Goal: Task Accomplishment & Management: Manage account settings

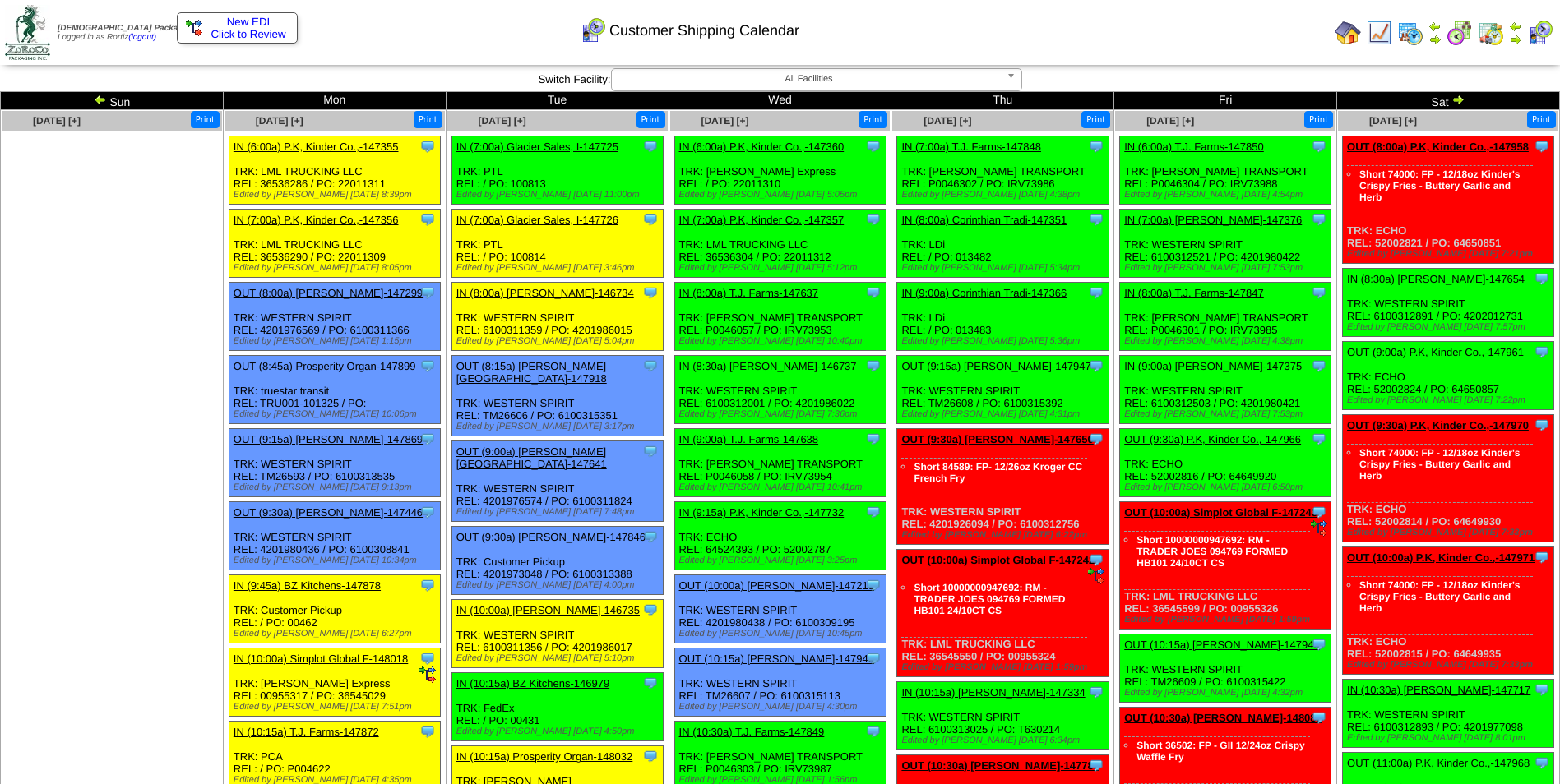
click at [976, 46] on div "Customer Shipping Calendar" at bounding box center [633, 25] width 897 height 46
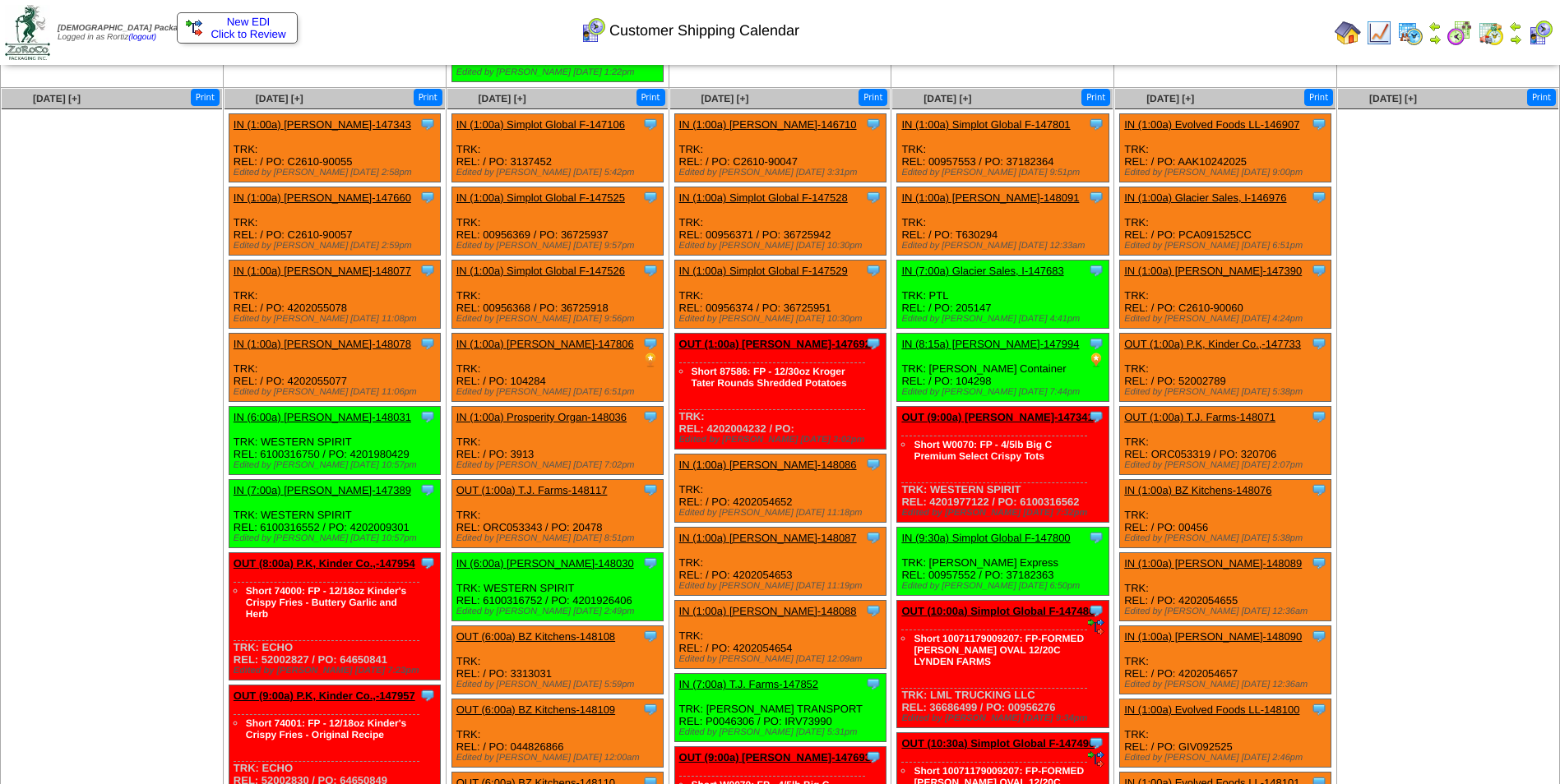
scroll to position [2471, 0]
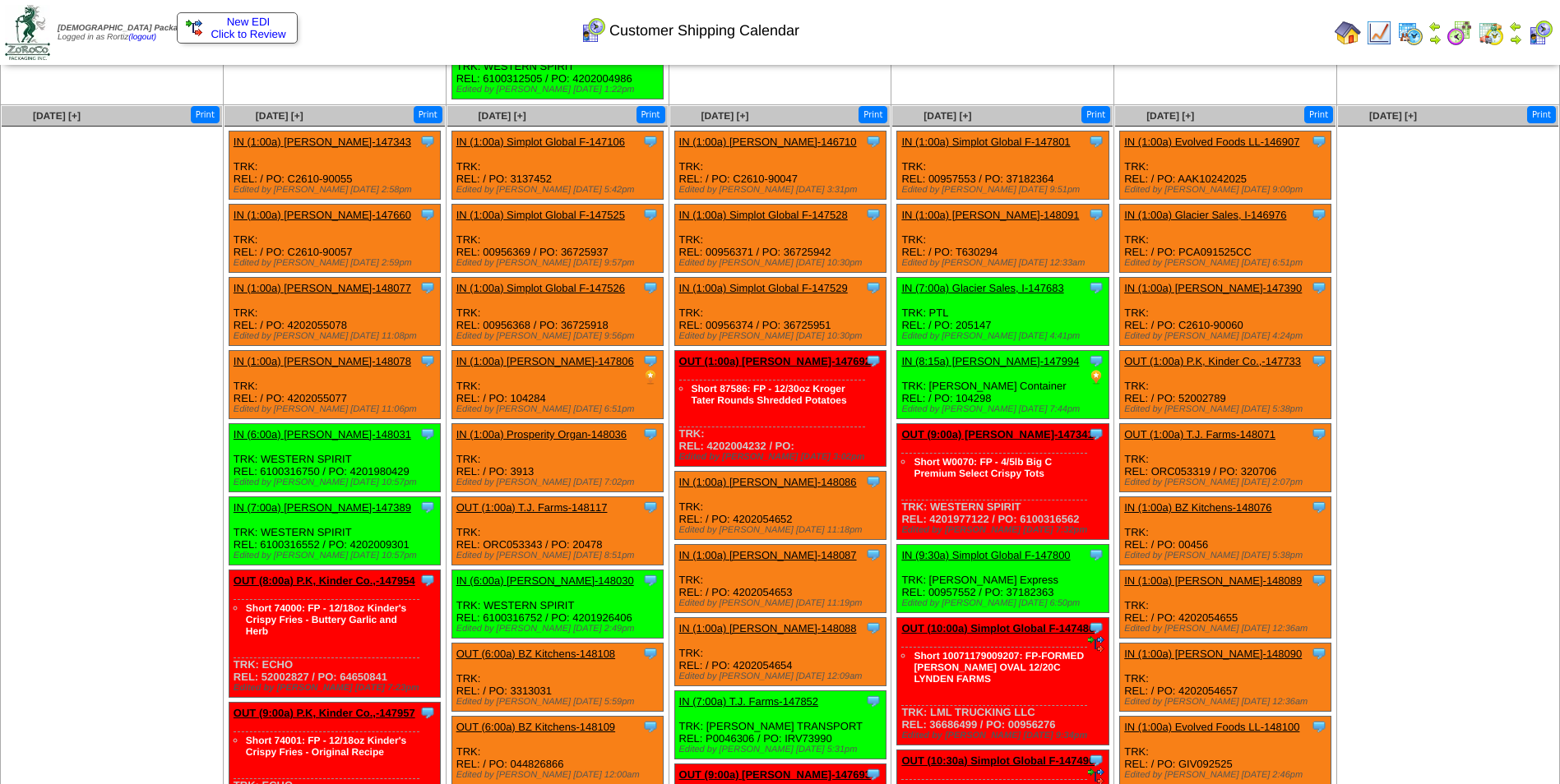
click at [612, 209] on link "IN (1:00a) Simplot Global F-147525" at bounding box center [540, 215] width 168 height 12
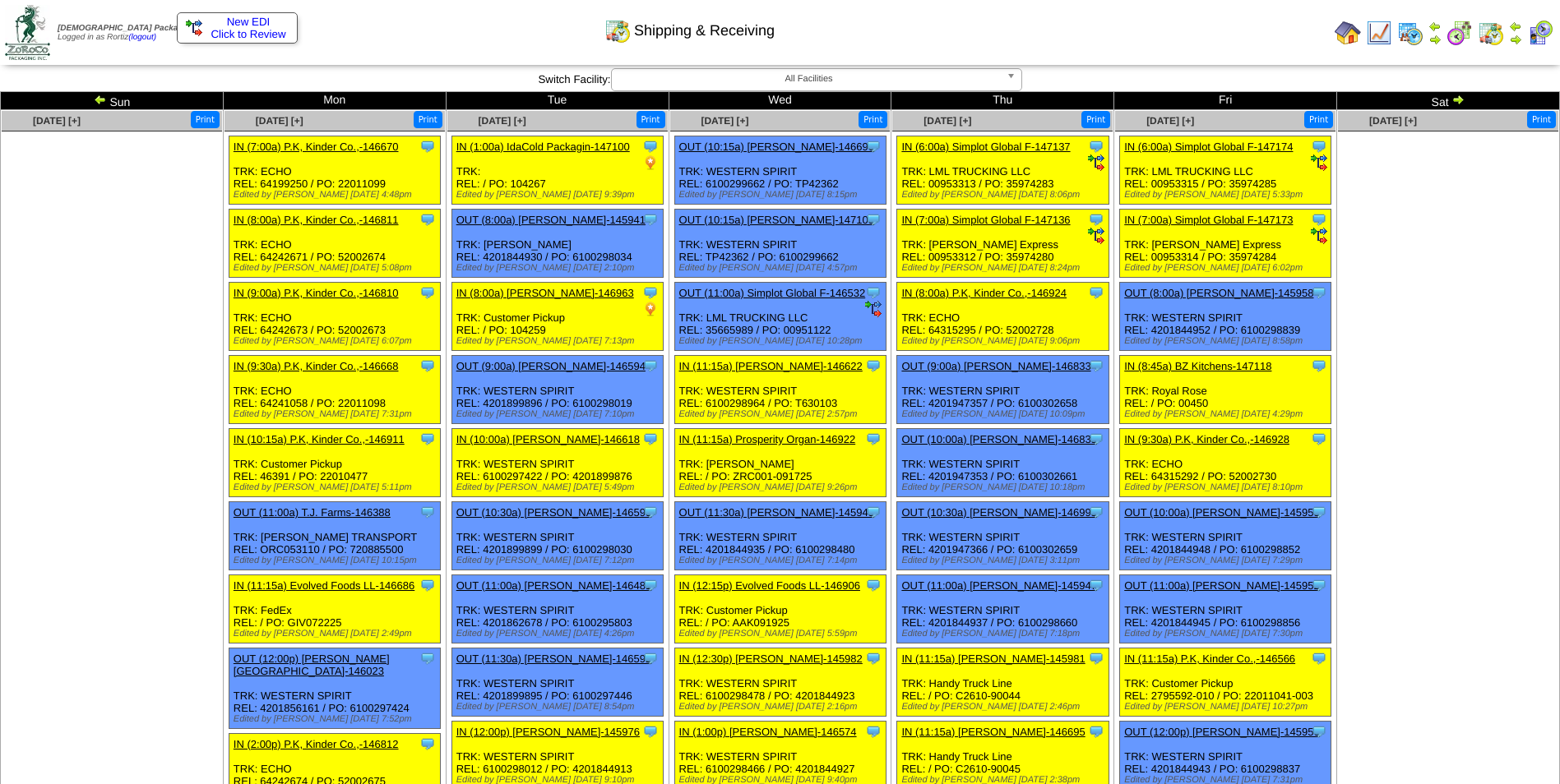
click at [1457, 95] on img at bounding box center [1458, 100] width 13 height 13
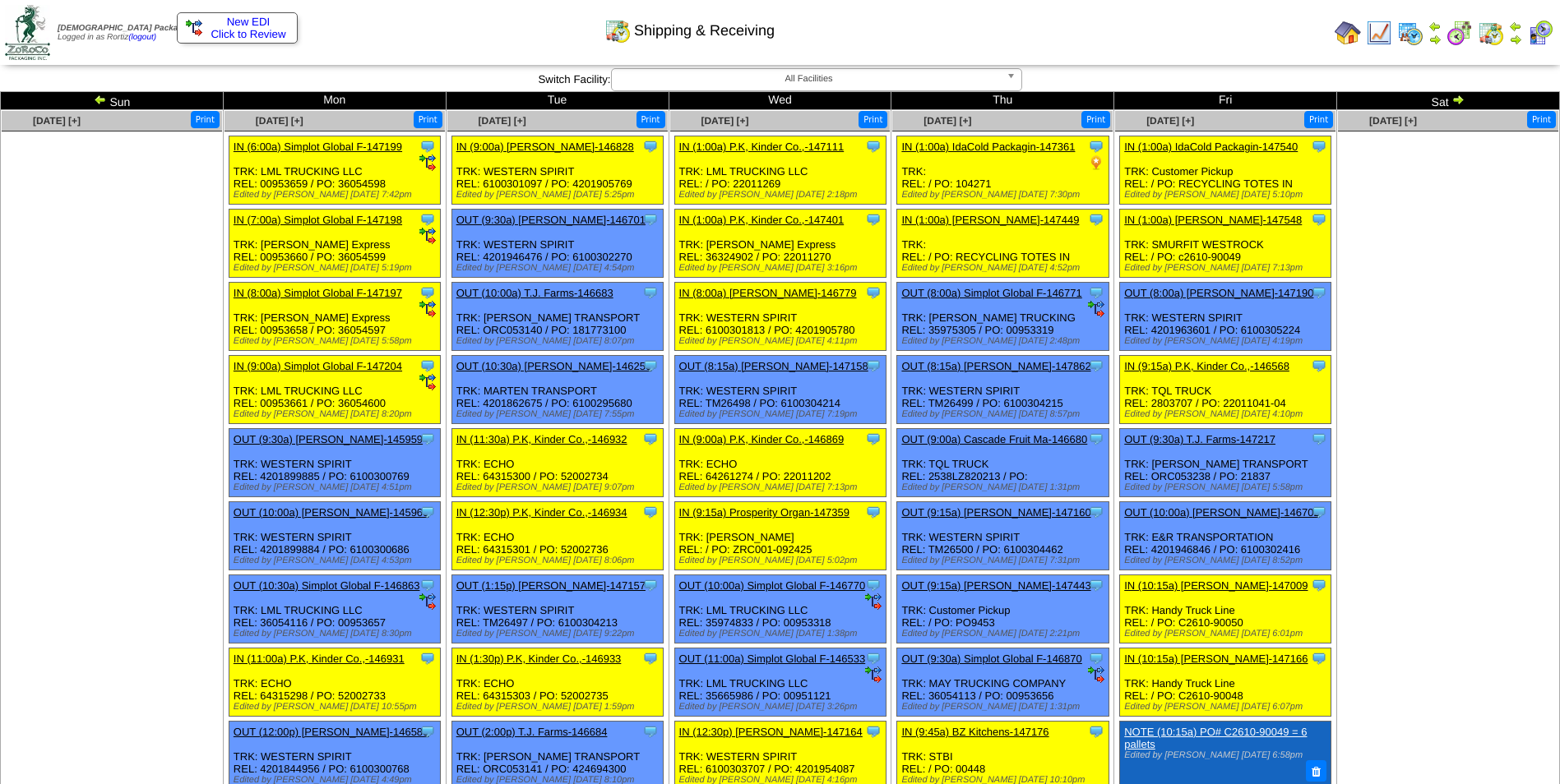
click at [1457, 95] on img at bounding box center [1458, 100] width 13 height 13
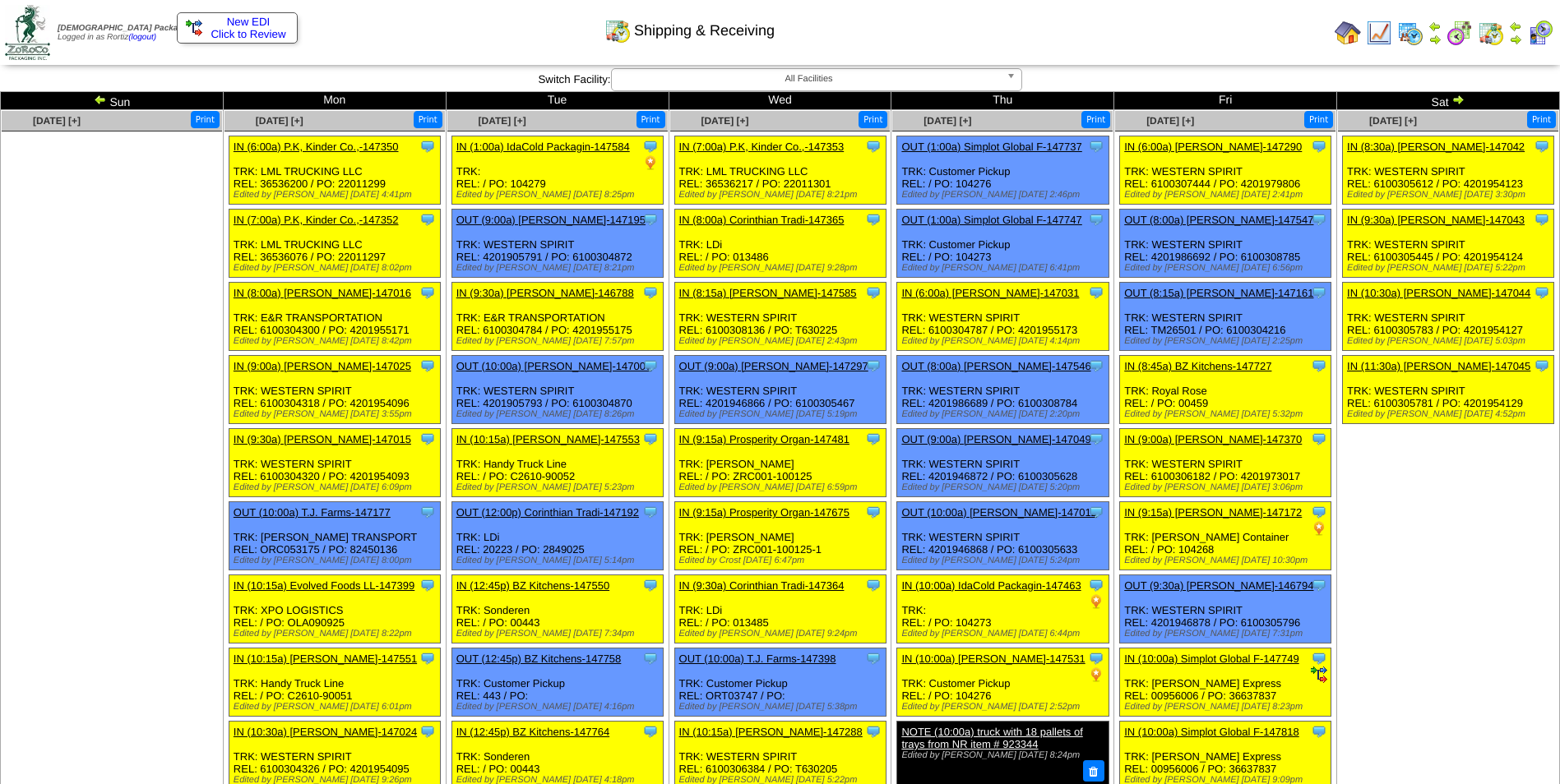
click at [1457, 95] on img at bounding box center [1458, 100] width 13 height 13
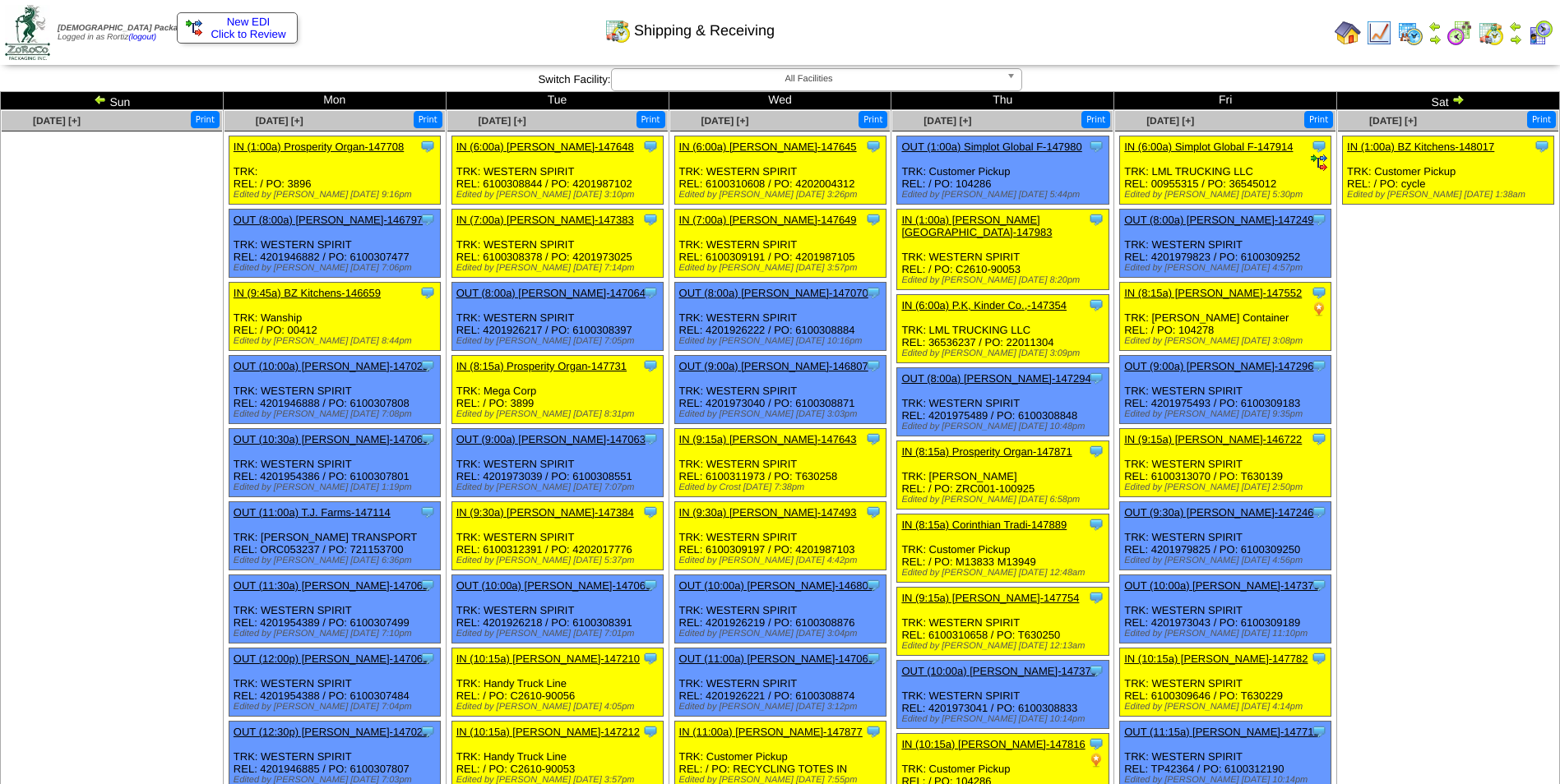
click at [1457, 95] on img at bounding box center [1458, 100] width 13 height 13
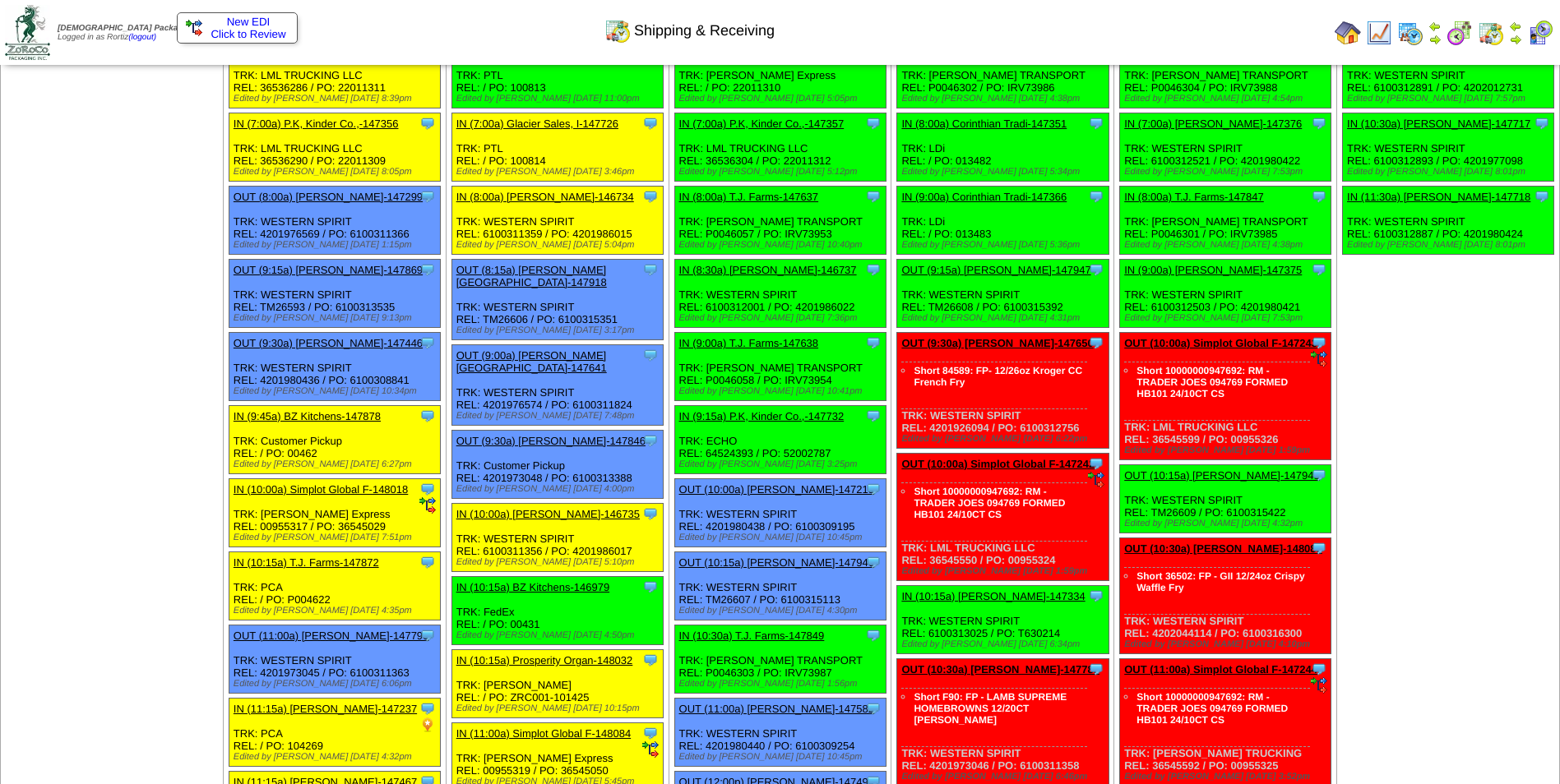
scroll to position [82, 0]
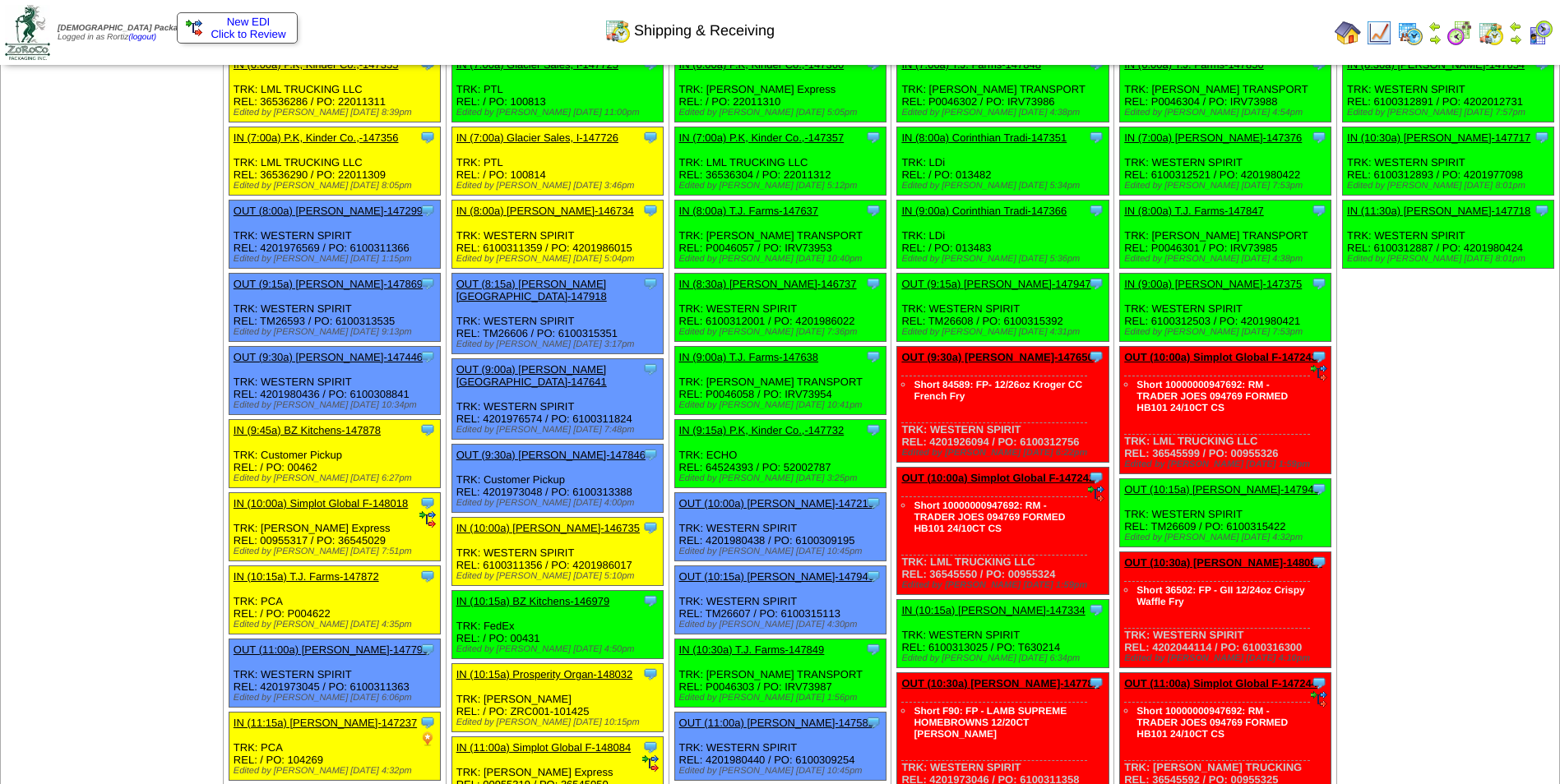
click at [1516, 41] on img at bounding box center [1515, 39] width 13 height 13
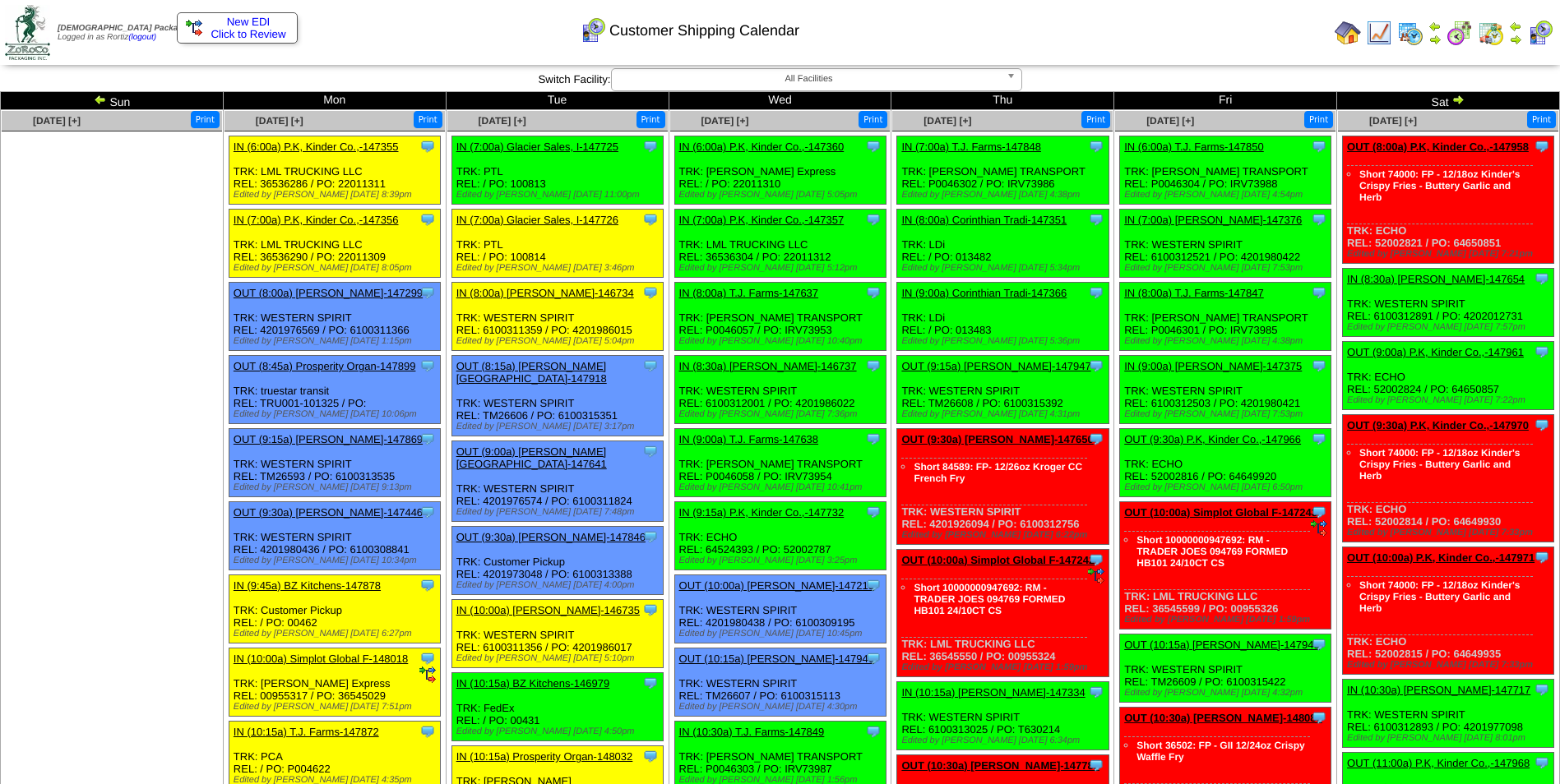
click at [1040, 51] on td "Print All" at bounding box center [864, 33] width 928 height 61
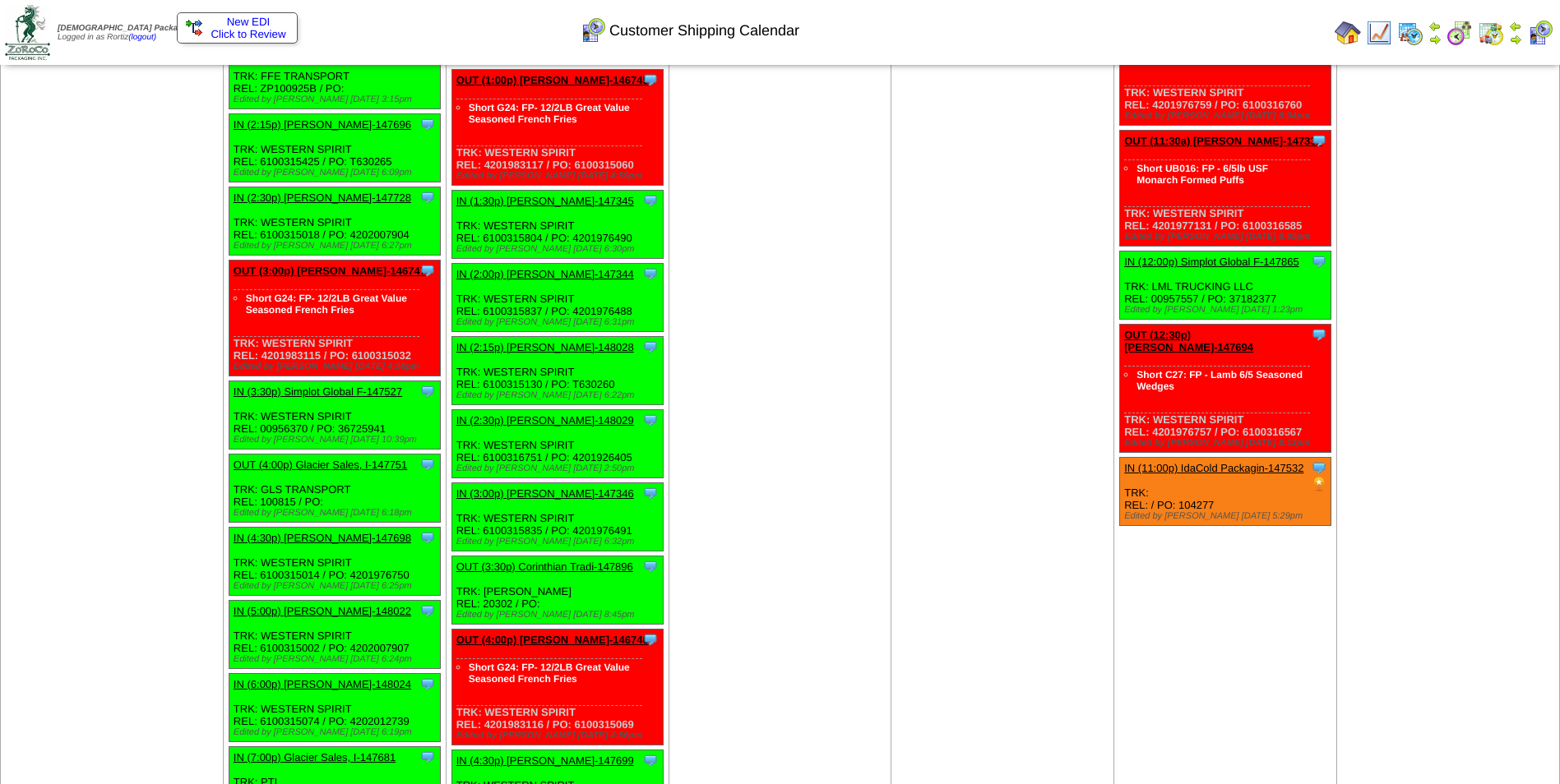
click at [367, 386] on link "IN (3:30p) Simplot Global F-147527" at bounding box center [317, 392] width 168 height 12
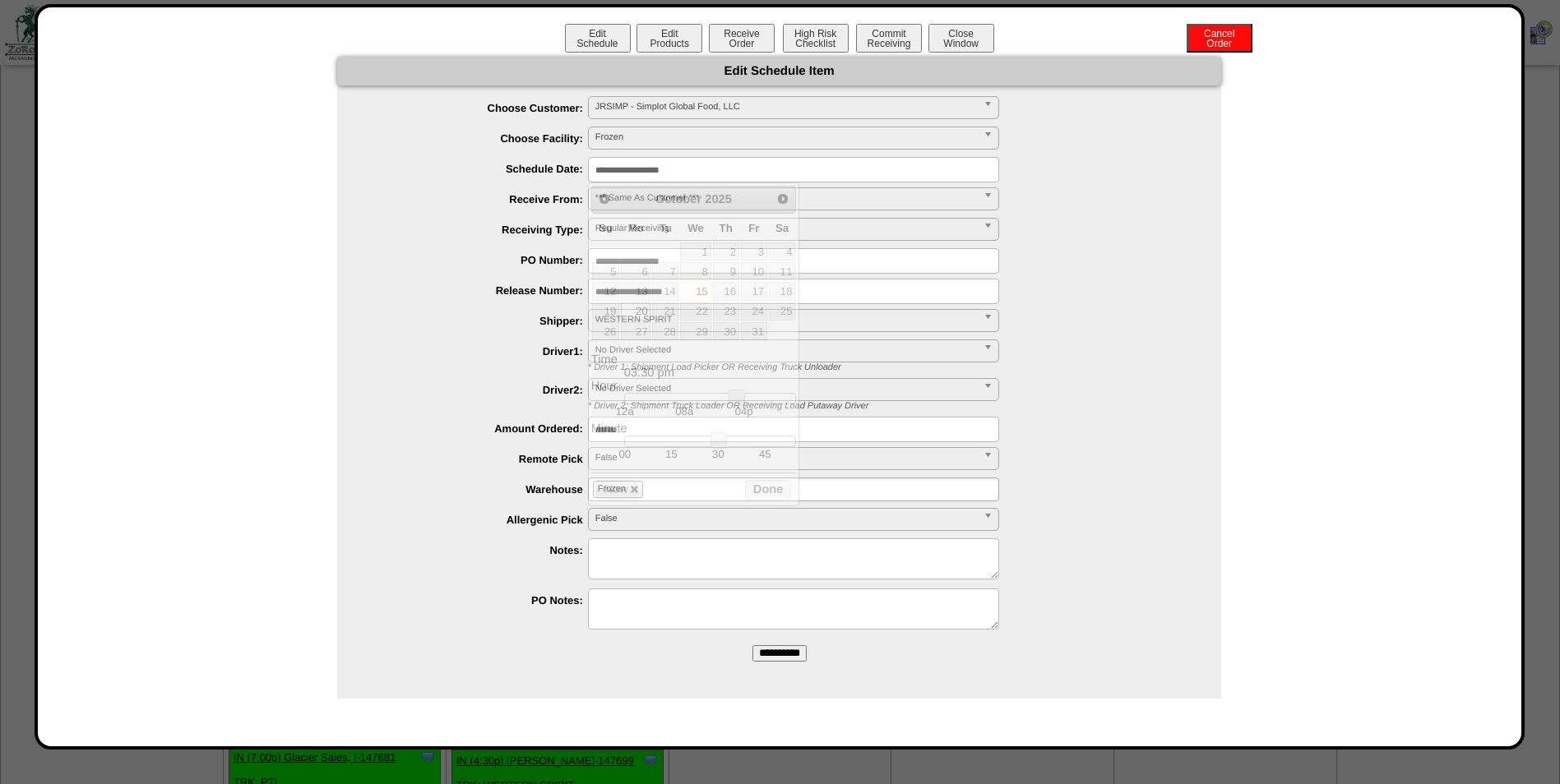
click at [745, 167] on input "**********" at bounding box center [793, 169] width 411 height 25
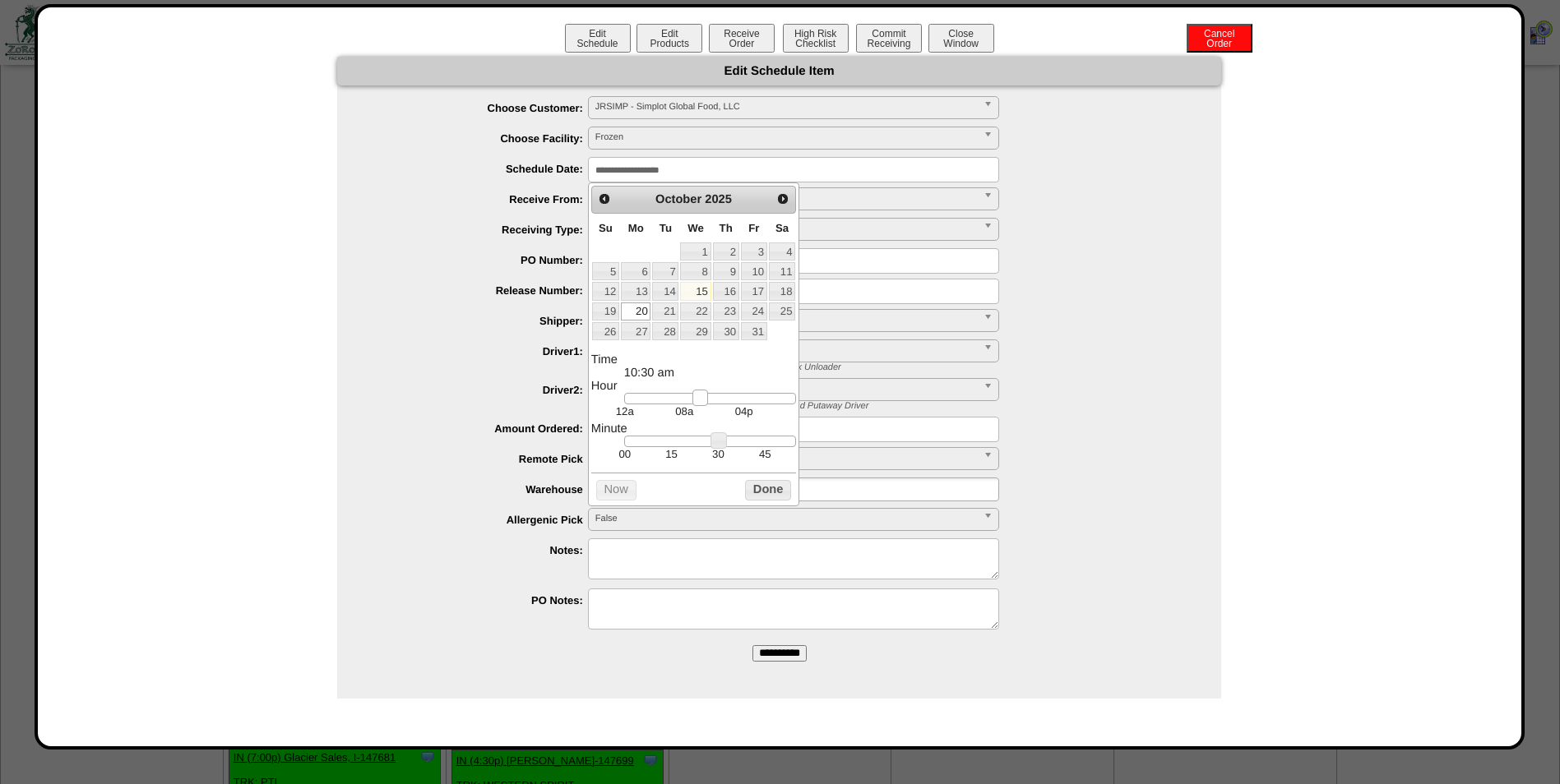
type input "**********"
drag, startPoint x: 739, startPoint y: 411, endPoint x: 700, endPoint y: 417, distance: 39.5
click at [700, 417] on dd "12a 08a 04p" at bounding box center [710, 405] width 172 height 25
click at [765, 492] on button "Done" at bounding box center [768, 490] width 47 height 20
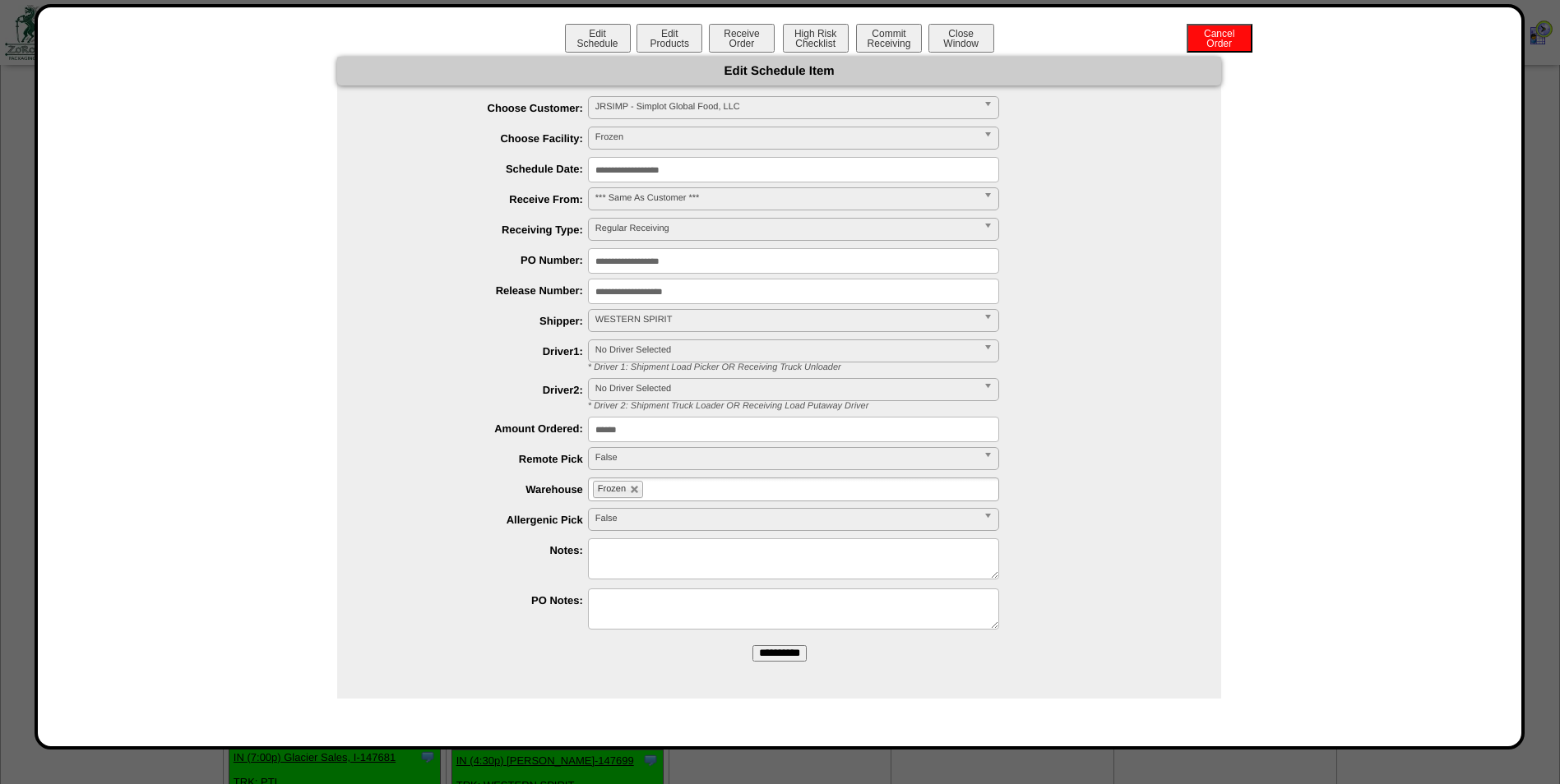
click at [784, 655] on input "**********" at bounding box center [780, 654] width 54 height 17
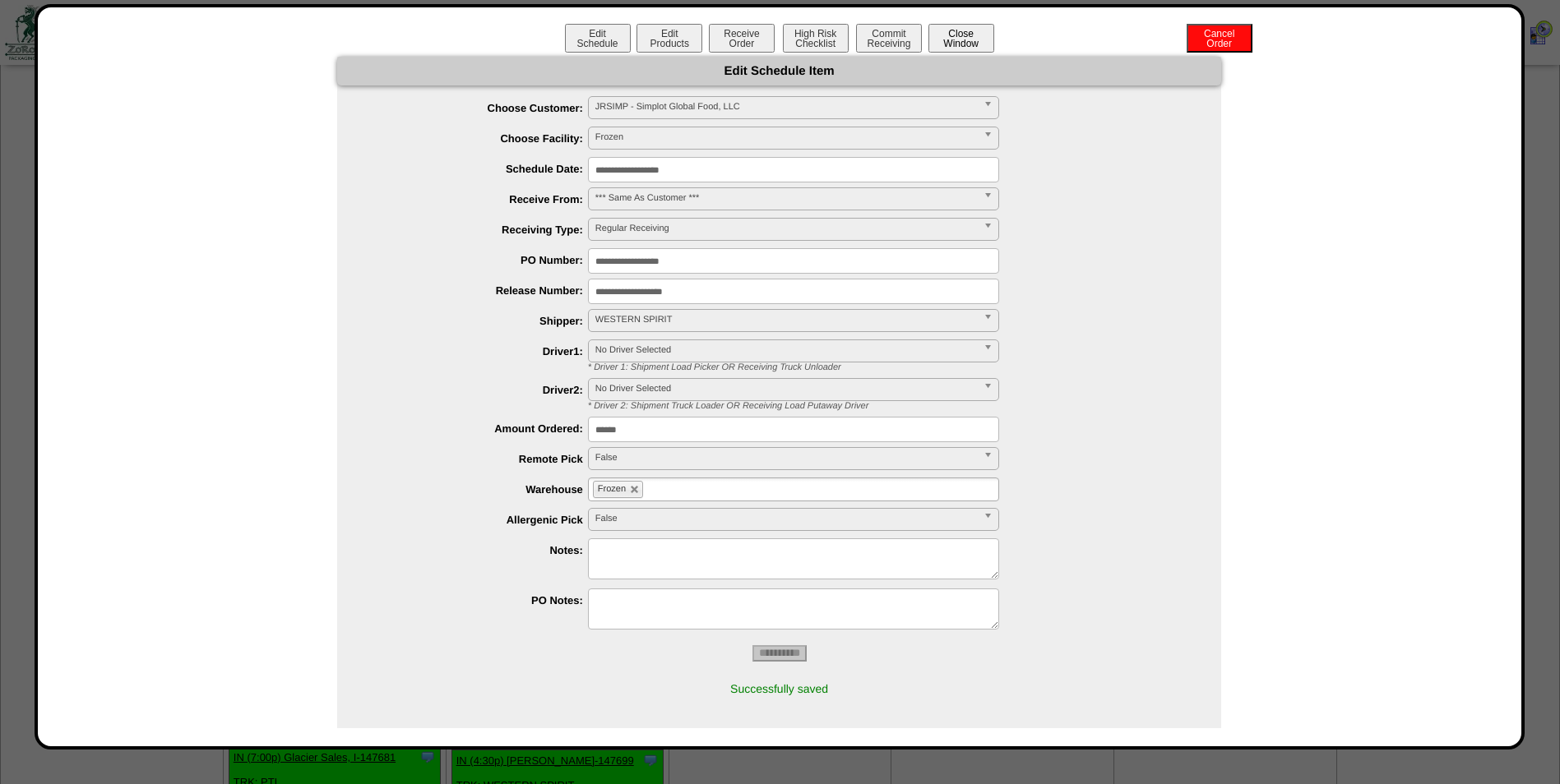
click at [958, 42] on button "Close Window" at bounding box center [961, 38] width 66 height 29
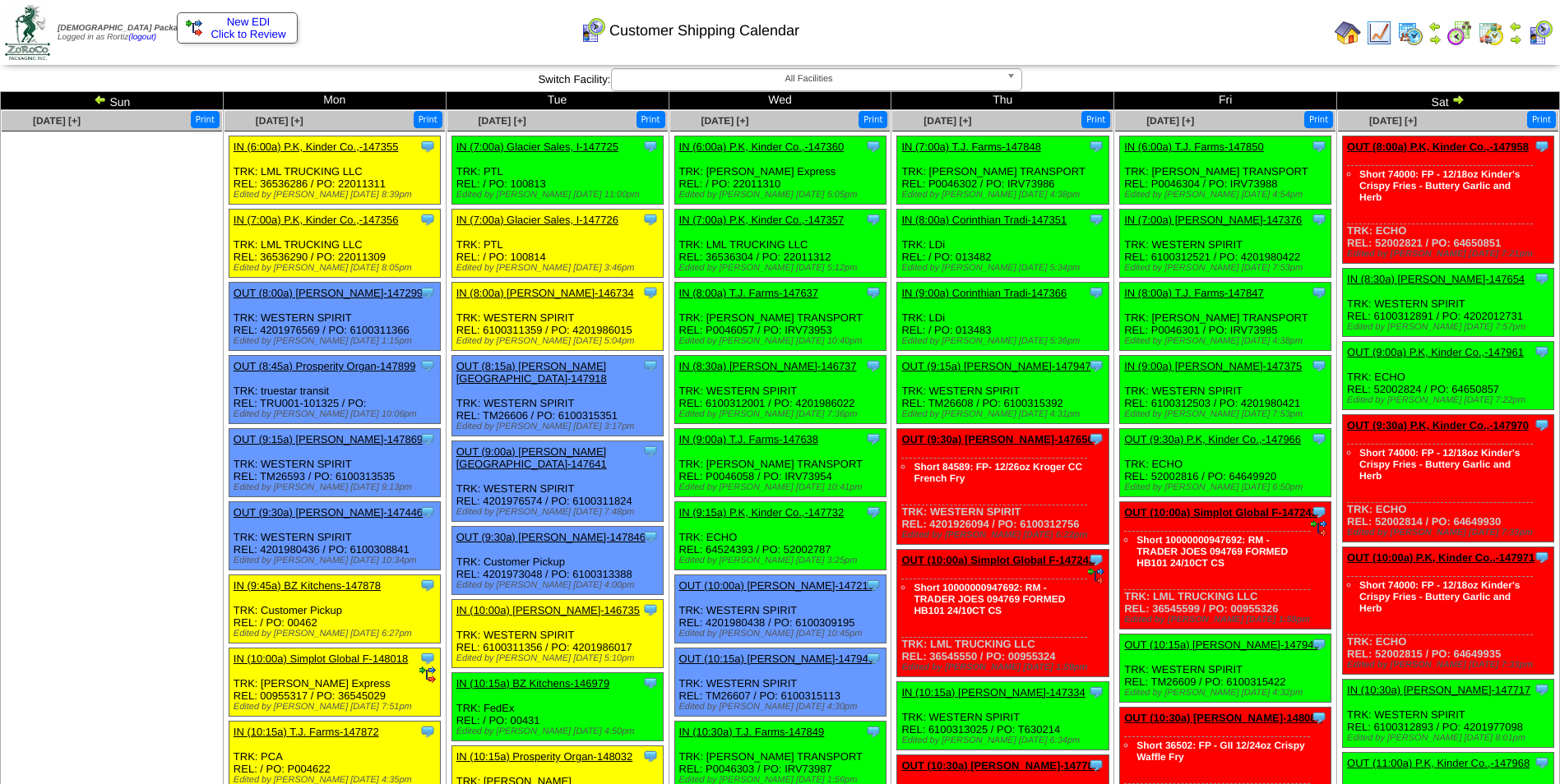
click at [1038, 40] on div "Customer Shipping Calendar" at bounding box center [633, 25] width 897 height 46
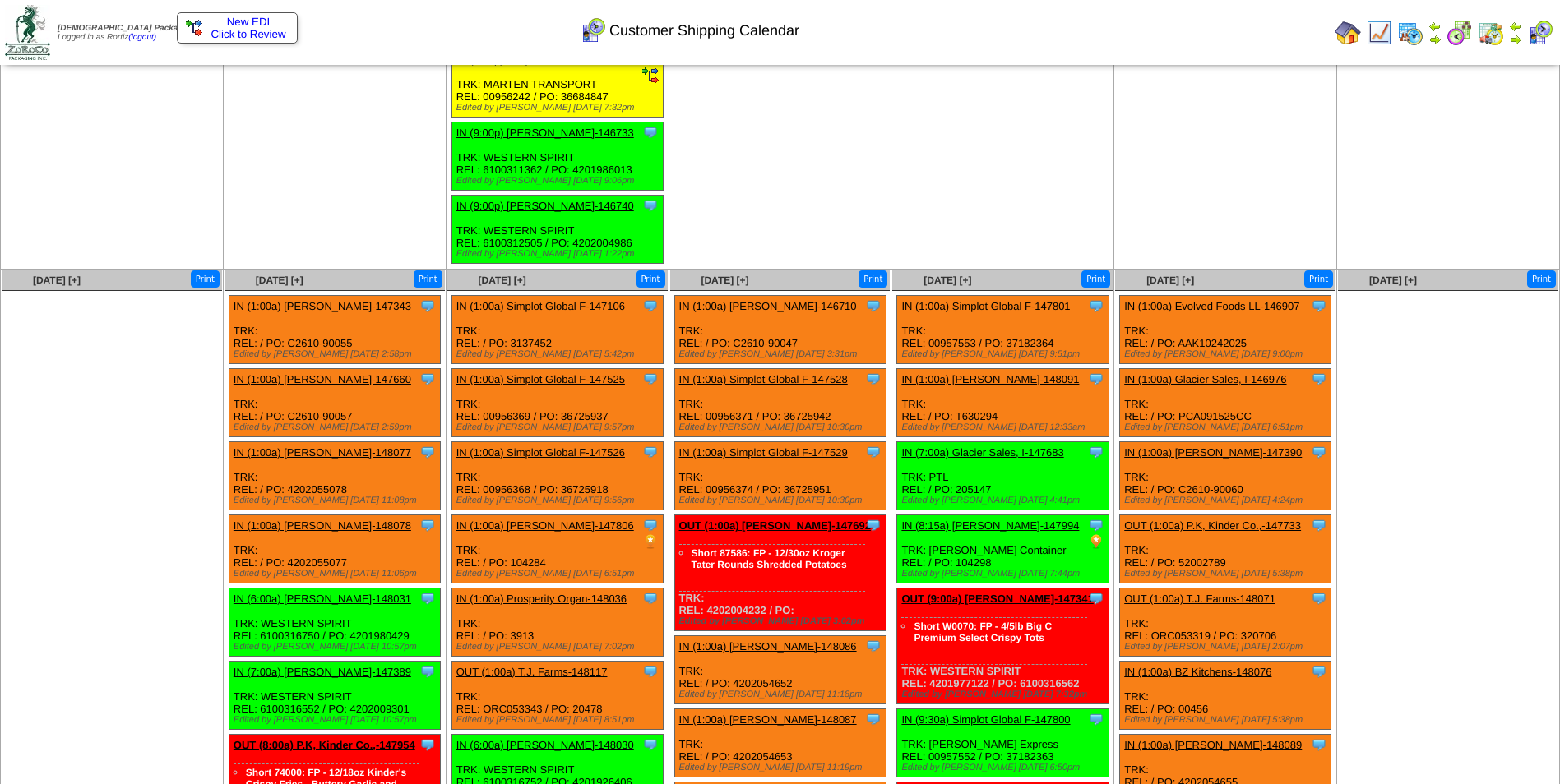
click at [548, 373] on link "IN (1:00a) Simplot Global F-147525" at bounding box center [540, 379] width 168 height 12
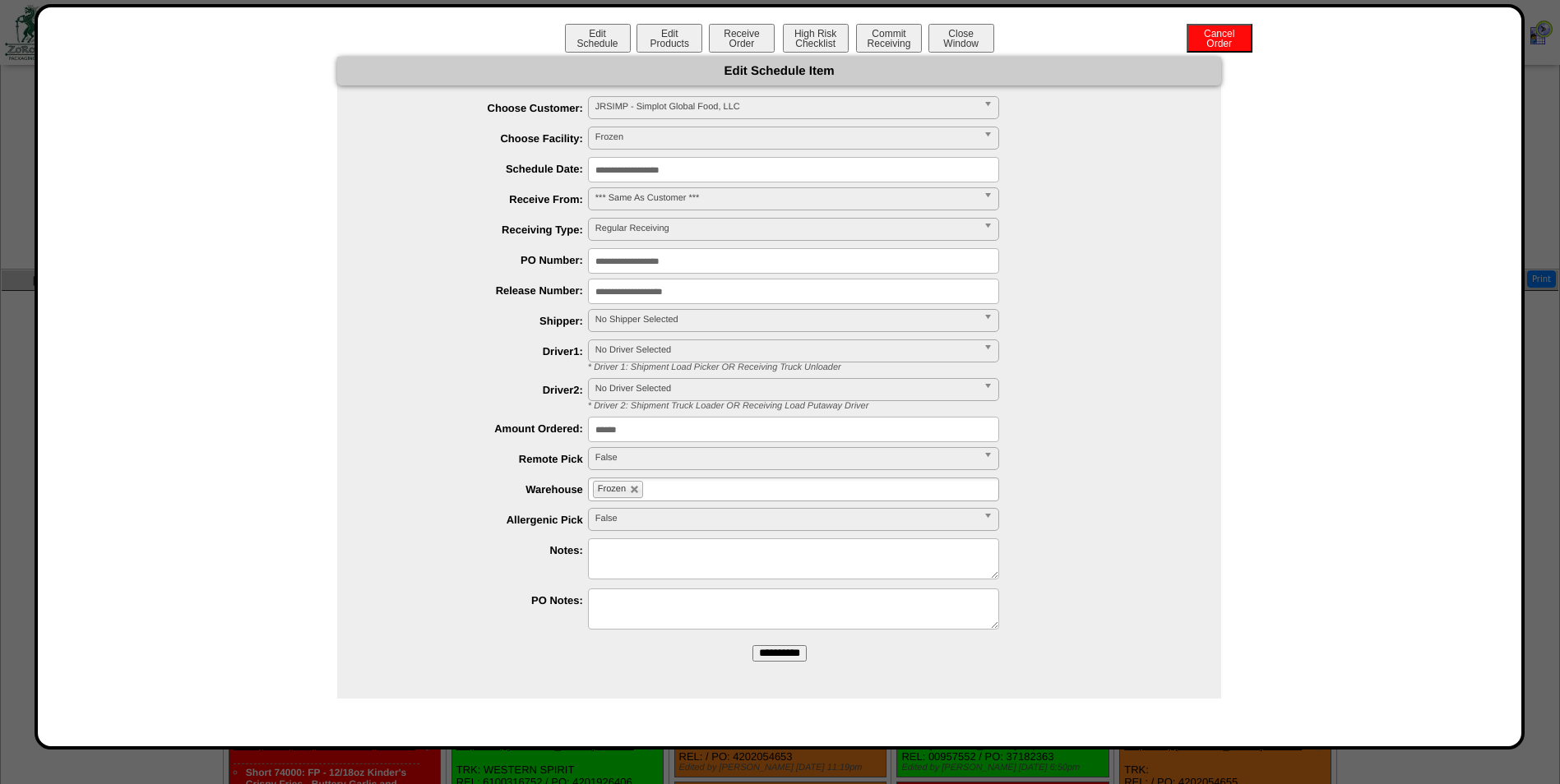
click at [737, 173] on input "**********" at bounding box center [793, 169] width 411 height 25
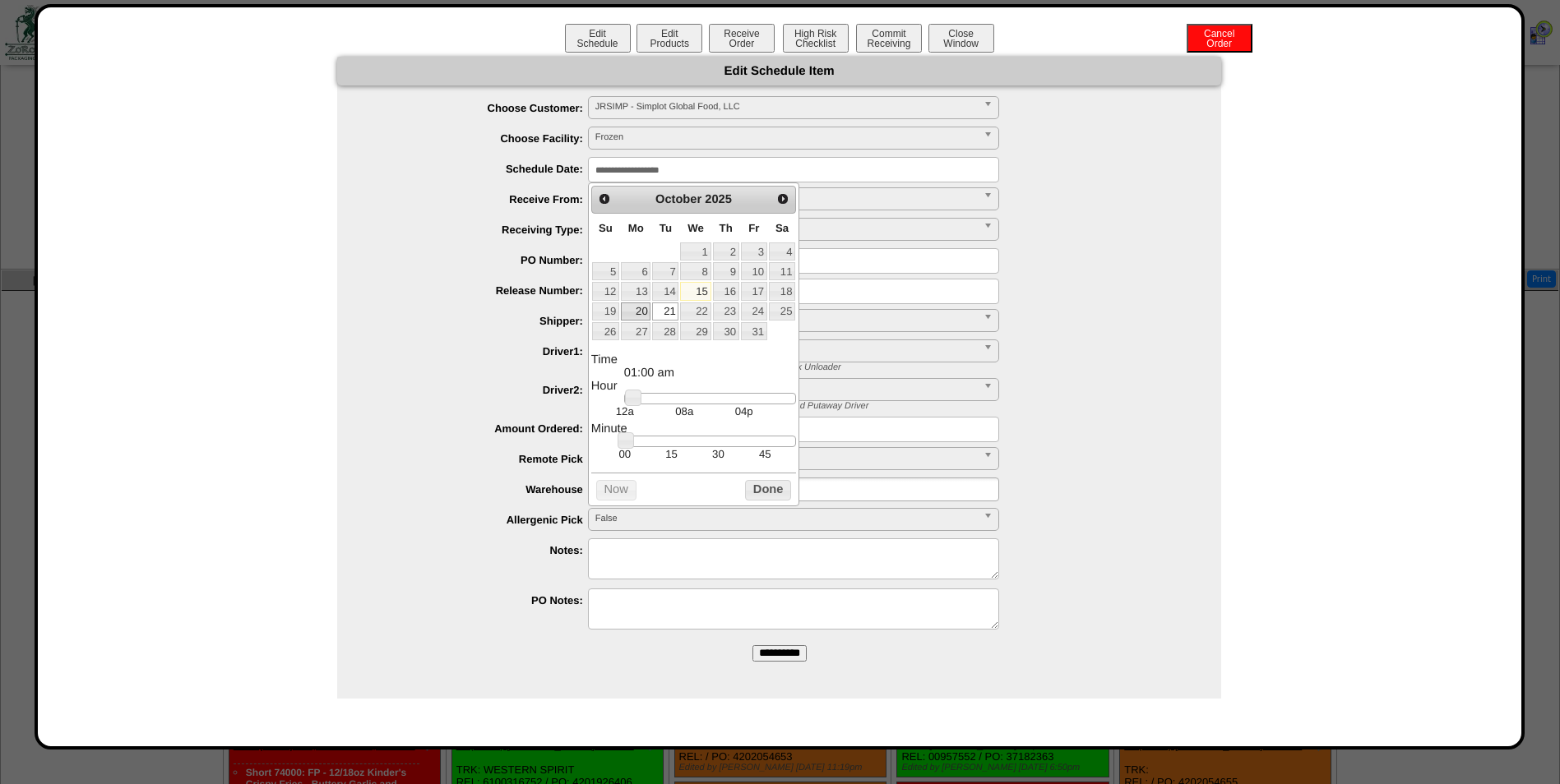
click at [636, 313] on link "20" at bounding box center [635, 311] width 30 height 18
drag, startPoint x: 632, startPoint y: 404, endPoint x: 740, endPoint y: 405, distance: 108.0
click at [740, 405] on link at bounding box center [741, 398] width 17 height 17
click at [722, 457] on td "30" at bounding box center [718, 454] width 47 height 14
type input "**********"
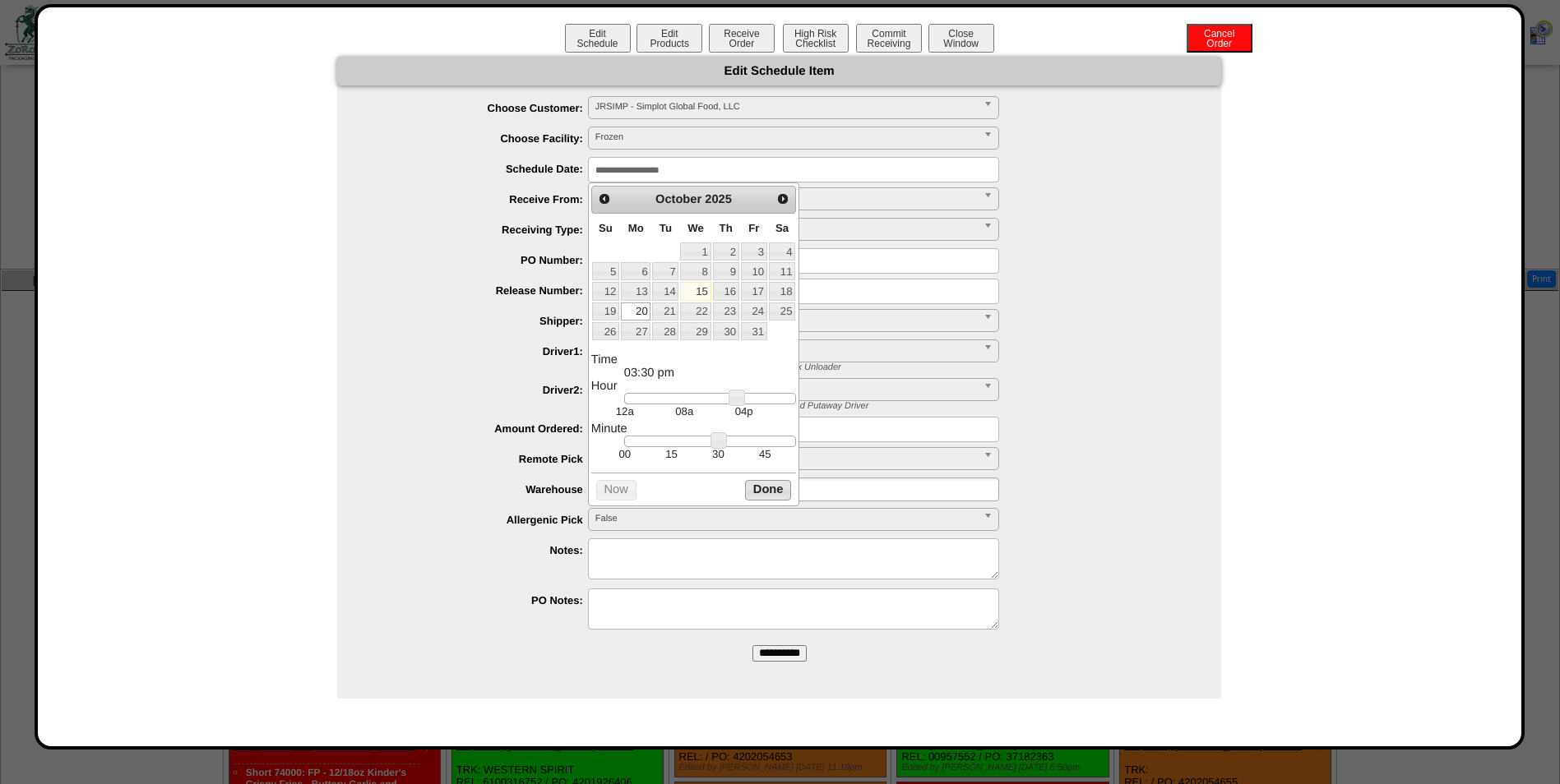
click at [780, 497] on button "Done" at bounding box center [768, 490] width 47 height 20
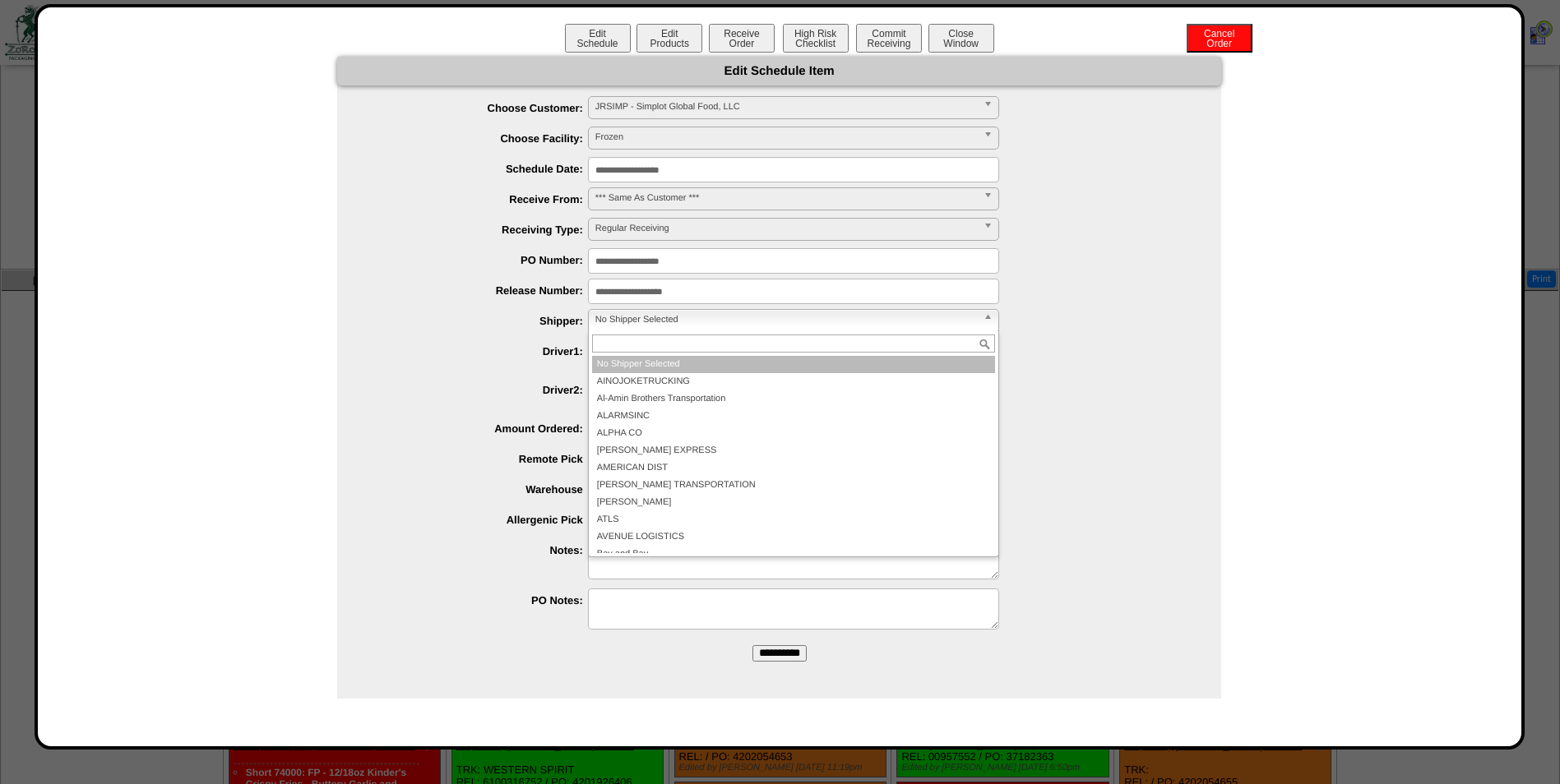
click at [704, 318] on span "No Shipper Selected" at bounding box center [786, 319] width 381 height 20
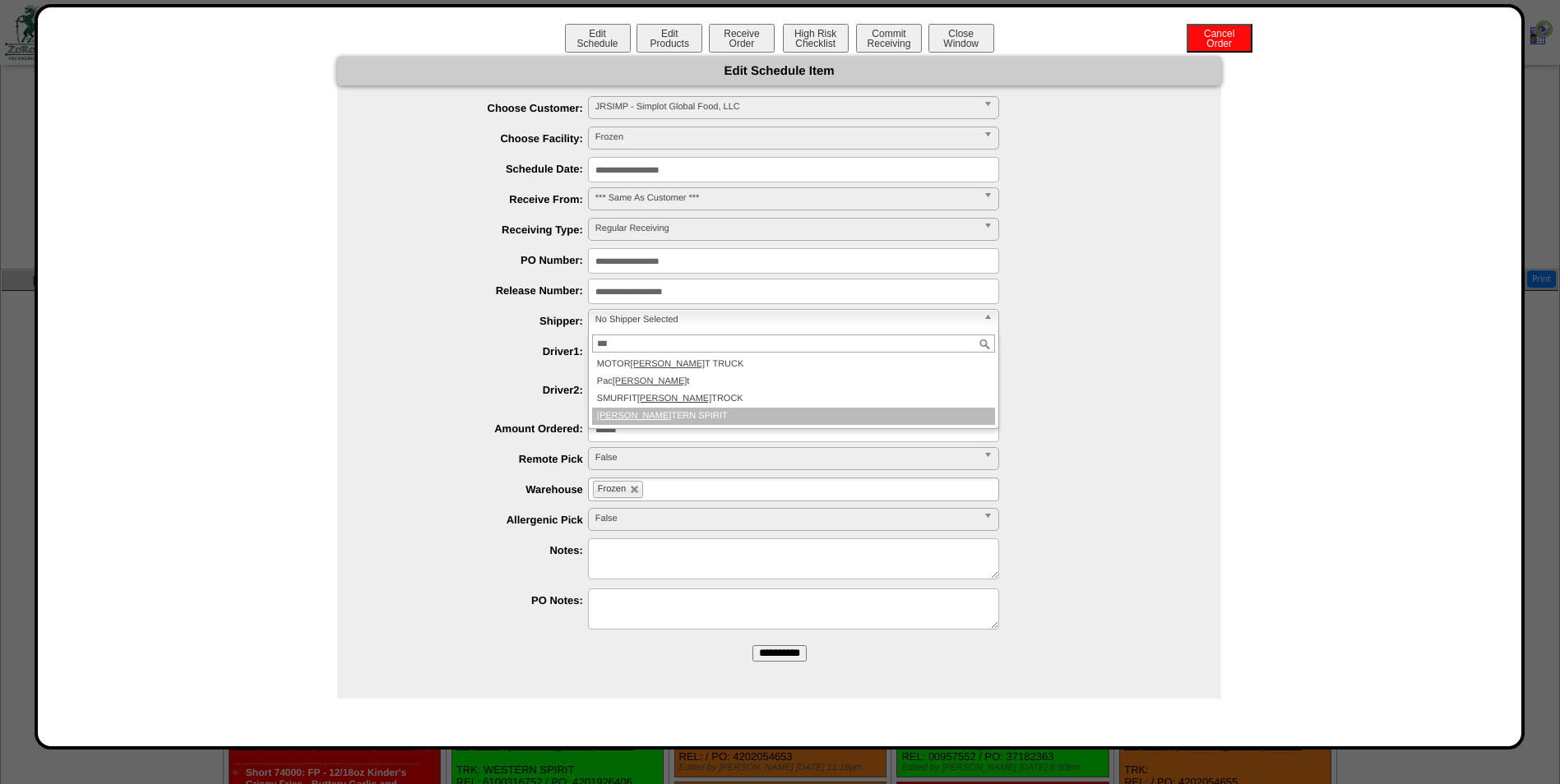
type input "***"
click at [685, 417] on li "WES TERN SPIRIT" at bounding box center [793, 416] width 403 height 18
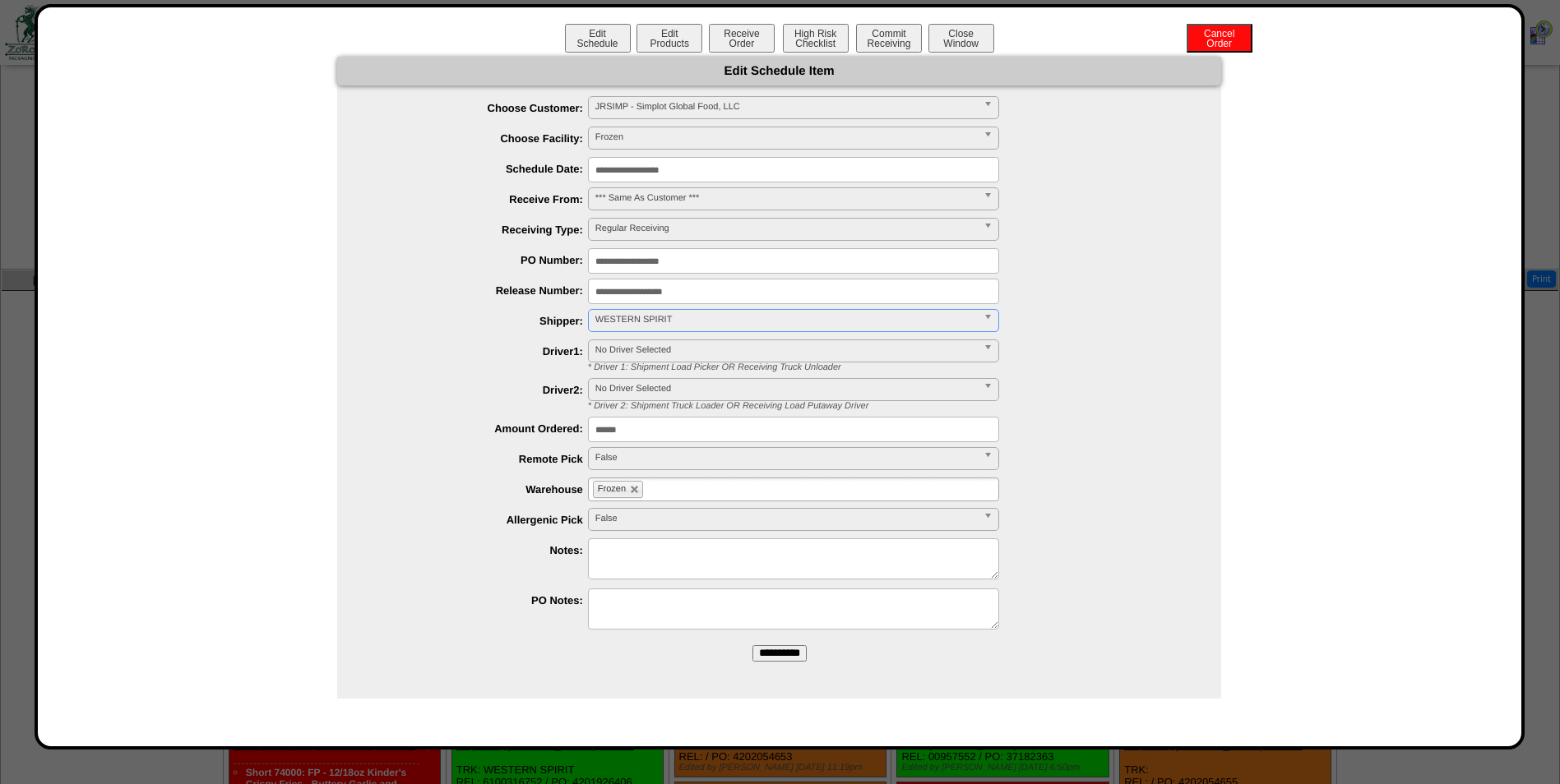
click at [787, 659] on input "**********" at bounding box center [780, 654] width 54 height 17
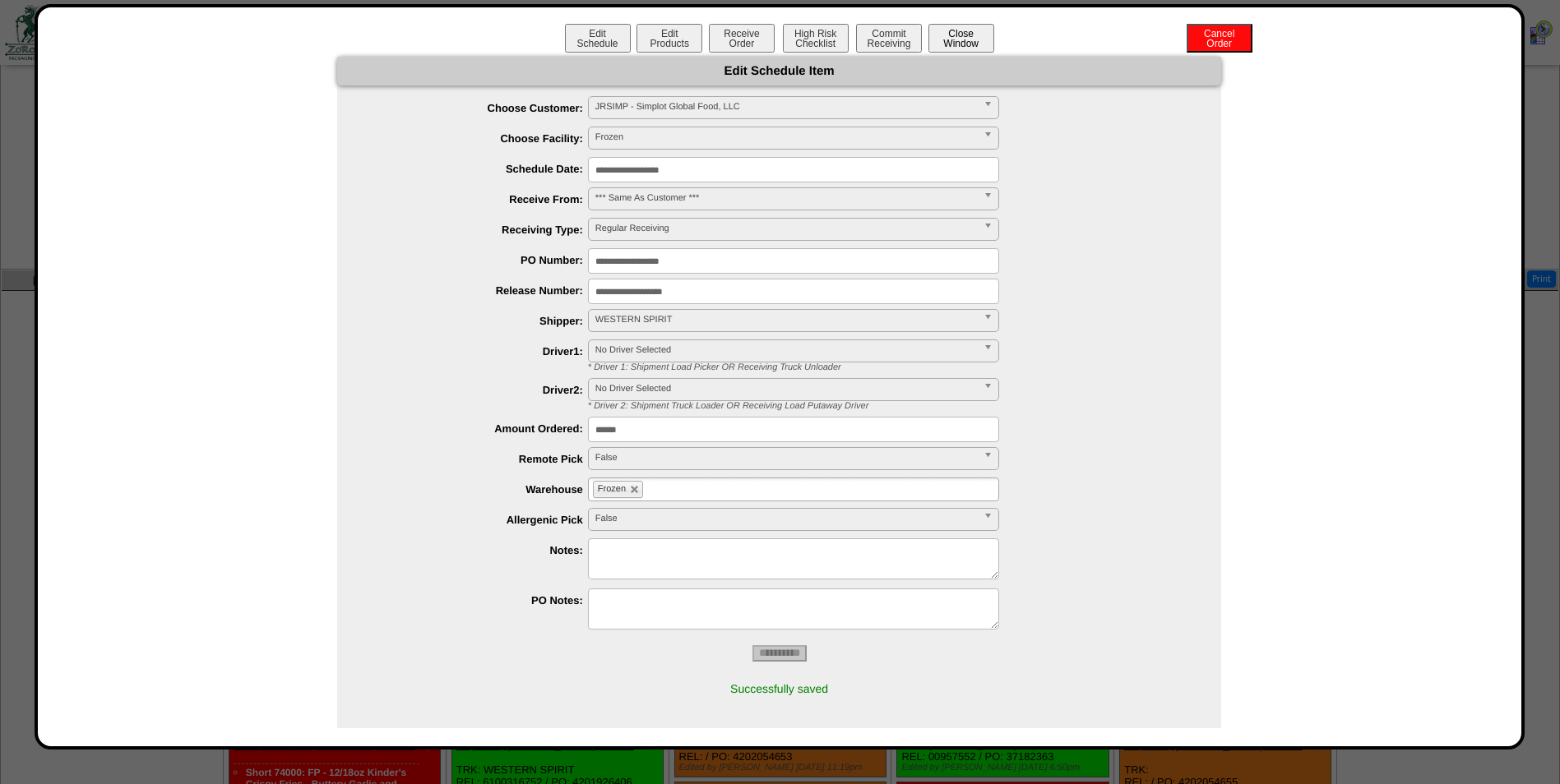
click at [961, 35] on button "Close Window" at bounding box center [961, 38] width 66 height 29
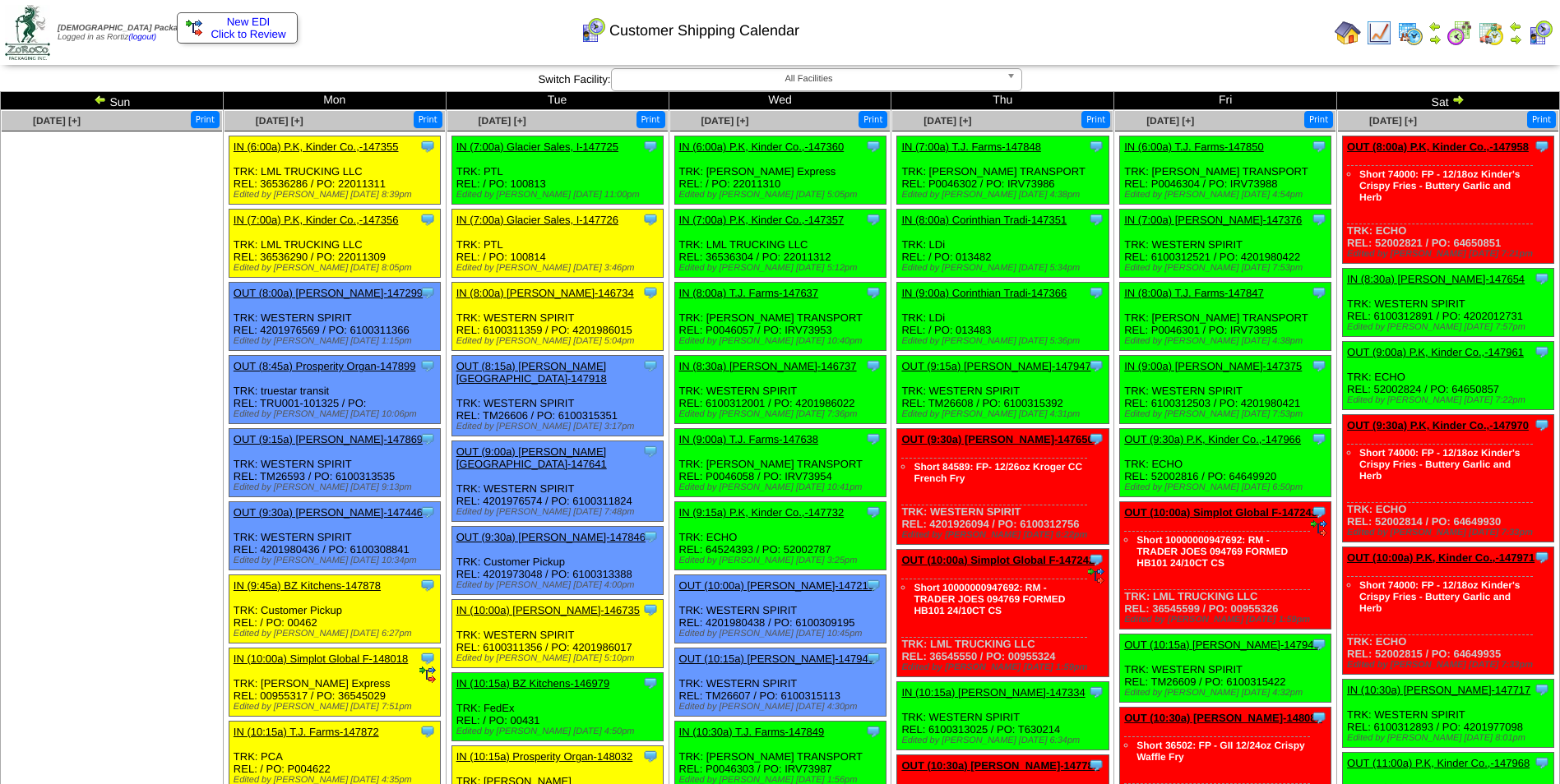
click at [932, 32] on div "Customer Shipping Calendar" at bounding box center [633, 25] width 897 height 46
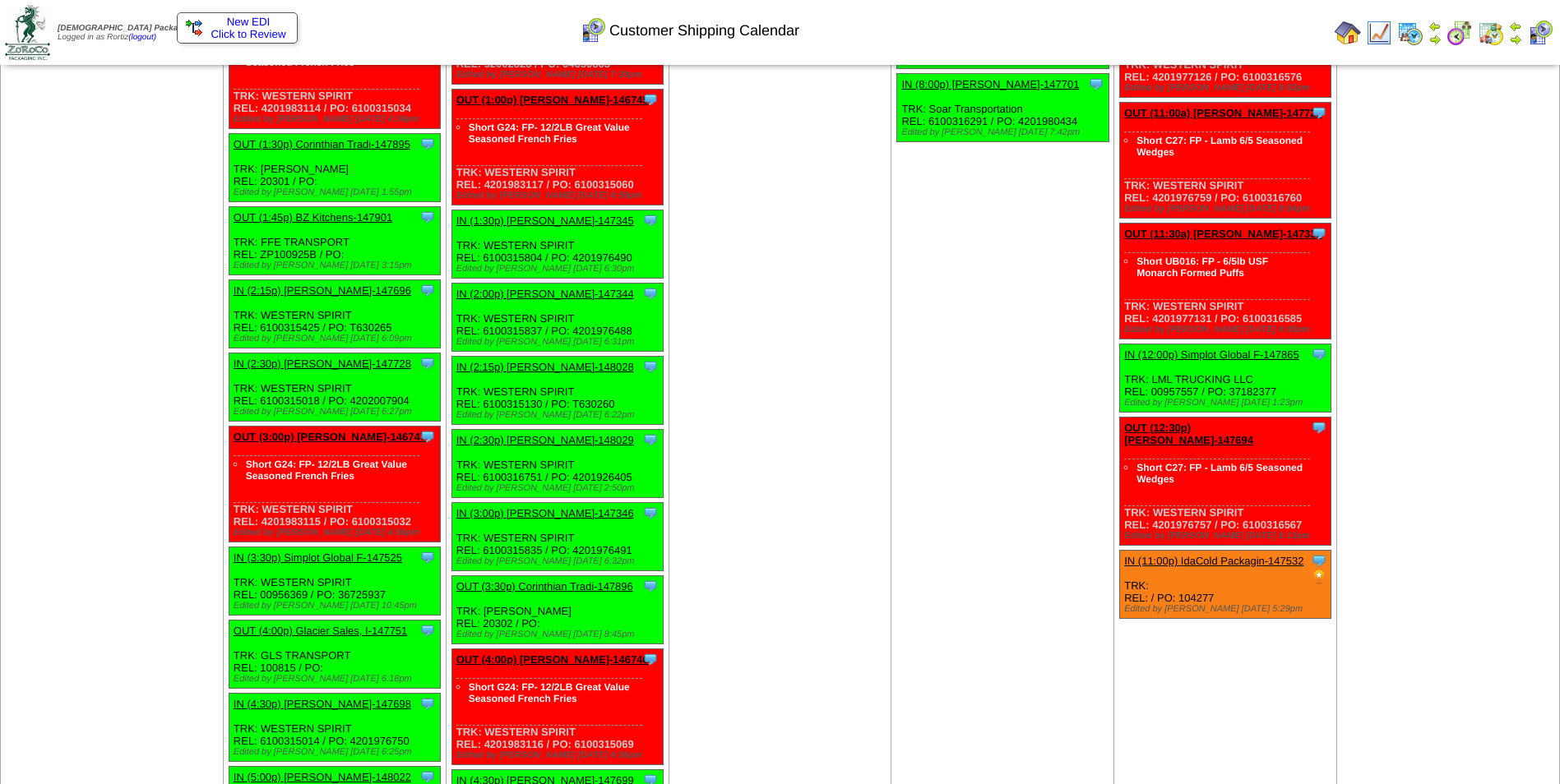
scroll to position [4227, 0]
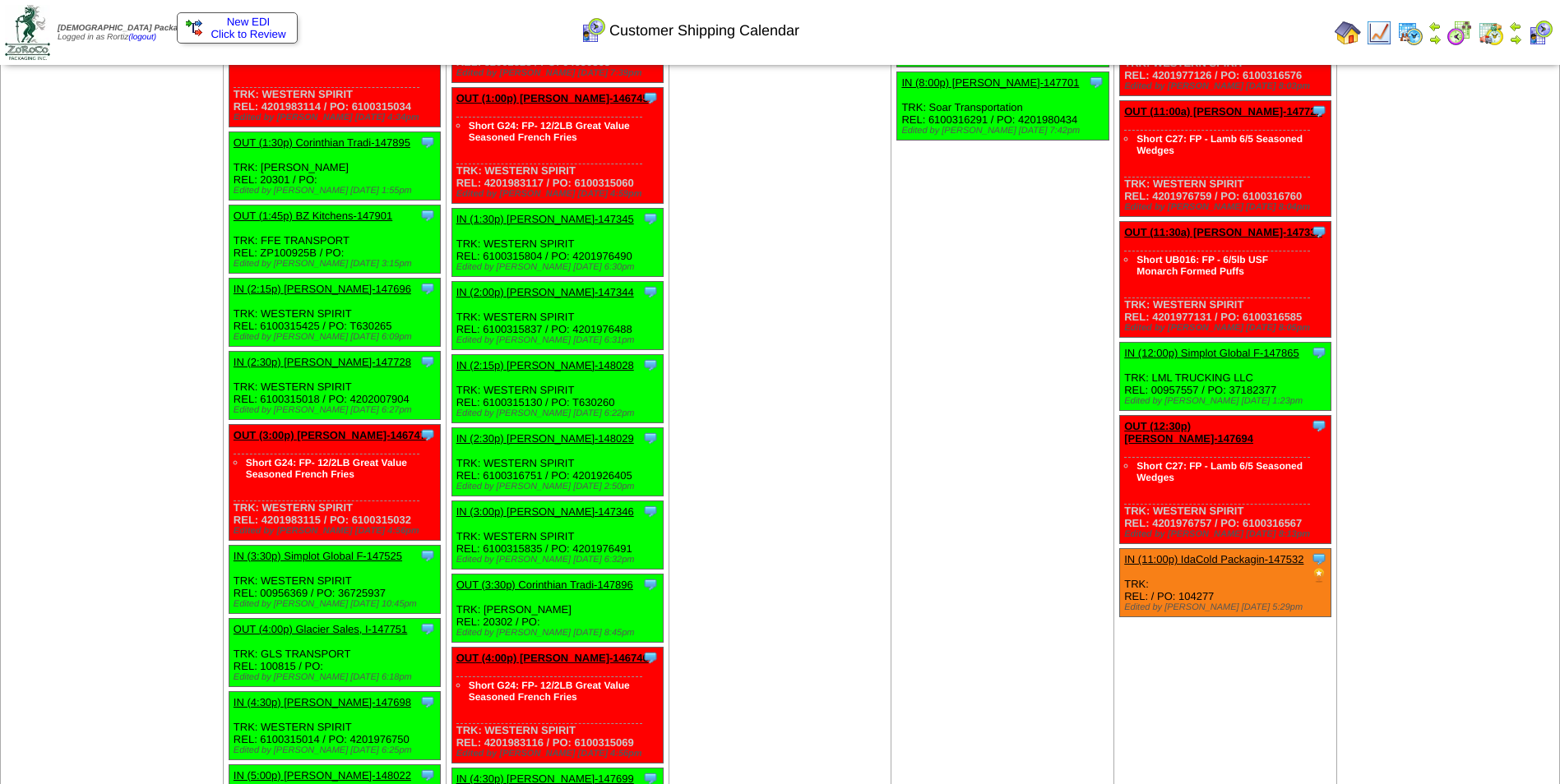
click at [344, 550] on link "IN (3:30p) Simplot Global F-147525" at bounding box center [317, 555] width 168 height 12
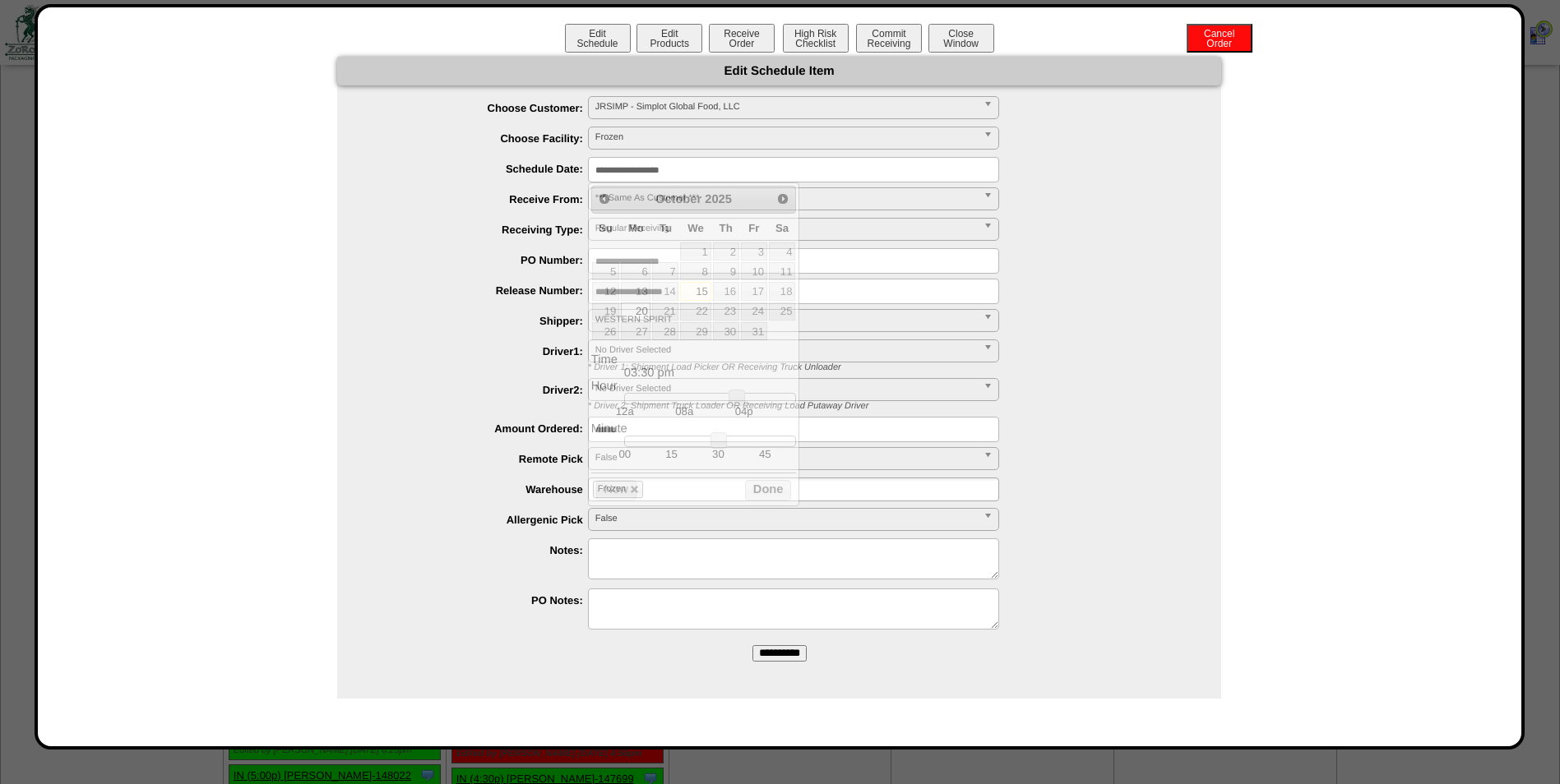
click at [733, 166] on input "**********" at bounding box center [793, 169] width 411 height 25
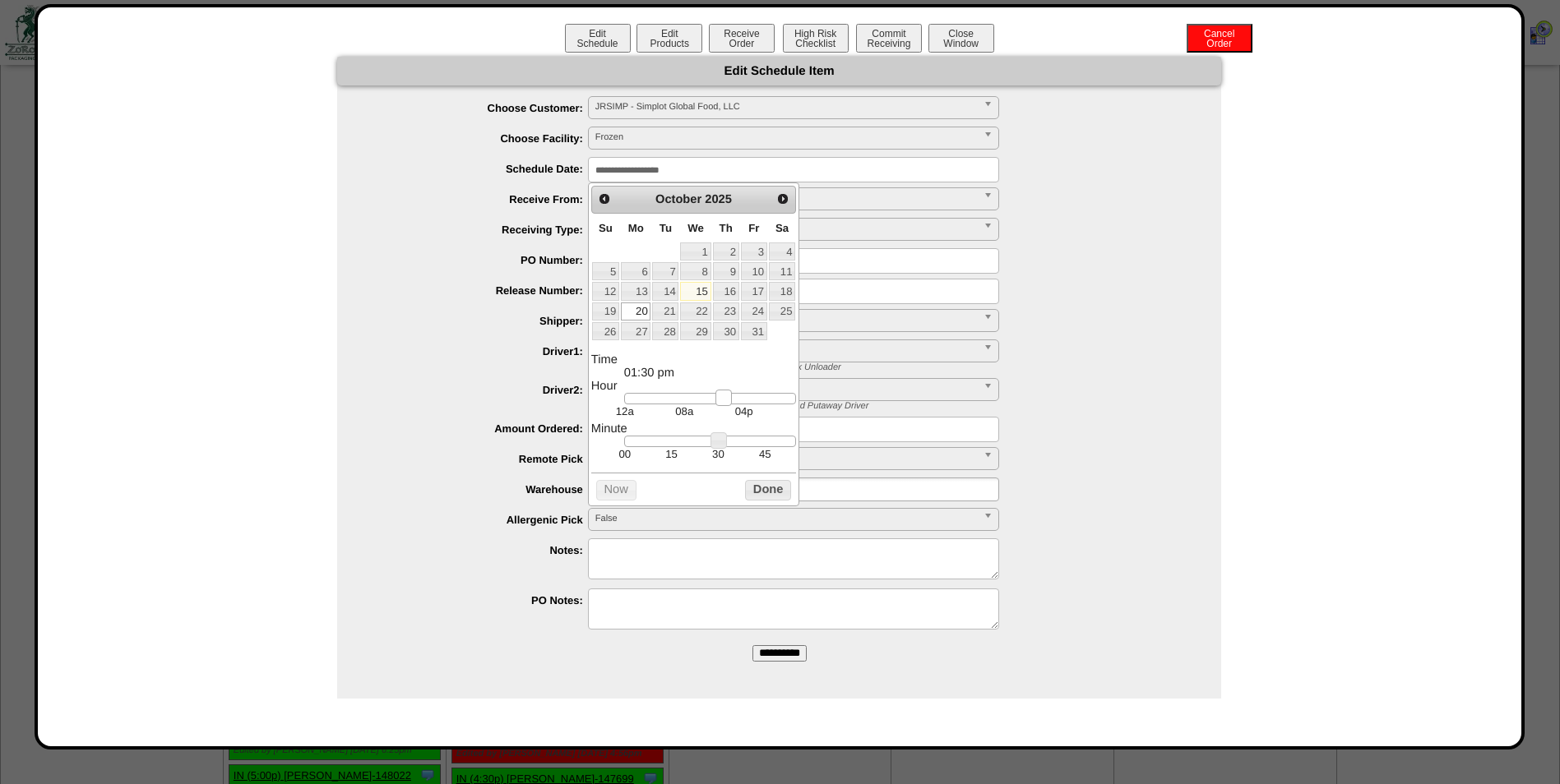
drag, startPoint x: 735, startPoint y: 407, endPoint x: 722, endPoint y: 409, distance: 13.2
click at [722, 406] on link at bounding box center [724, 398] width 17 height 17
click at [728, 405] on link at bounding box center [731, 398] width 17 height 17
click at [623, 461] on td "00" at bounding box center [624, 454] width 47 height 14
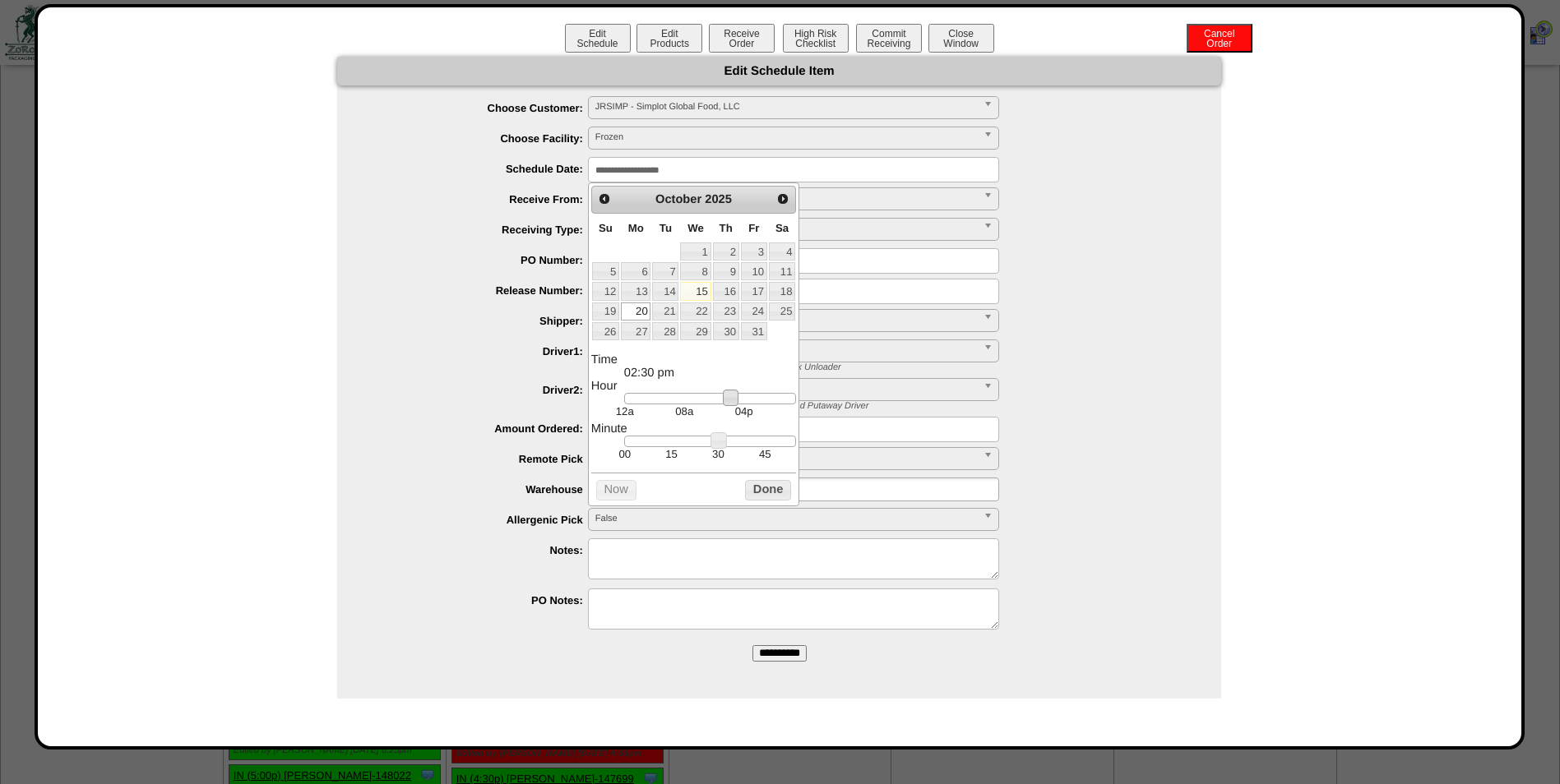
type input "**********"
click at [778, 500] on button "Done" at bounding box center [768, 490] width 47 height 20
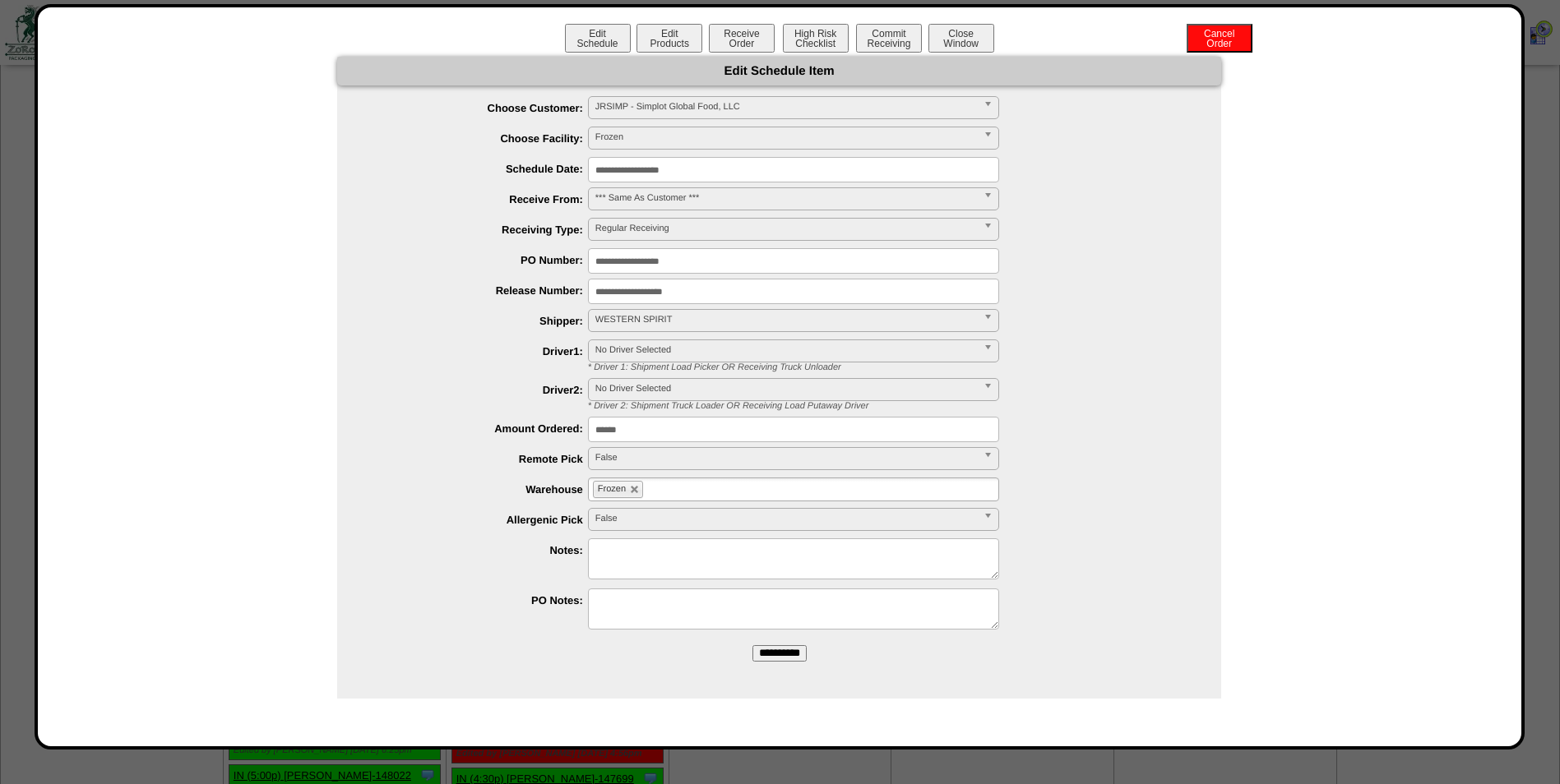
click at [761, 654] on input "**********" at bounding box center [780, 654] width 54 height 17
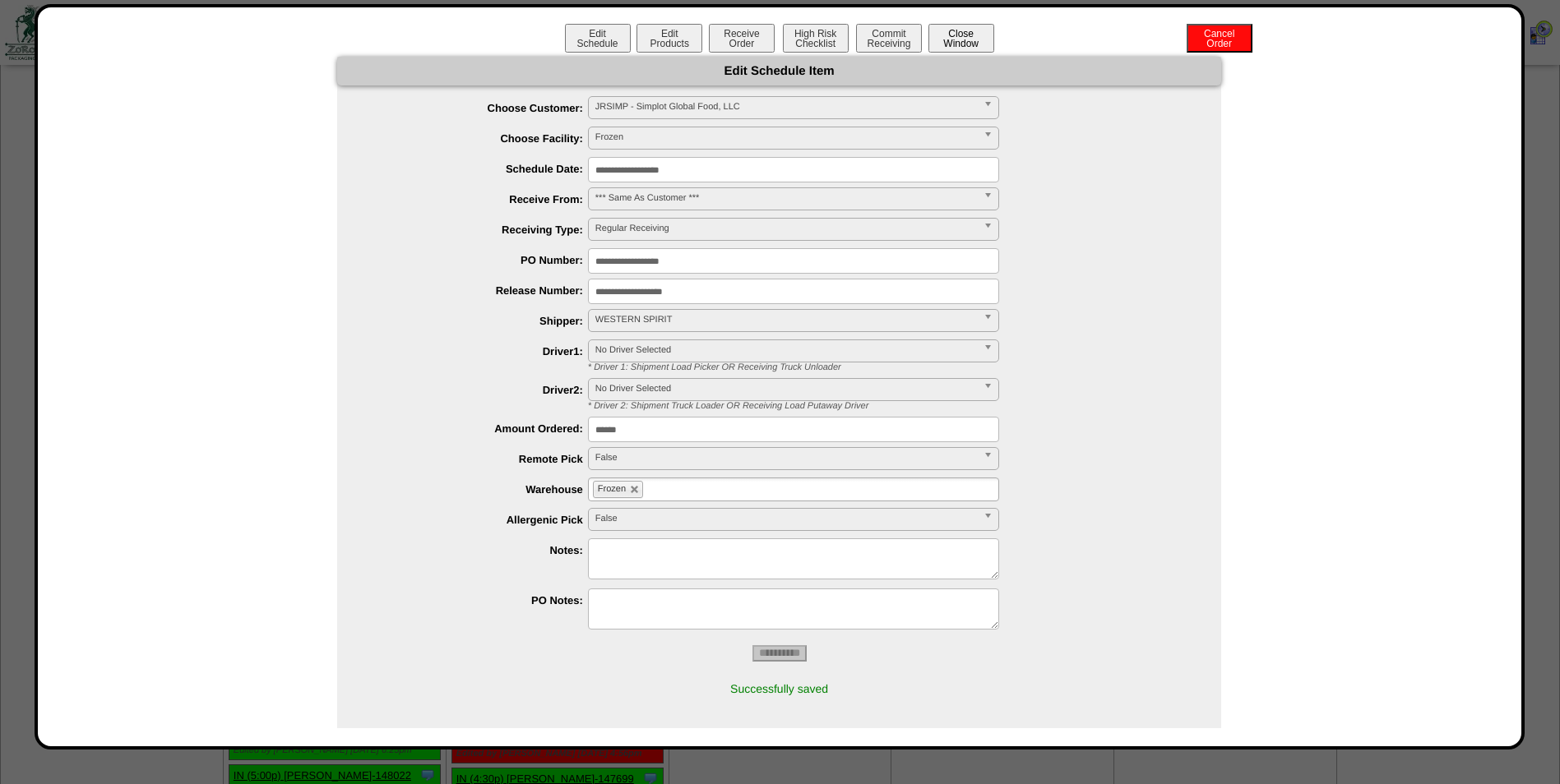
click at [959, 38] on button "Close Window" at bounding box center [961, 38] width 66 height 29
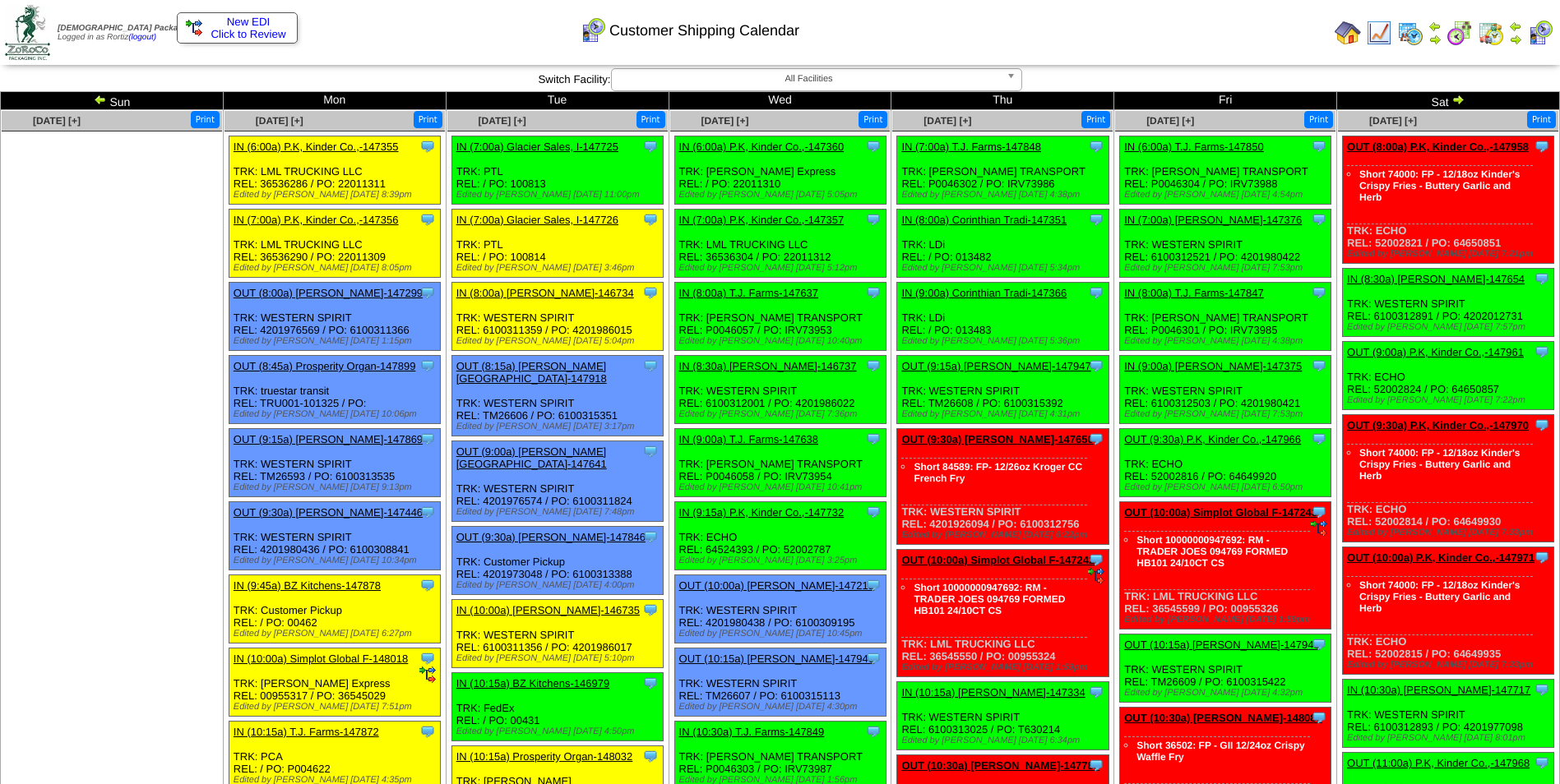
click at [1124, 36] on td "Print All" at bounding box center [864, 33] width 928 height 61
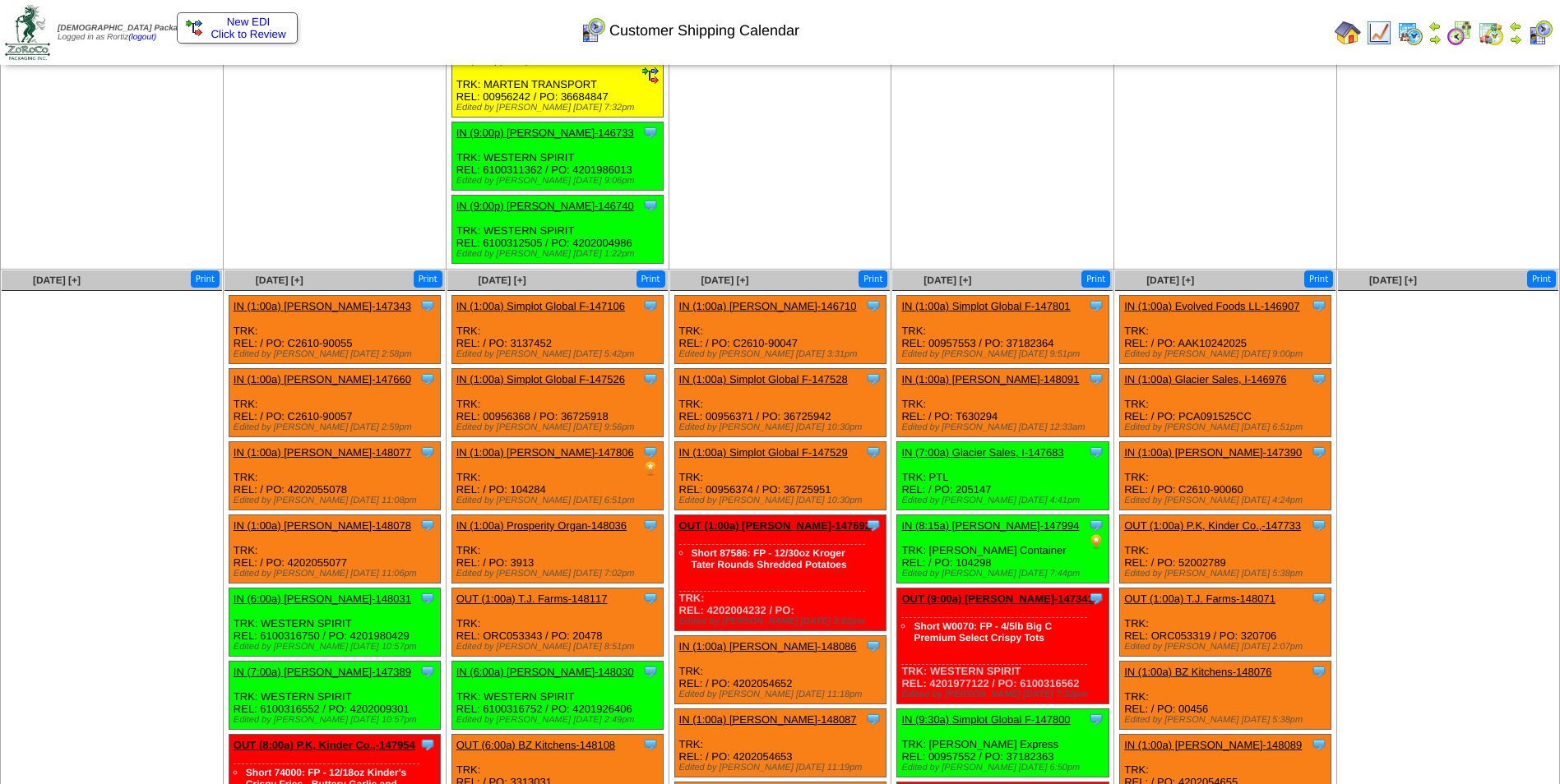
click at [584, 373] on link "IN (1:00a) Simplot Global F-147526" at bounding box center [540, 379] width 168 height 12
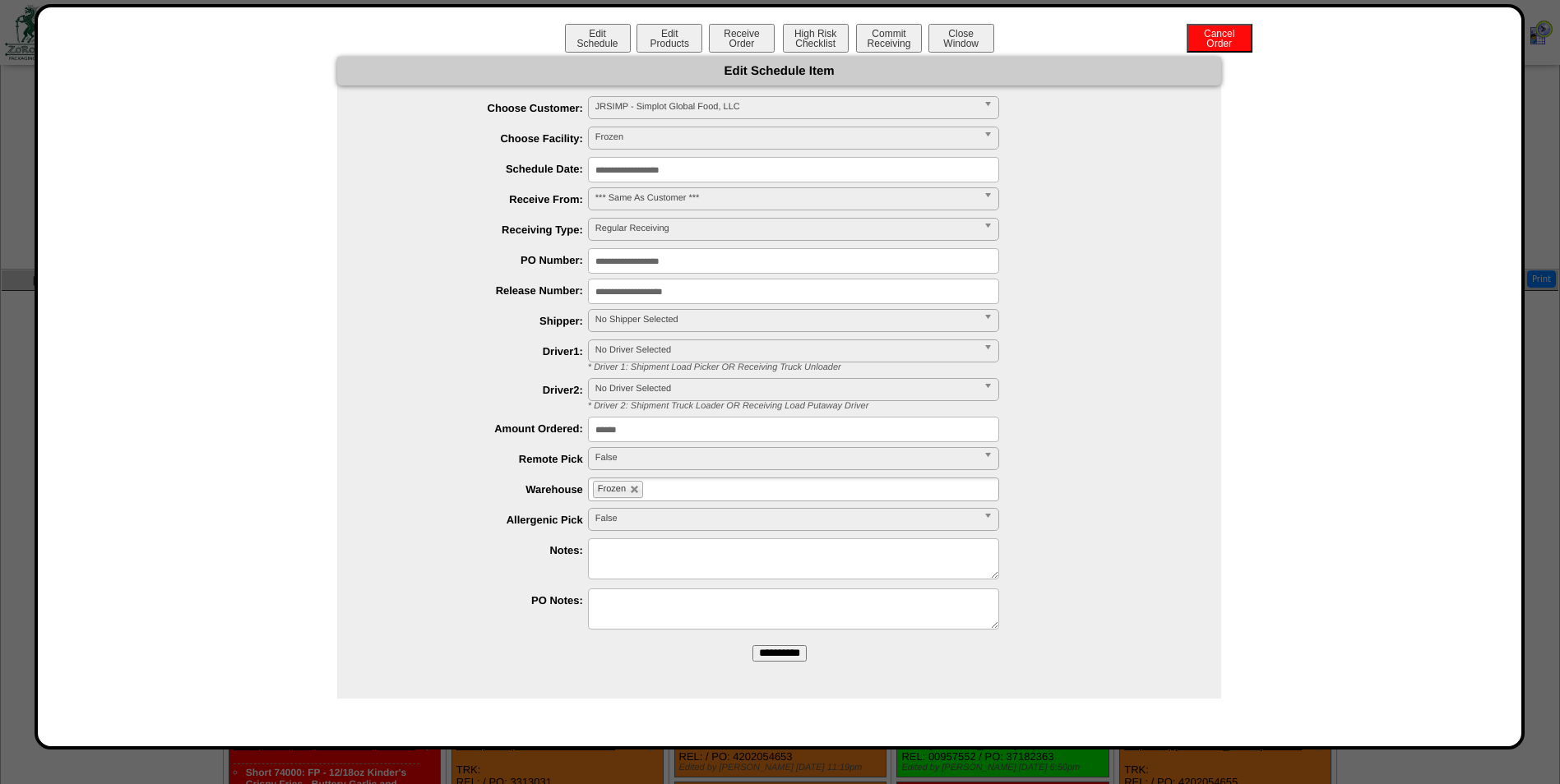
click at [730, 172] on input "**********" at bounding box center [793, 169] width 411 height 25
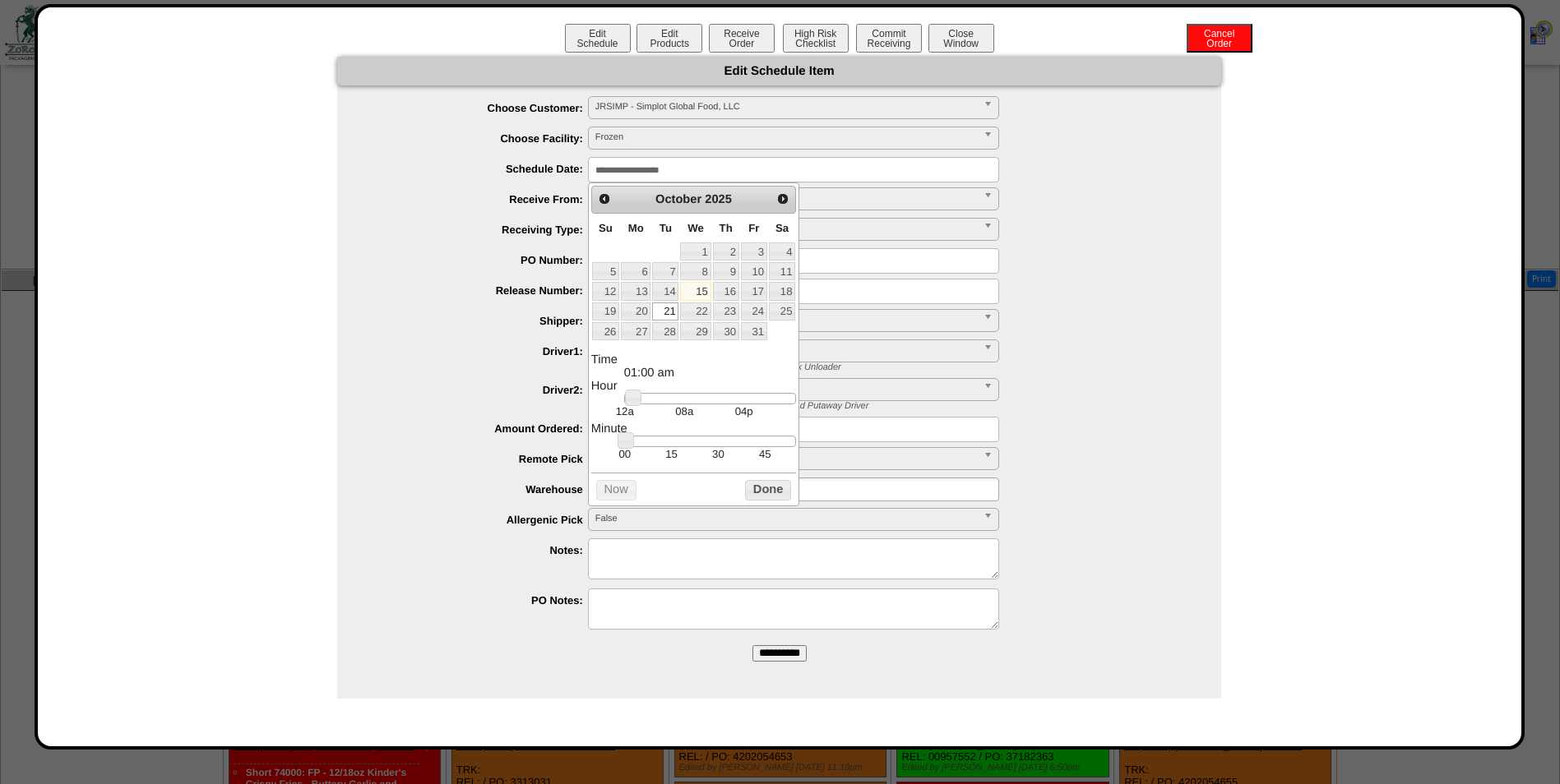
click at [723, 461] on td "30" at bounding box center [718, 454] width 47 height 14
type input "**********"
drag, startPoint x: 638, startPoint y: 401, endPoint x: 741, endPoint y: 406, distance: 103.1
click at [741, 406] on link at bounding box center [737, 398] width 17 height 17
click at [769, 500] on button "Done" at bounding box center [768, 490] width 47 height 20
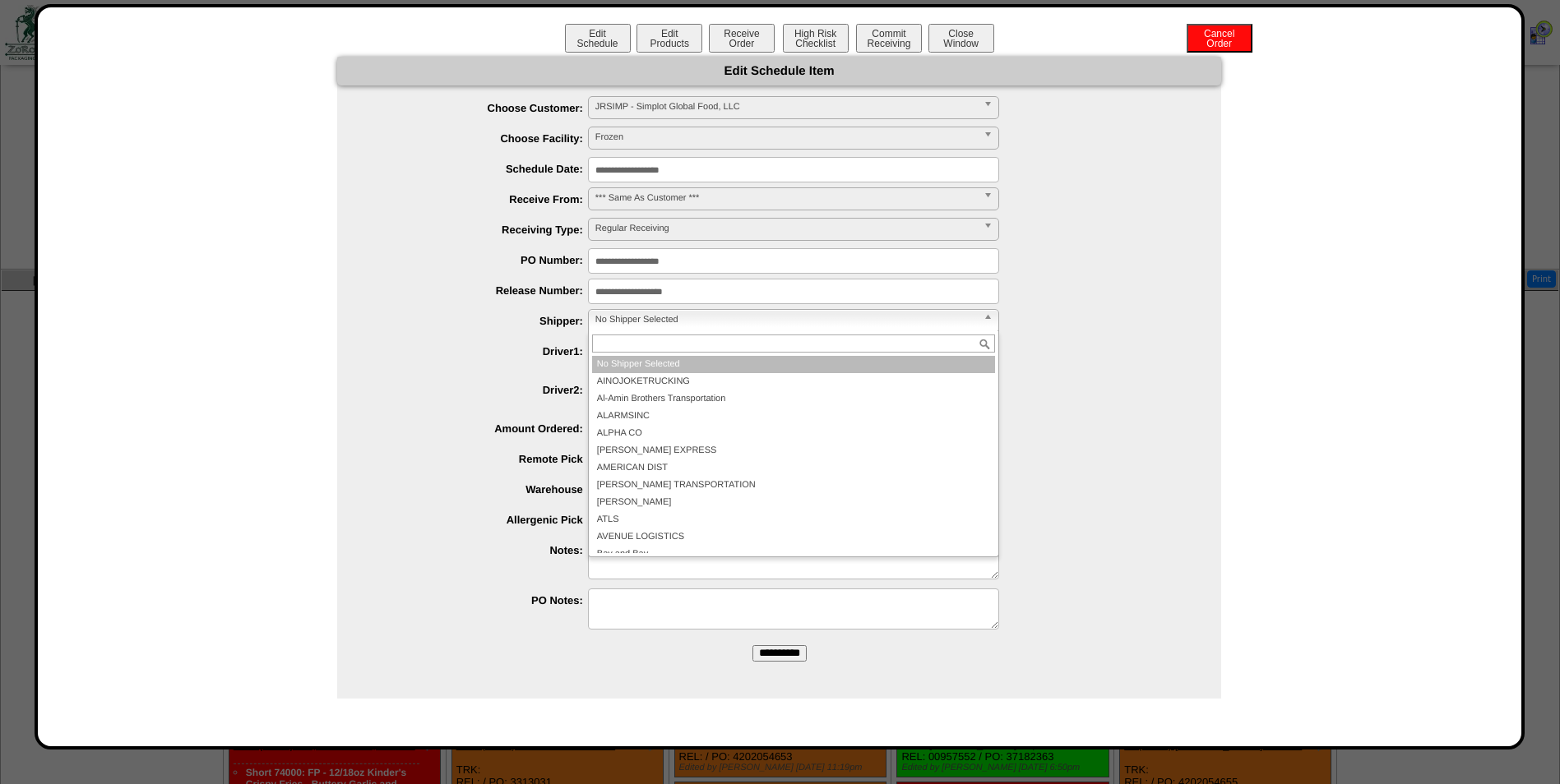
click at [677, 316] on span "No Shipper Selected" at bounding box center [786, 319] width 381 height 20
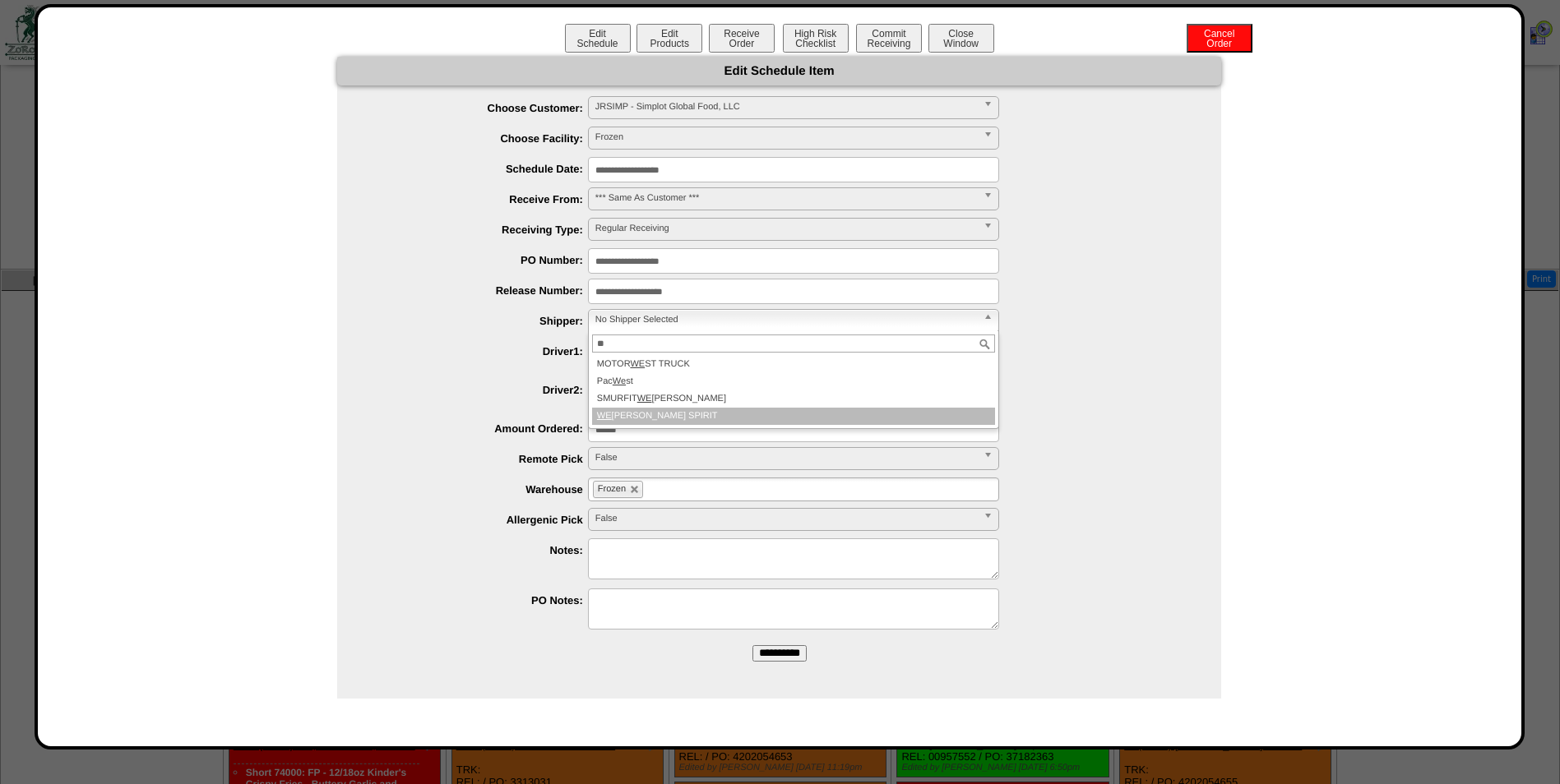
type input "**"
click at [674, 418] on li "WE STERN SPIRIT" at bounding box center [793, 416] width 403 height 18
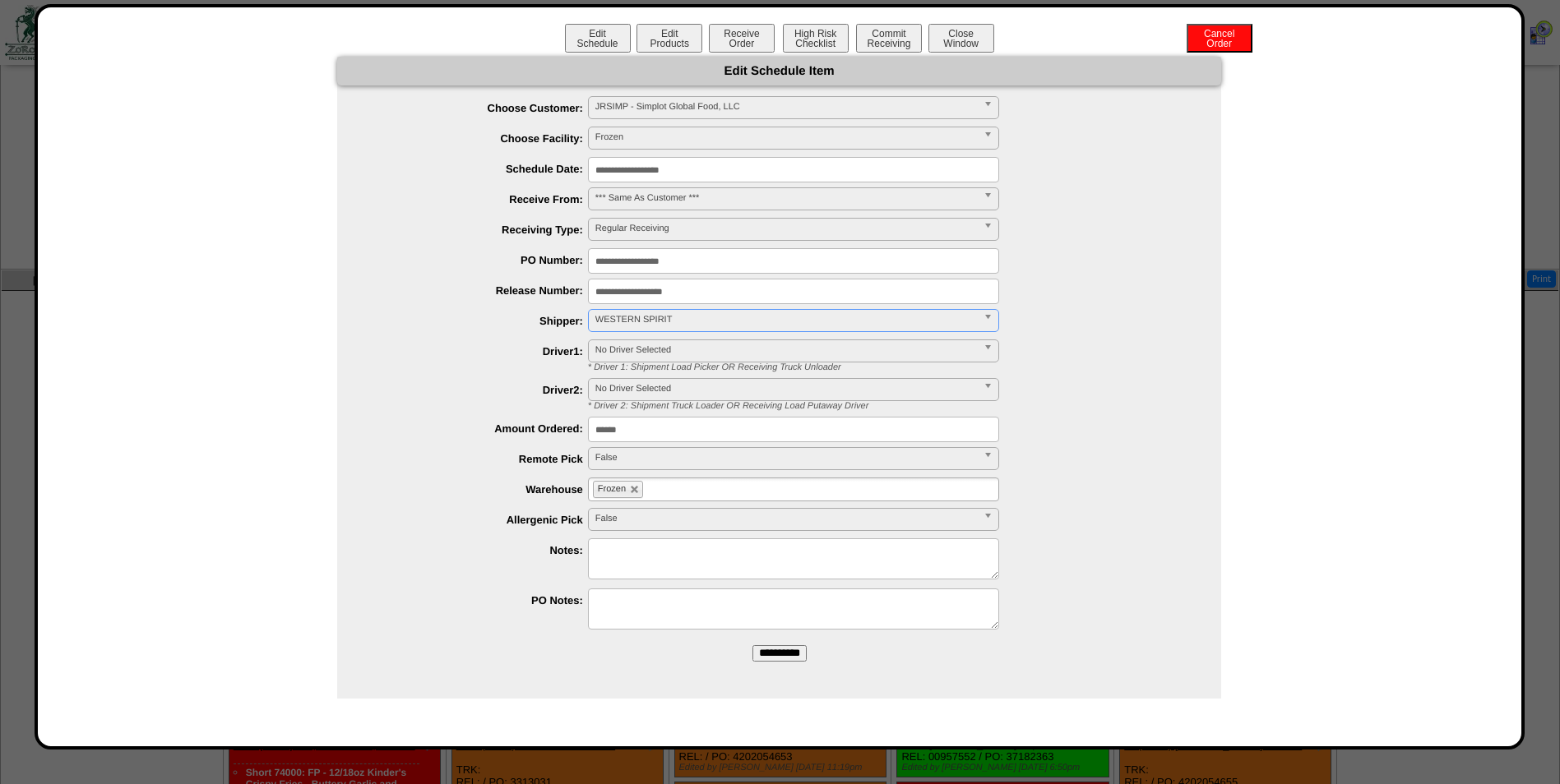
click at [777, 658] on input "**********" at bounding box center [780, 654] width 54 height 17
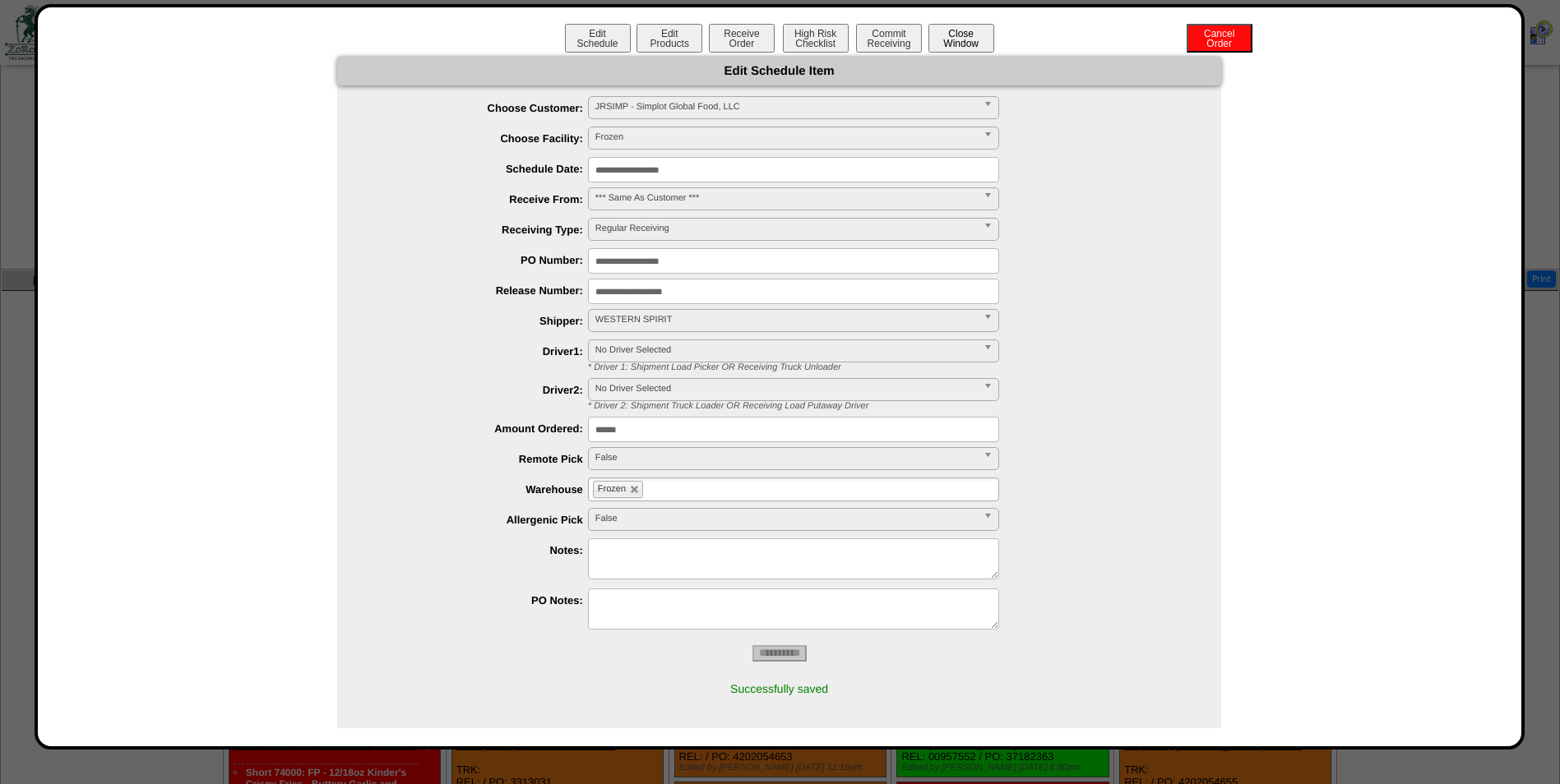
click at [975, 41] on button "Close Window" at bounding box center [961, 38] width 66 height 29
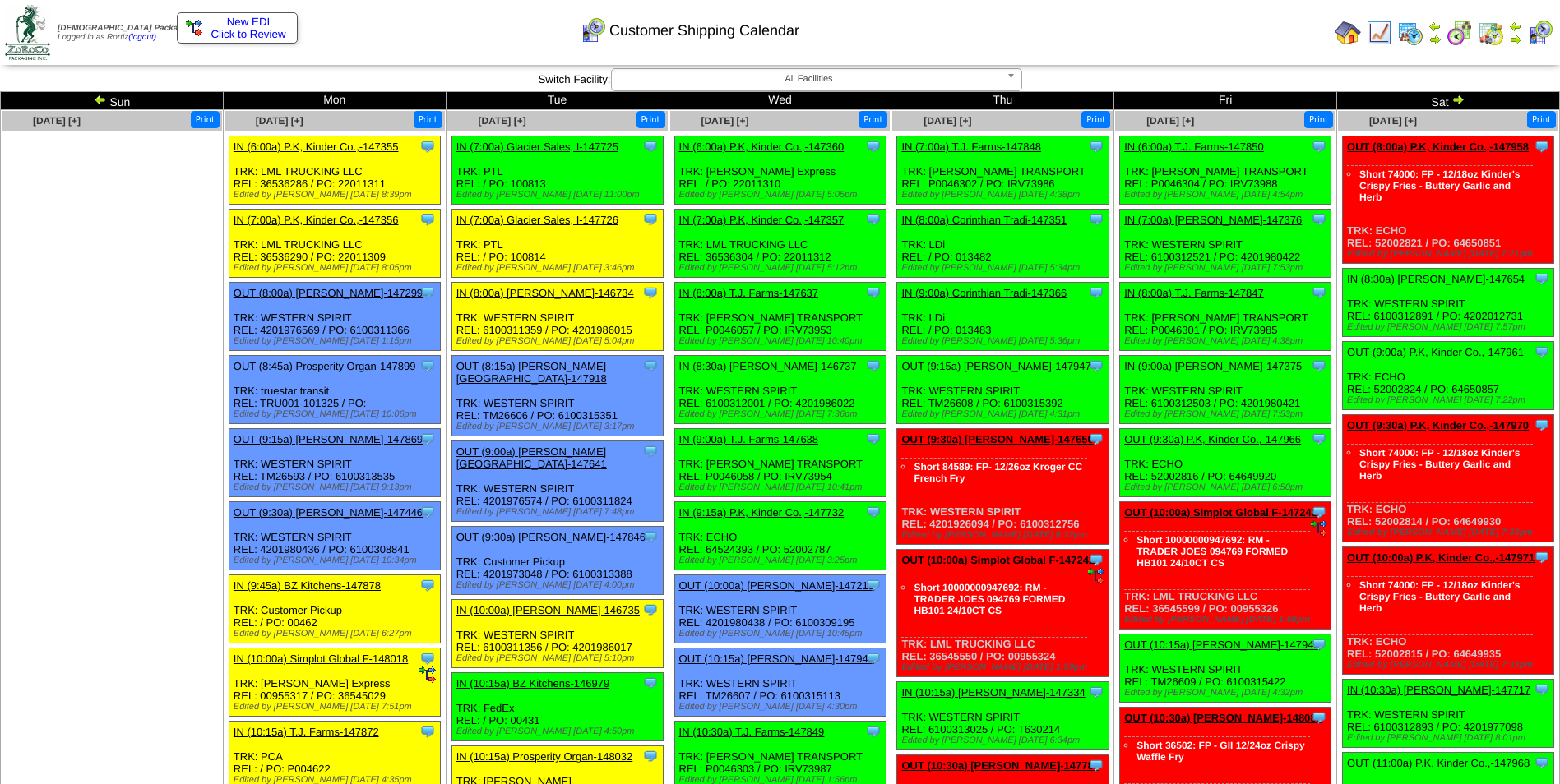
click at [1454, 100] on img at bounding box center [1458, 100] width 13 height 13
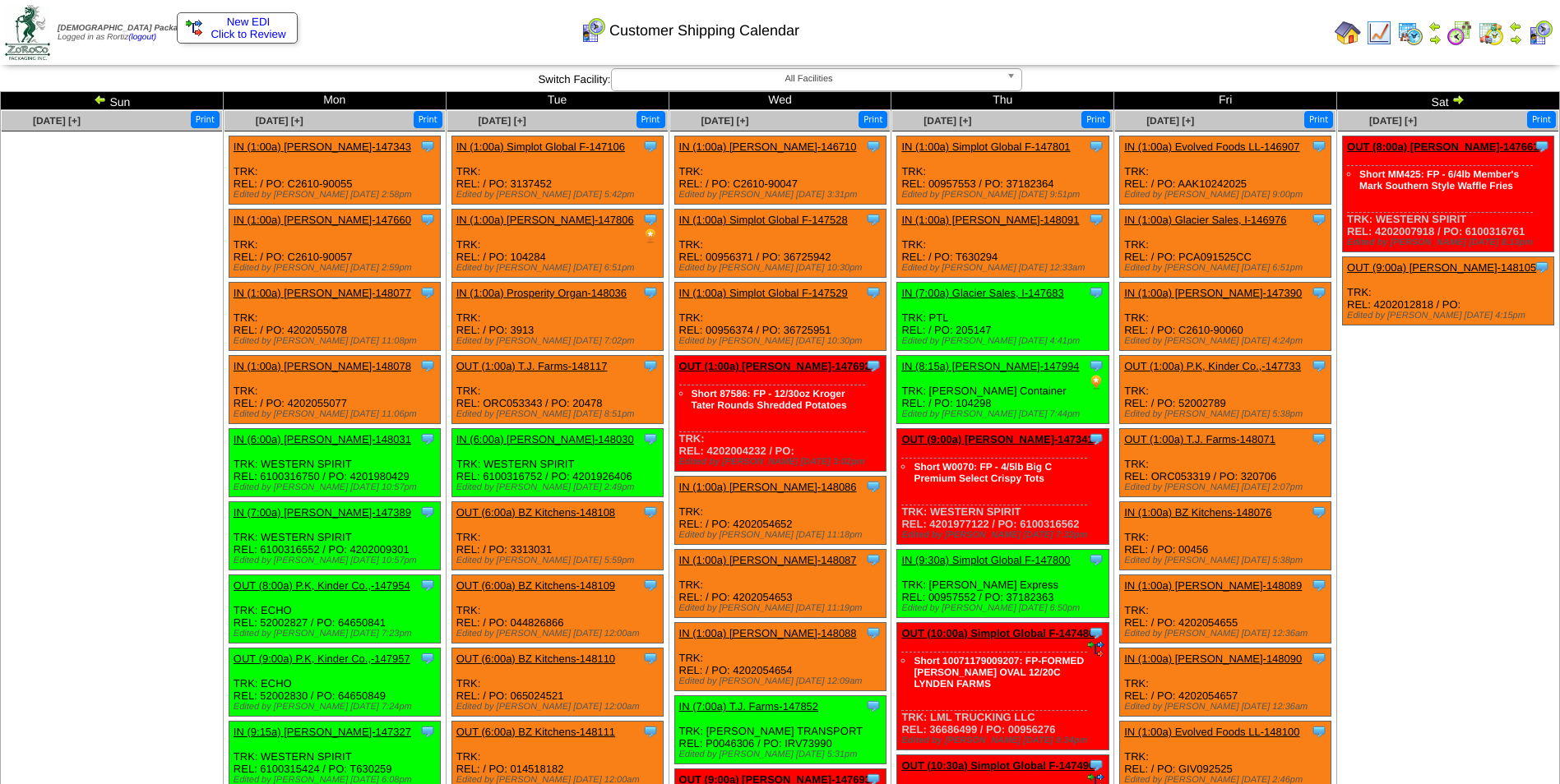
click at [1458, 97] on img at bounding box center [1458, 100] width 13 height 13
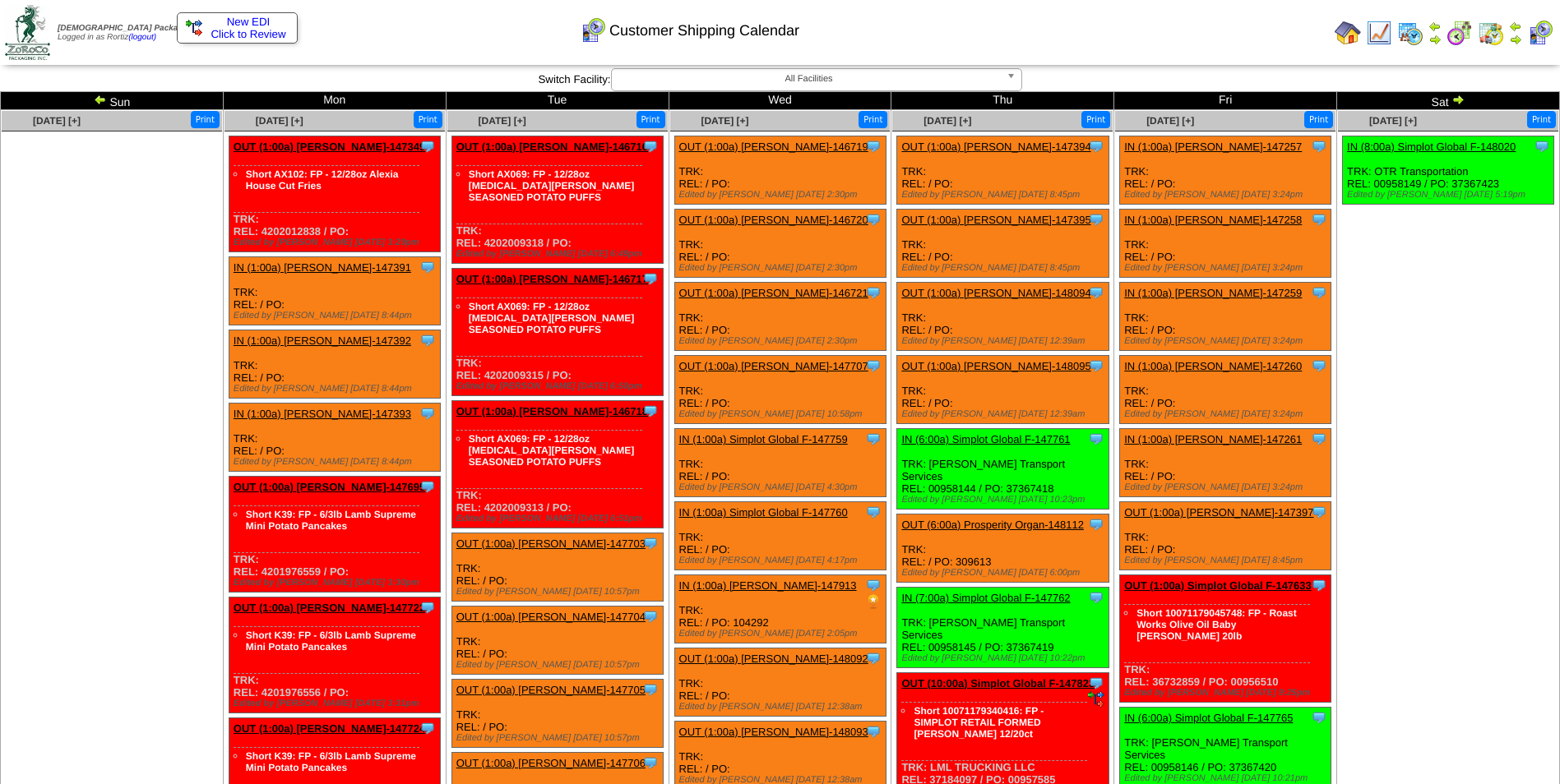
click at [102, 101] on img at bounding box center [100, 100] width 13 height 13
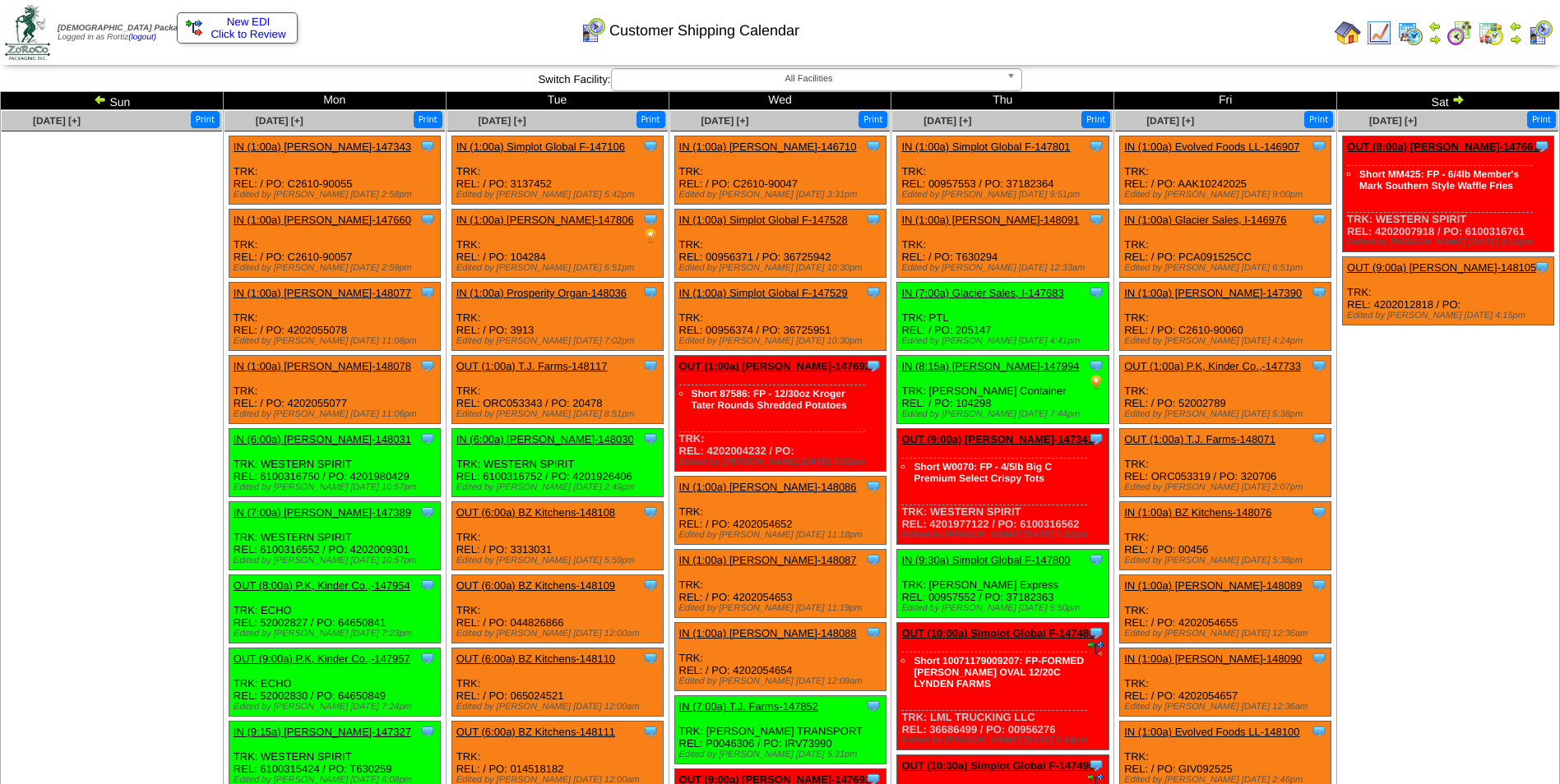
click at [102, 101] on img at bounding box center [100, 100] width 13 height 13
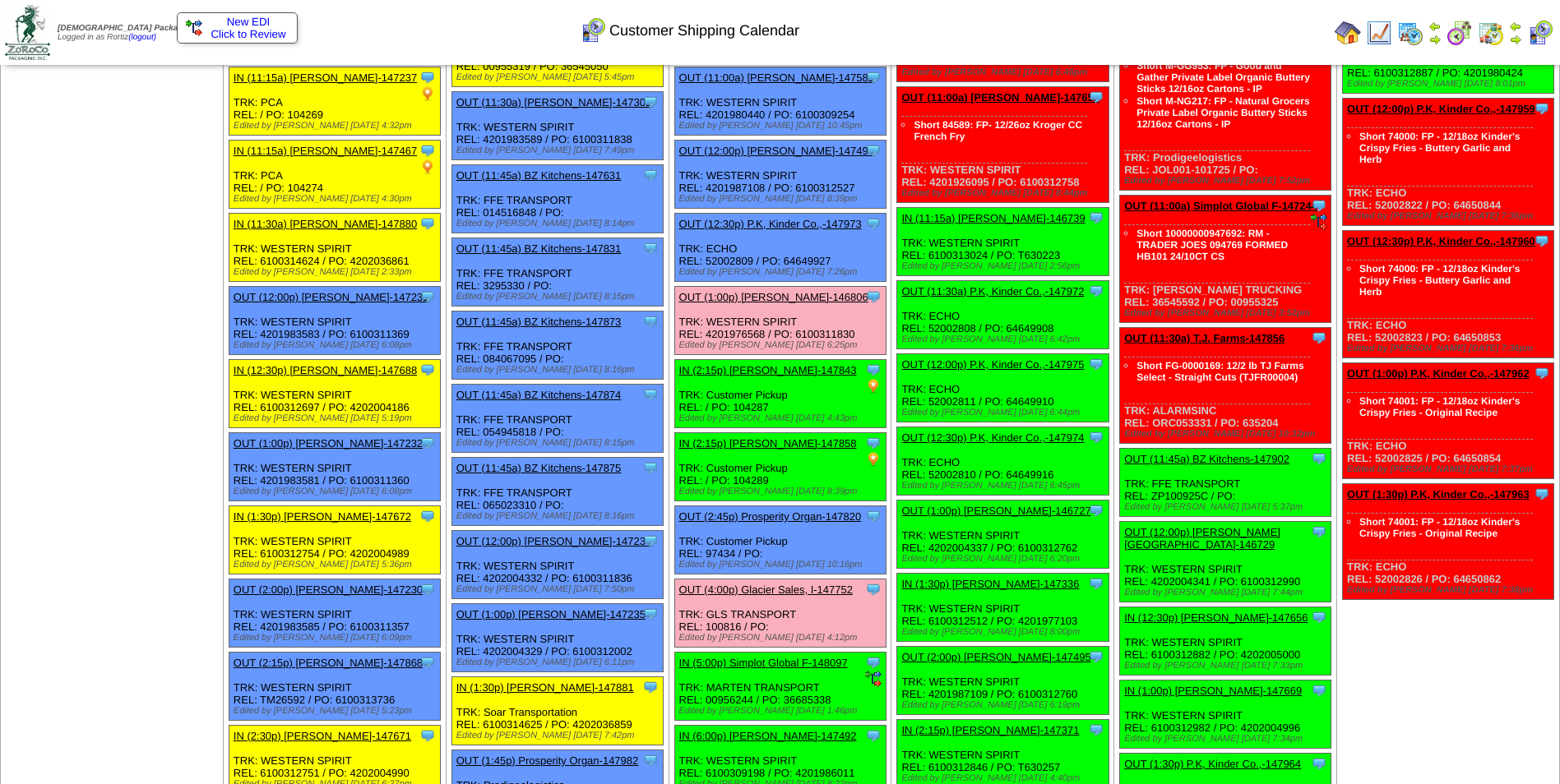
scroll to position [822, 0]
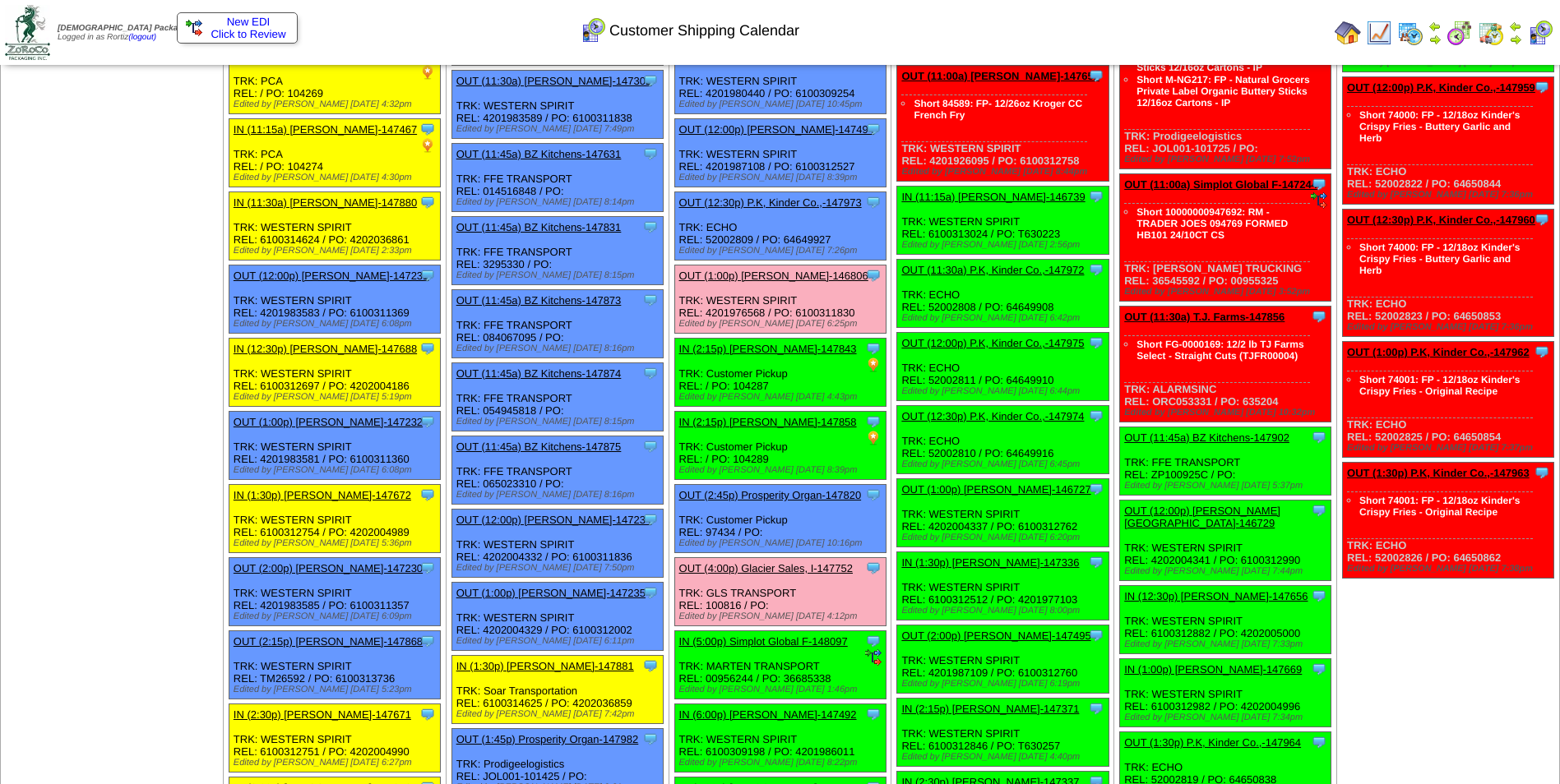
click at [749, 273] on link "OUT (1:00p) Lamb-Weston-146806" at bounding box center [773, 275] width 189 height 12
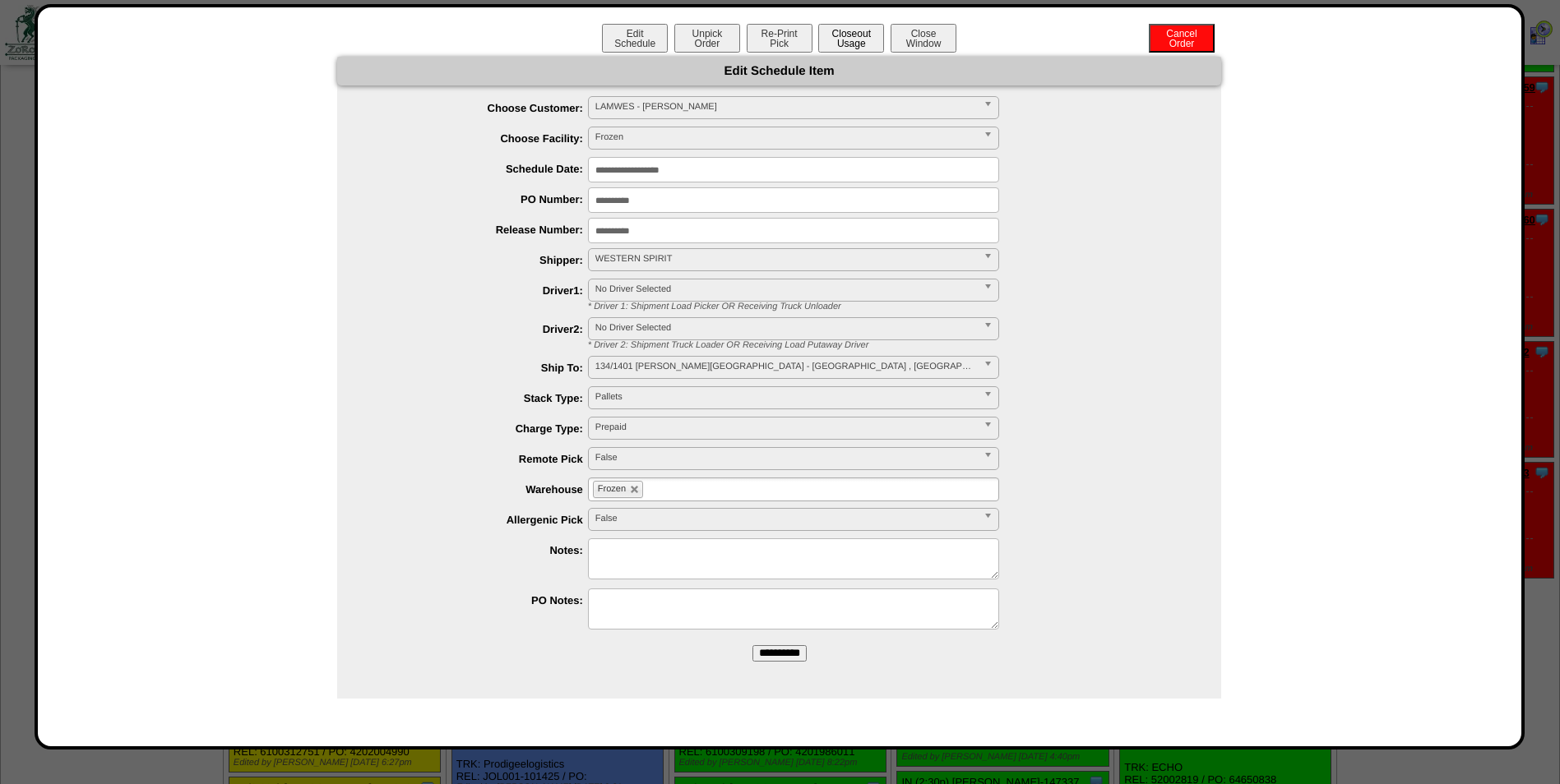
click at [847, 35] on button "Closeout Usage" at bounding box center [851, 38] width 66 height 29
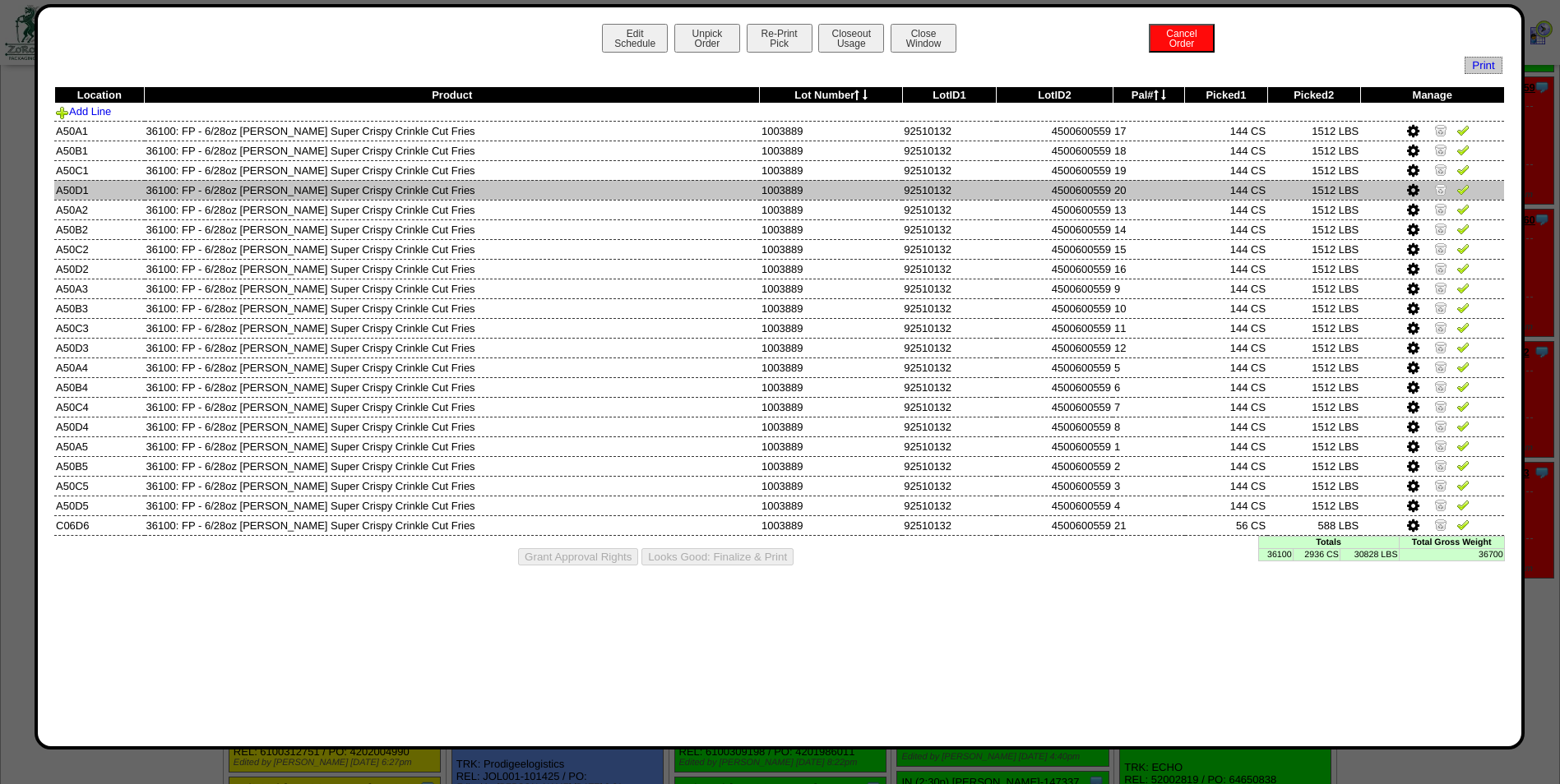
click at [1411, 190] on icon at bounding box center [1412, 191] width 12 height 15
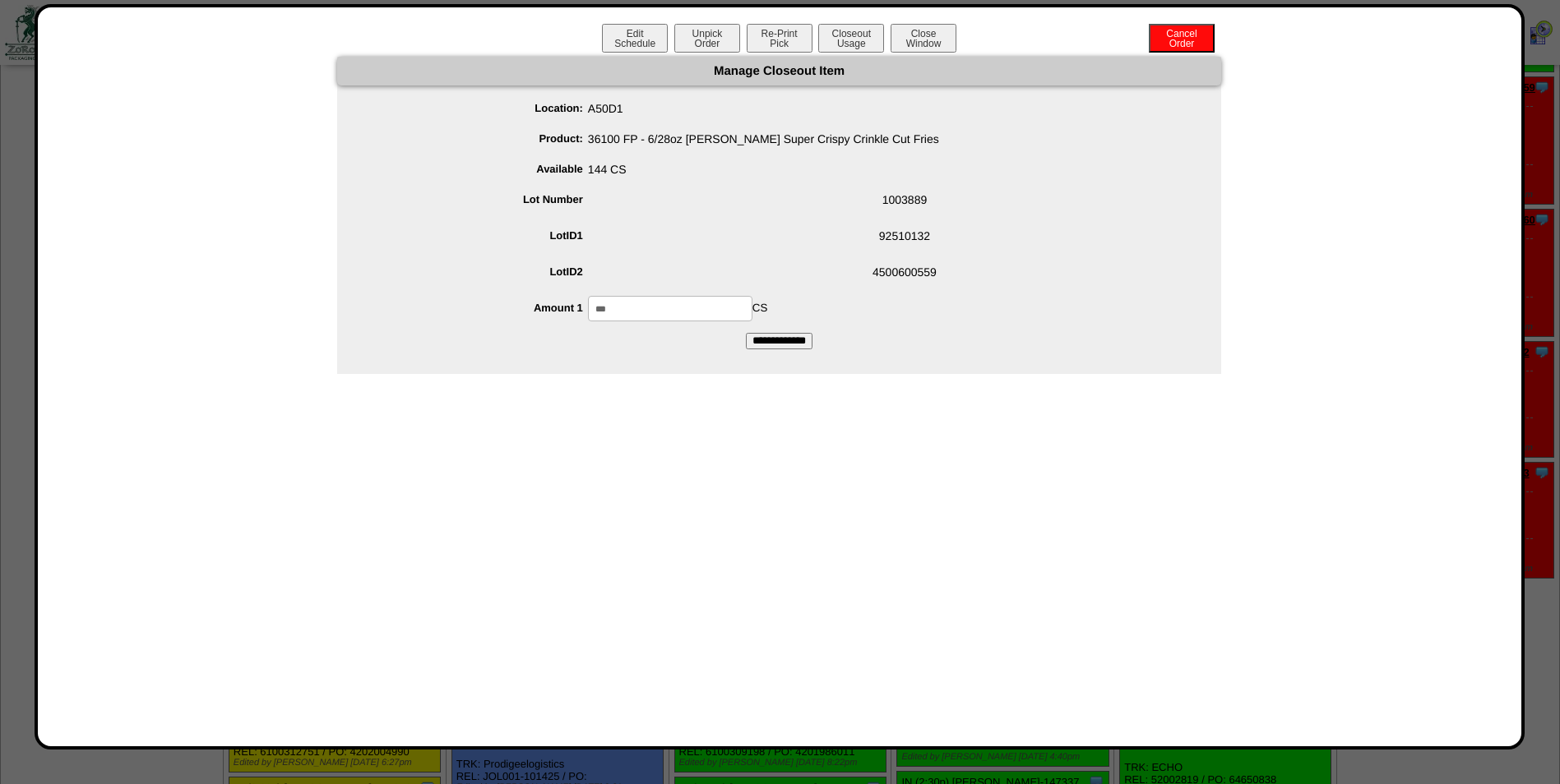
click at [635, 302] on input "***" at bounding box center [670, 308] width 165 height 25
type input "***"
click at [767, 183] on span "144 CS" at bounding box center [795, 173] width 851 height 32
click at [785, 340] on input "**********" at bounding box center [780, 341] width 67 height 17
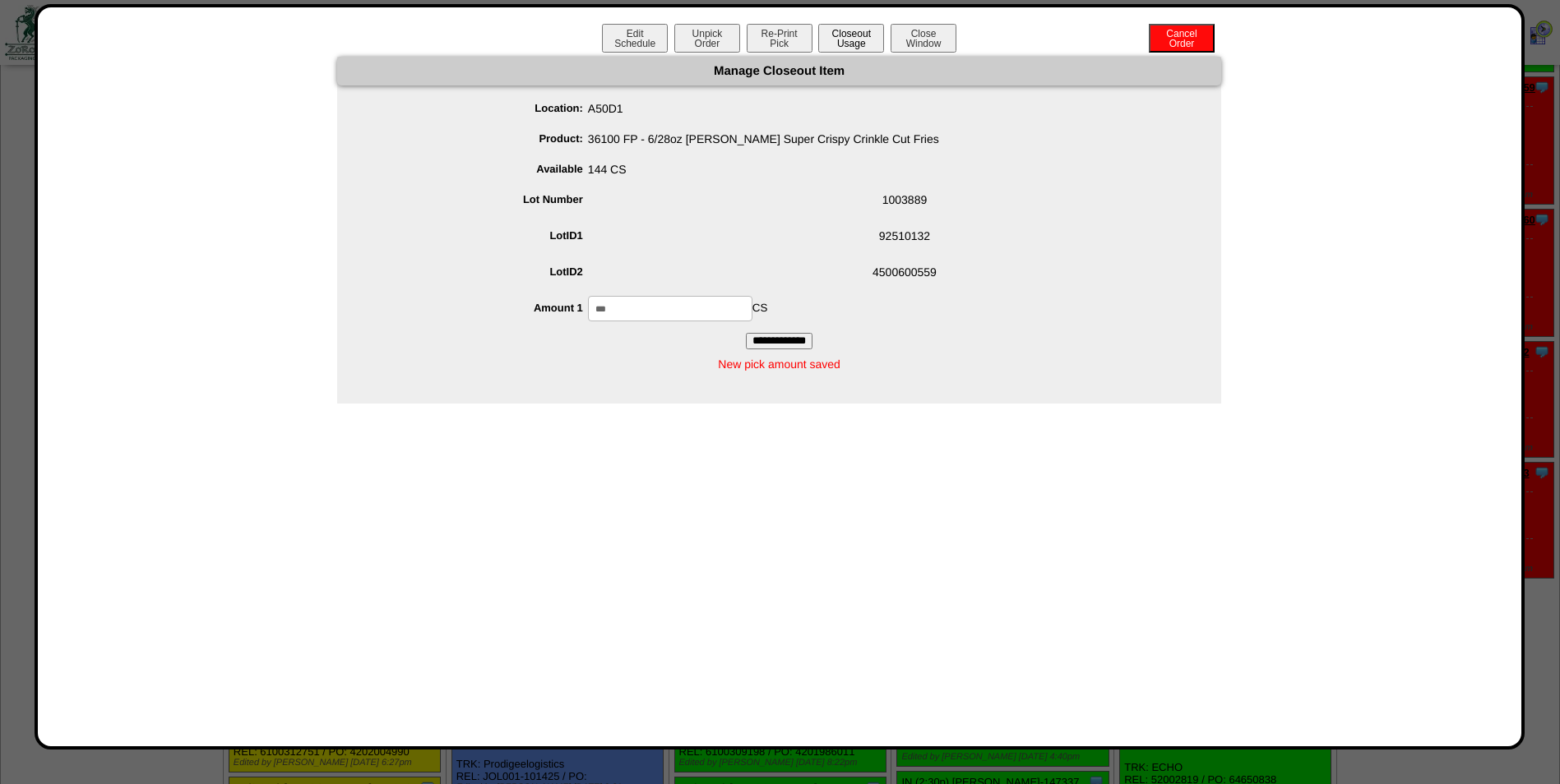
click at [871, 32] on button "Closeout Usage" at bounding box center [851, 38] width 66 height 29
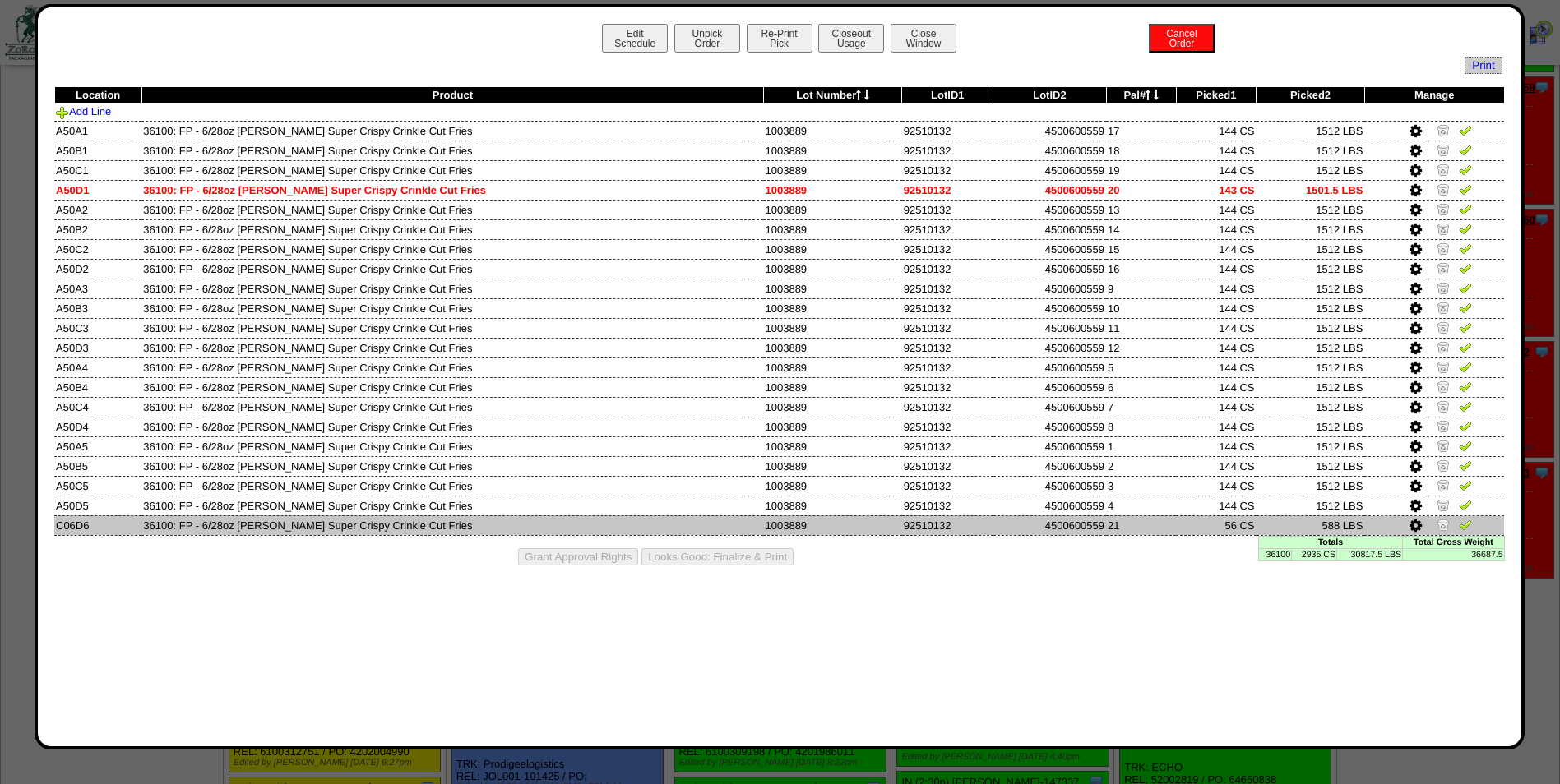
click at [1463, 525] on img at bounding box center [1465, 525] width 13 height 13
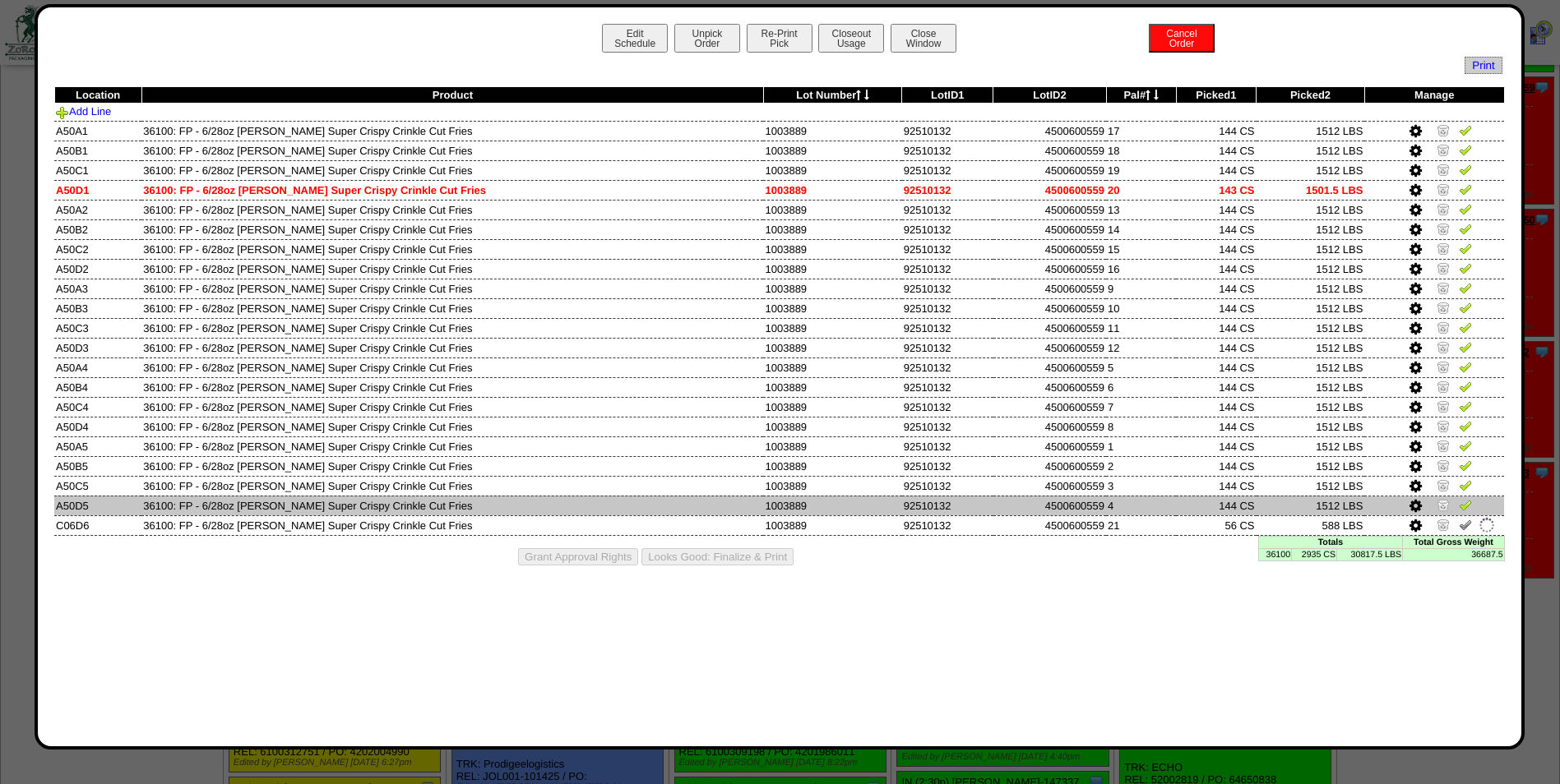
click at [1468, 499] on img at bounding box center [1465, 505] width 13 height 13
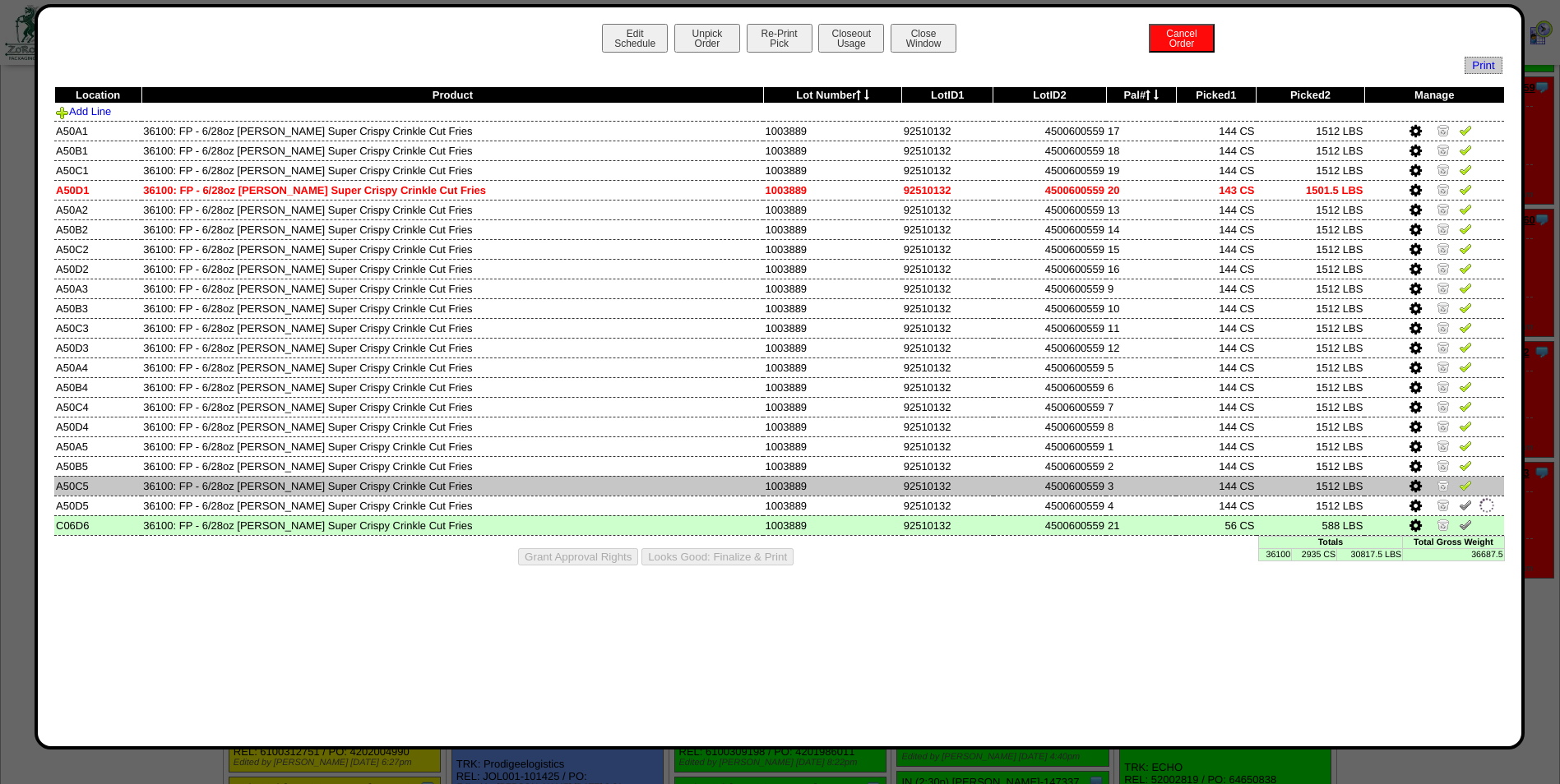
click at [1468, 481] on img at bounding box center [1465, 485] width 13 height 13
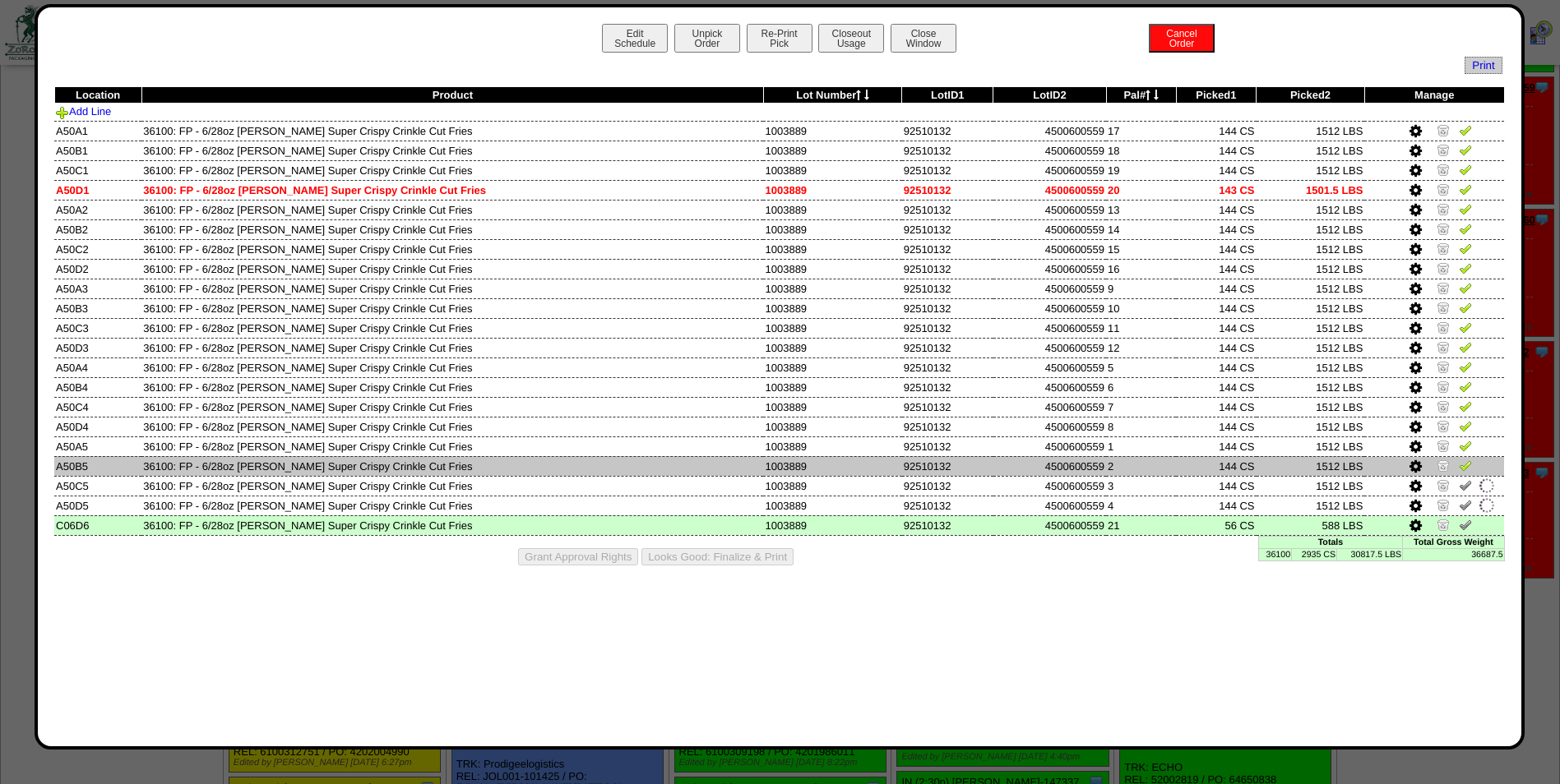
click at [1465, 466] on img at bounding box center [1465, 465] width 13 height 13
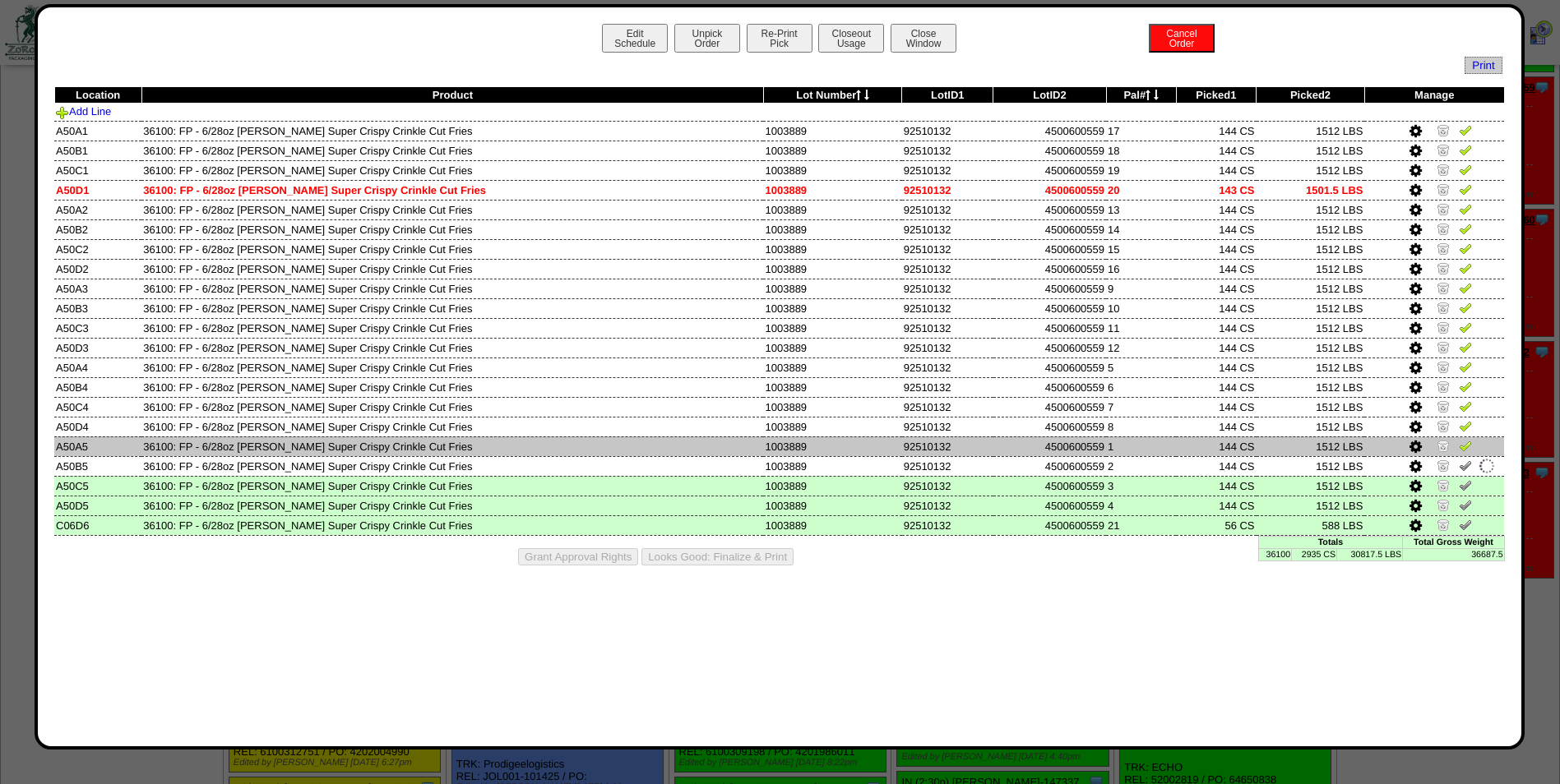
click at [1463, 443] on img at bounding box center [1465, 445] width 13 height 13
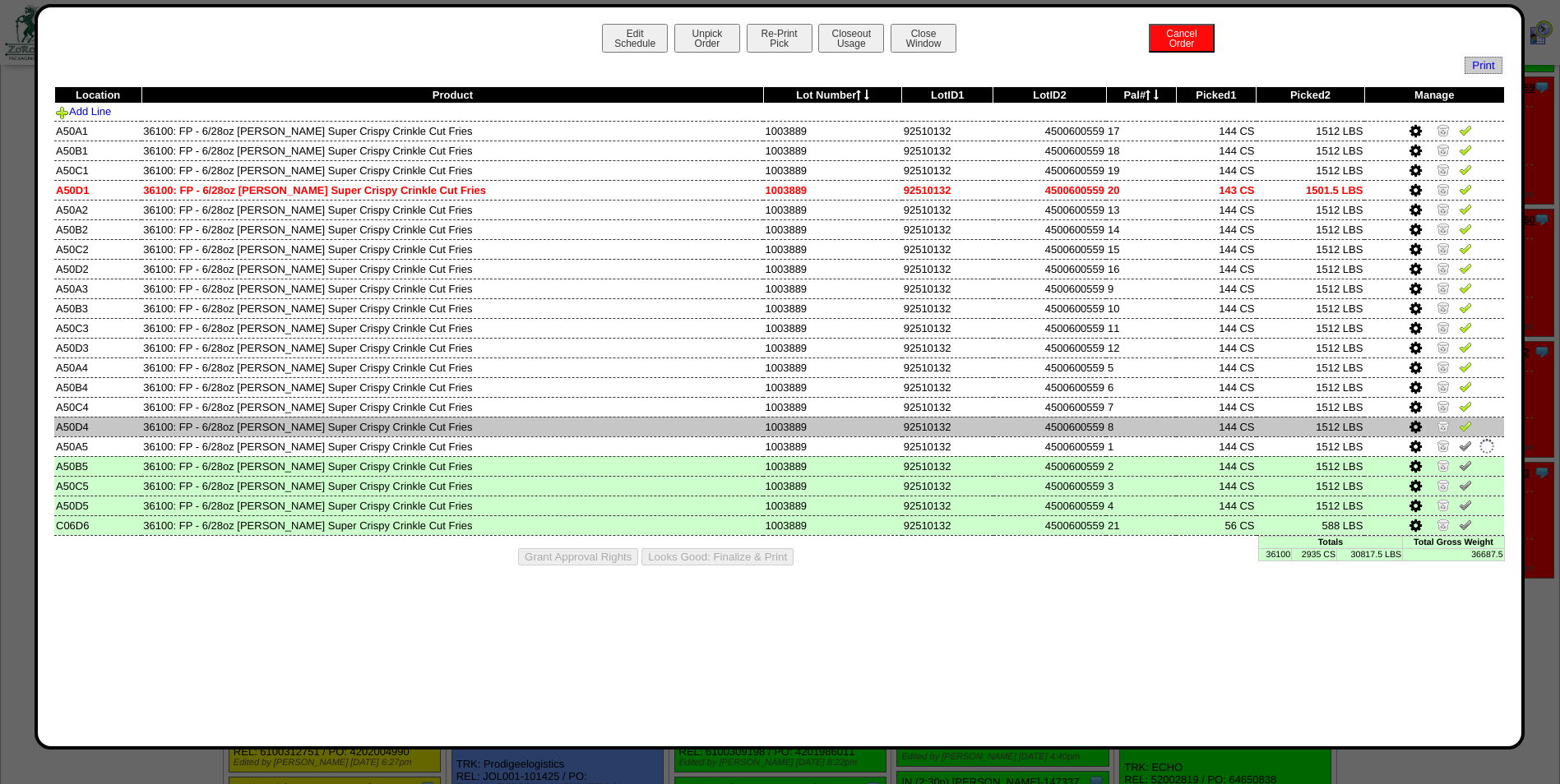
click at [1463, 427] on img at bounding box center [1465, 426] width 13 height 13
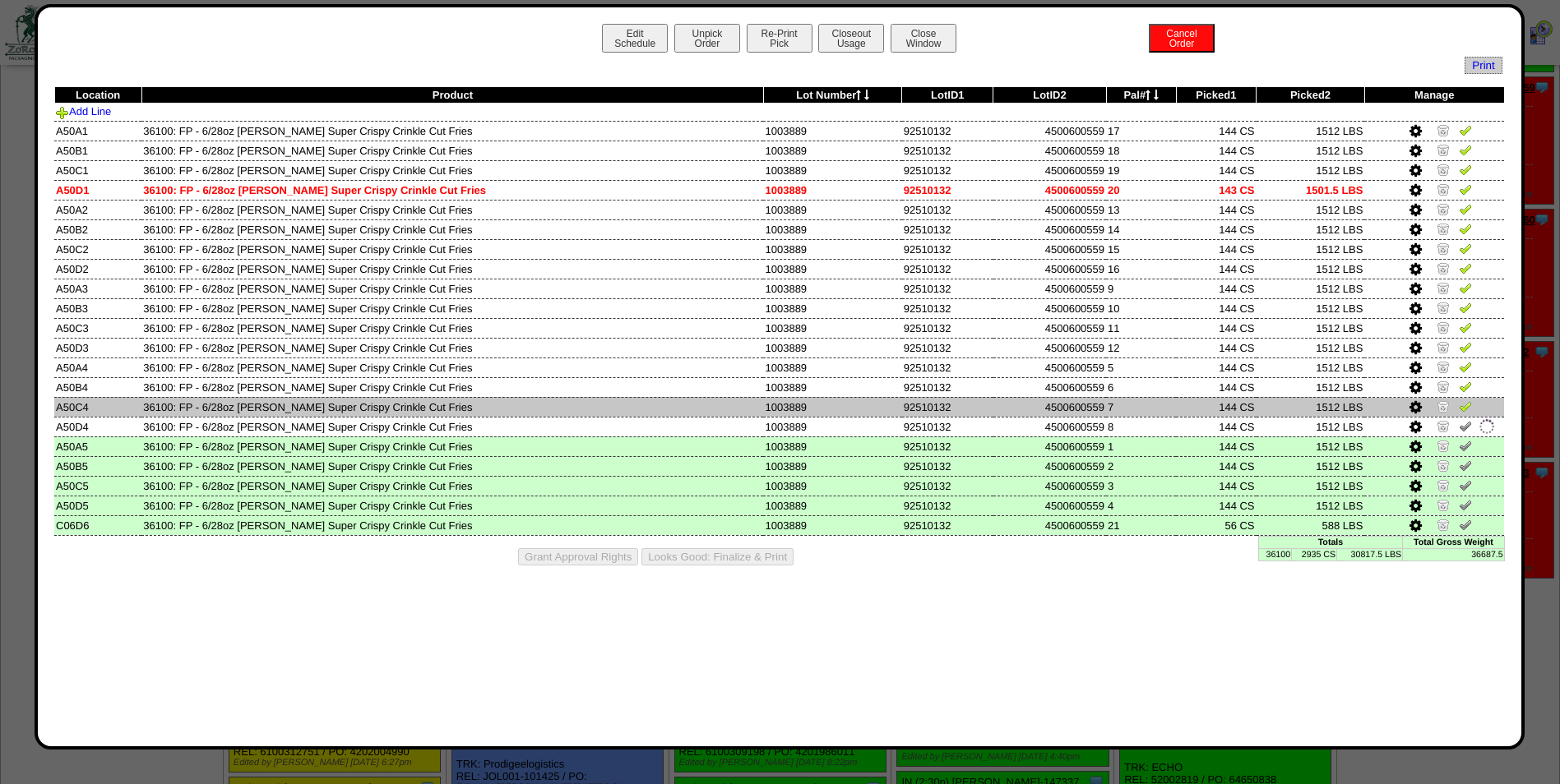
click at [1469, 405] on img at bounding box center [1465, 406] width 13 height 13
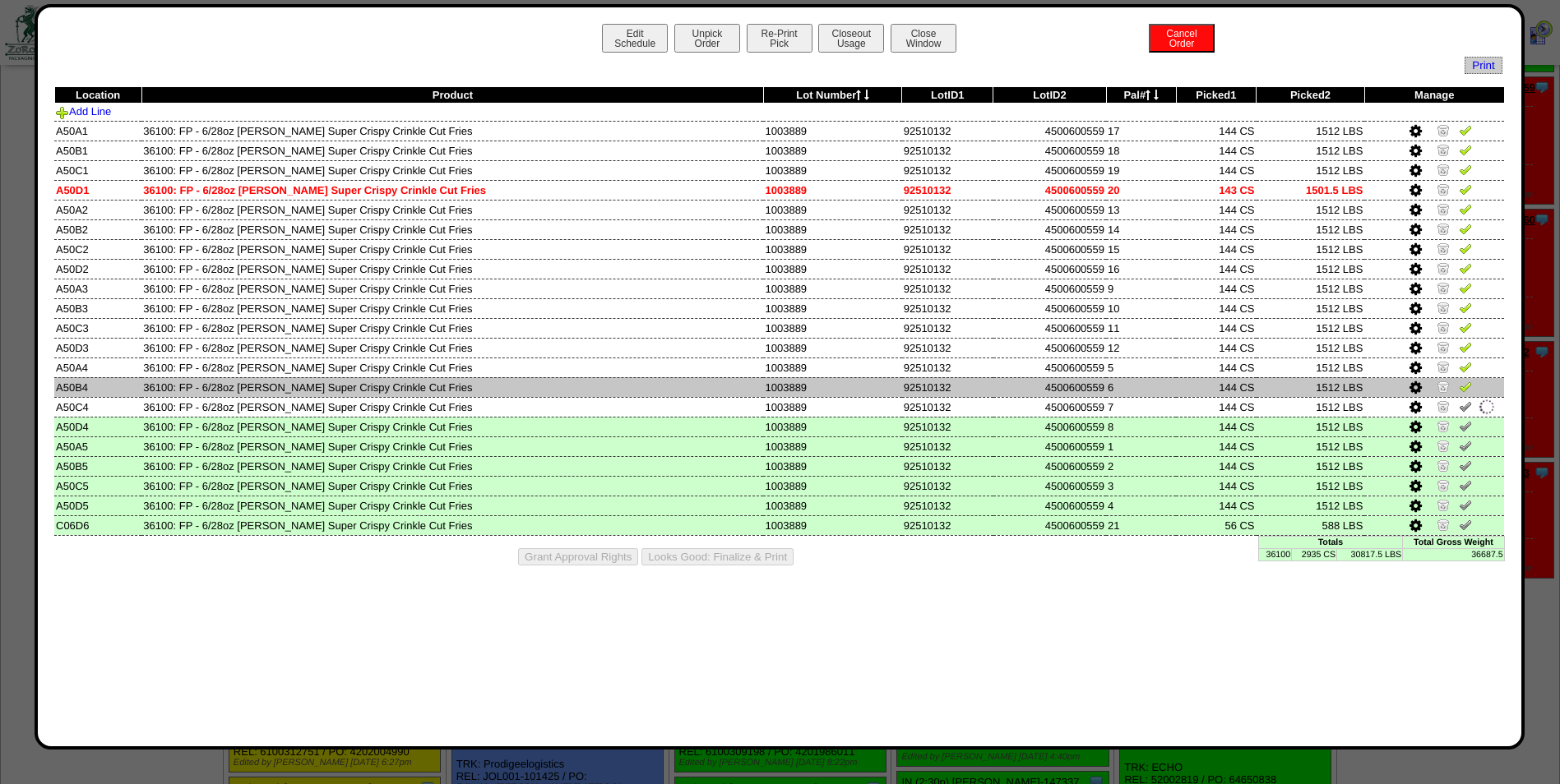
click at [1467, 385] on img at bounding box center [1465, 386] width 13 height 13
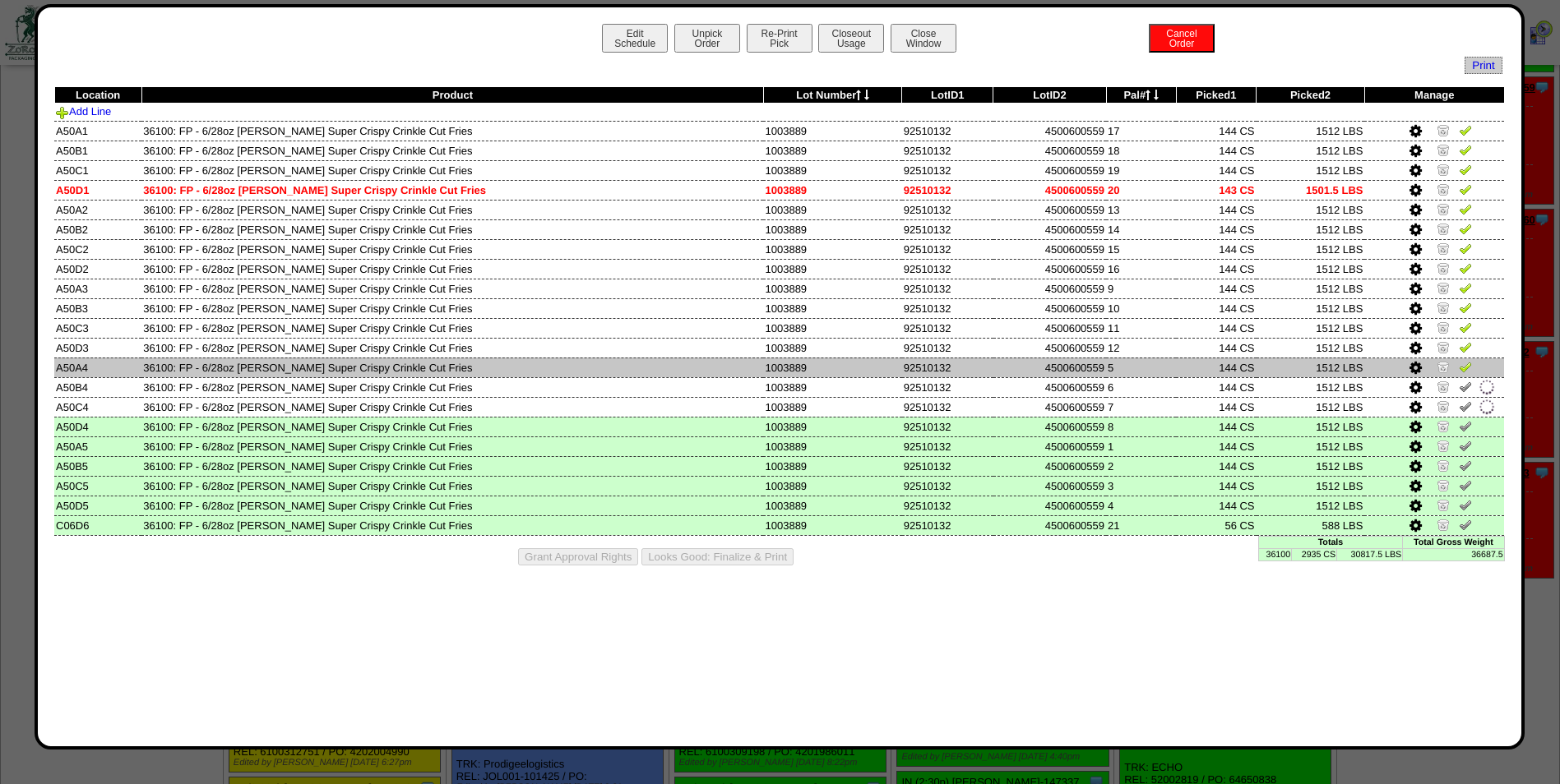
click at [1463, 368] on img at bounding box center [1465, 366] width 13 height 13
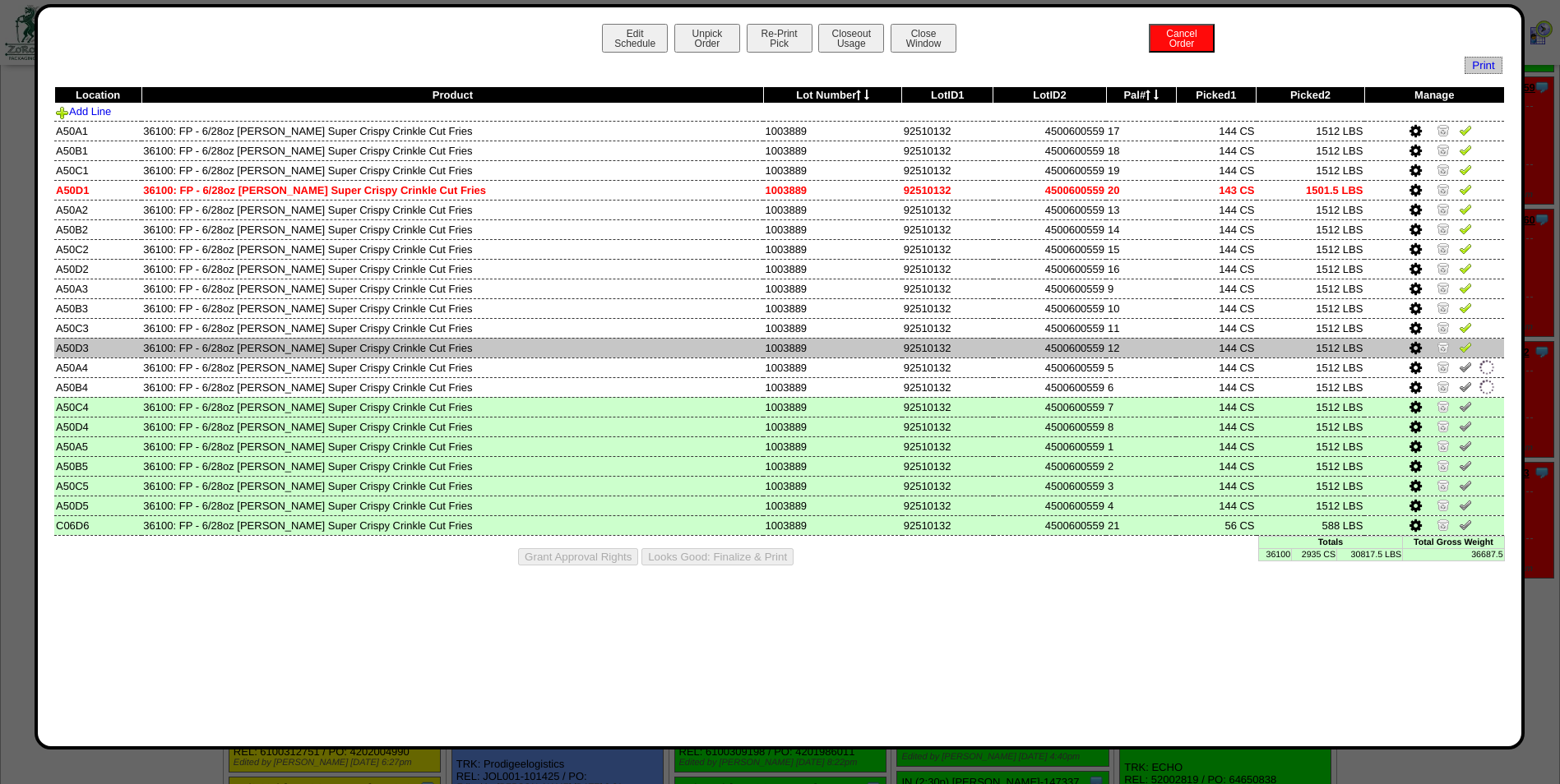
click at [1463, 349] on img at bounding box center [1465, 347] width 13 height 13
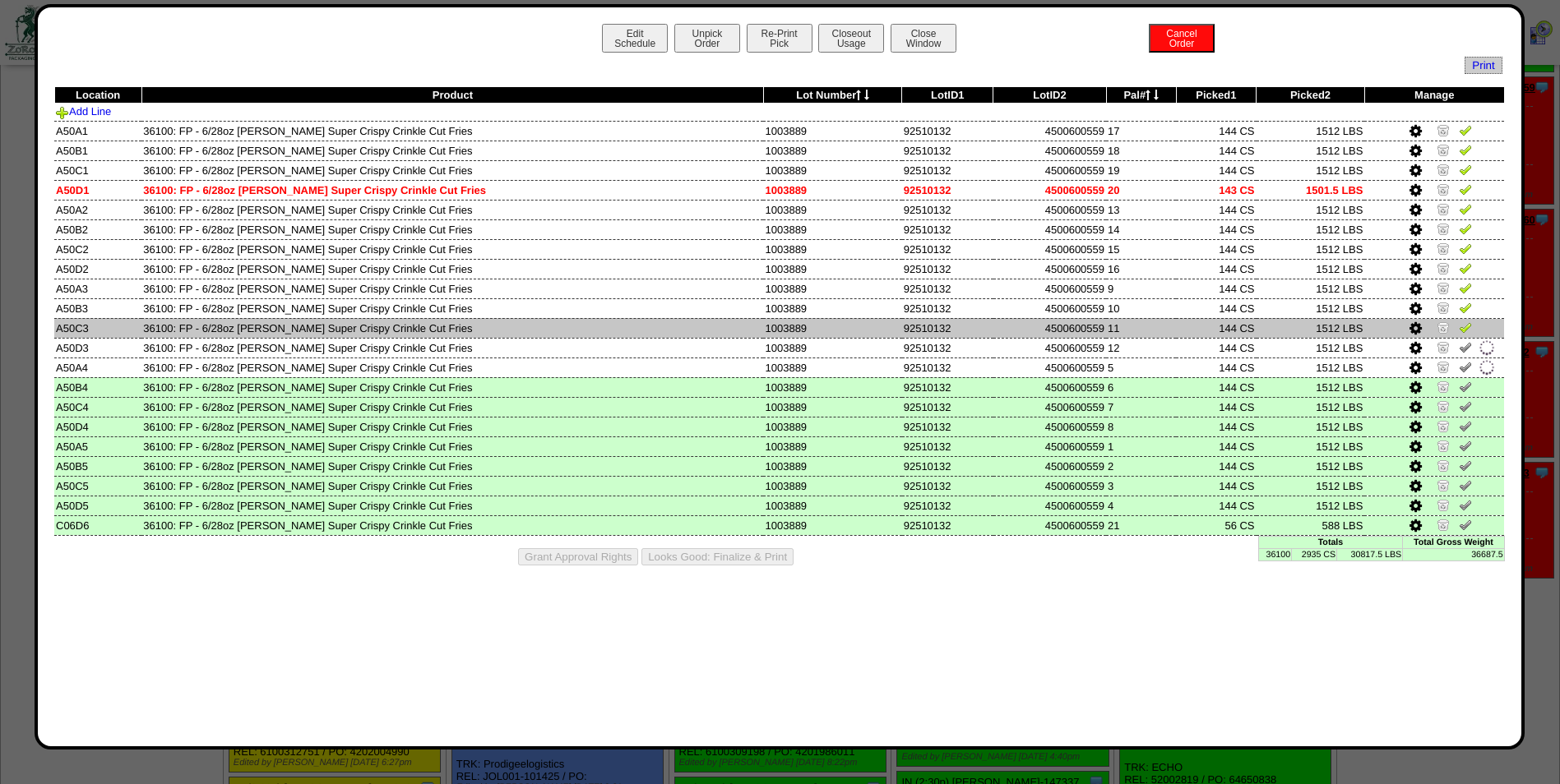
click at [1463, 327] on img at bounding box center [1465, 327] width 13 height 13
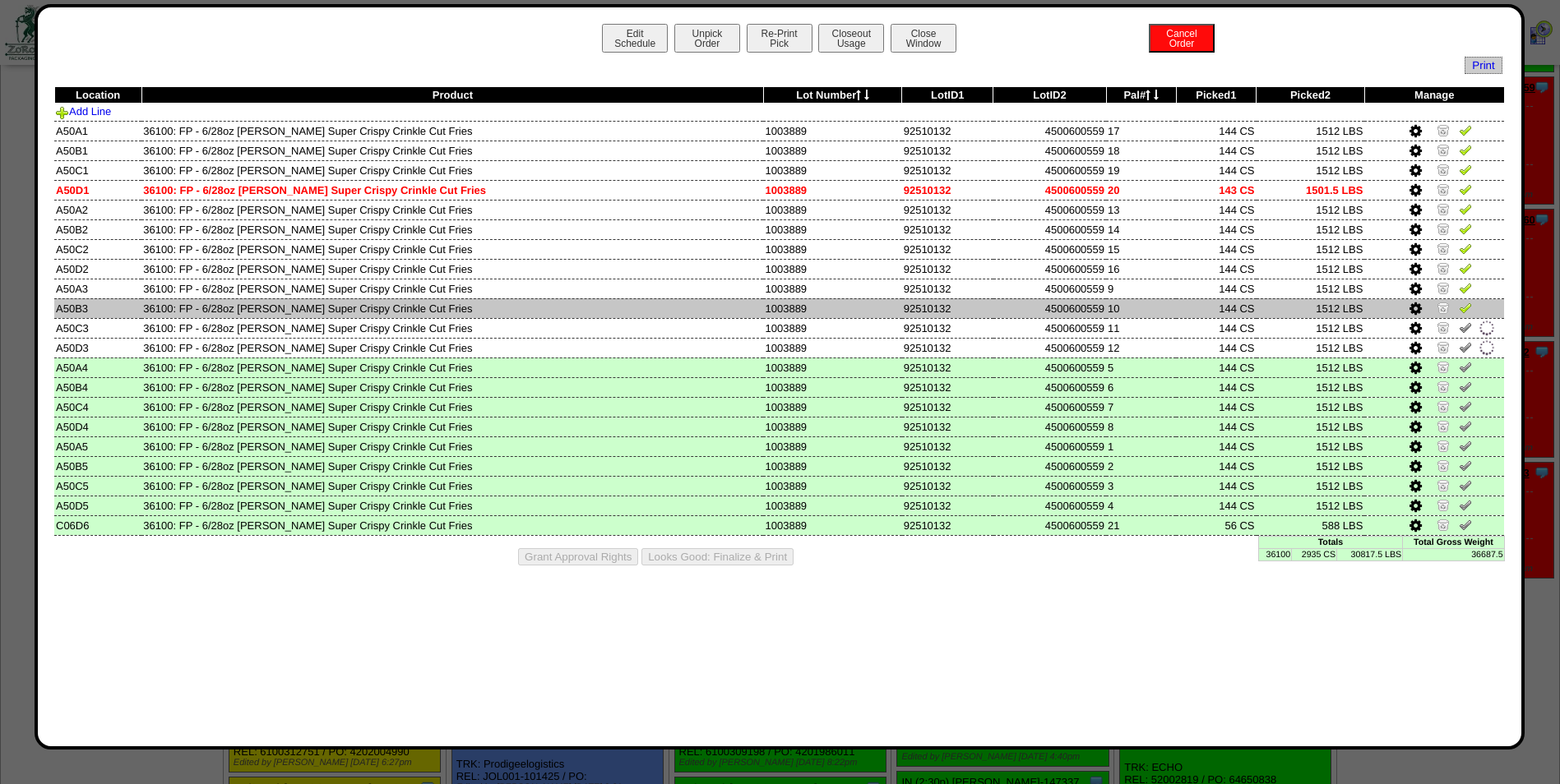
click at [1463, 303] on img at bounding box center [1465, 308] width 13 height 13
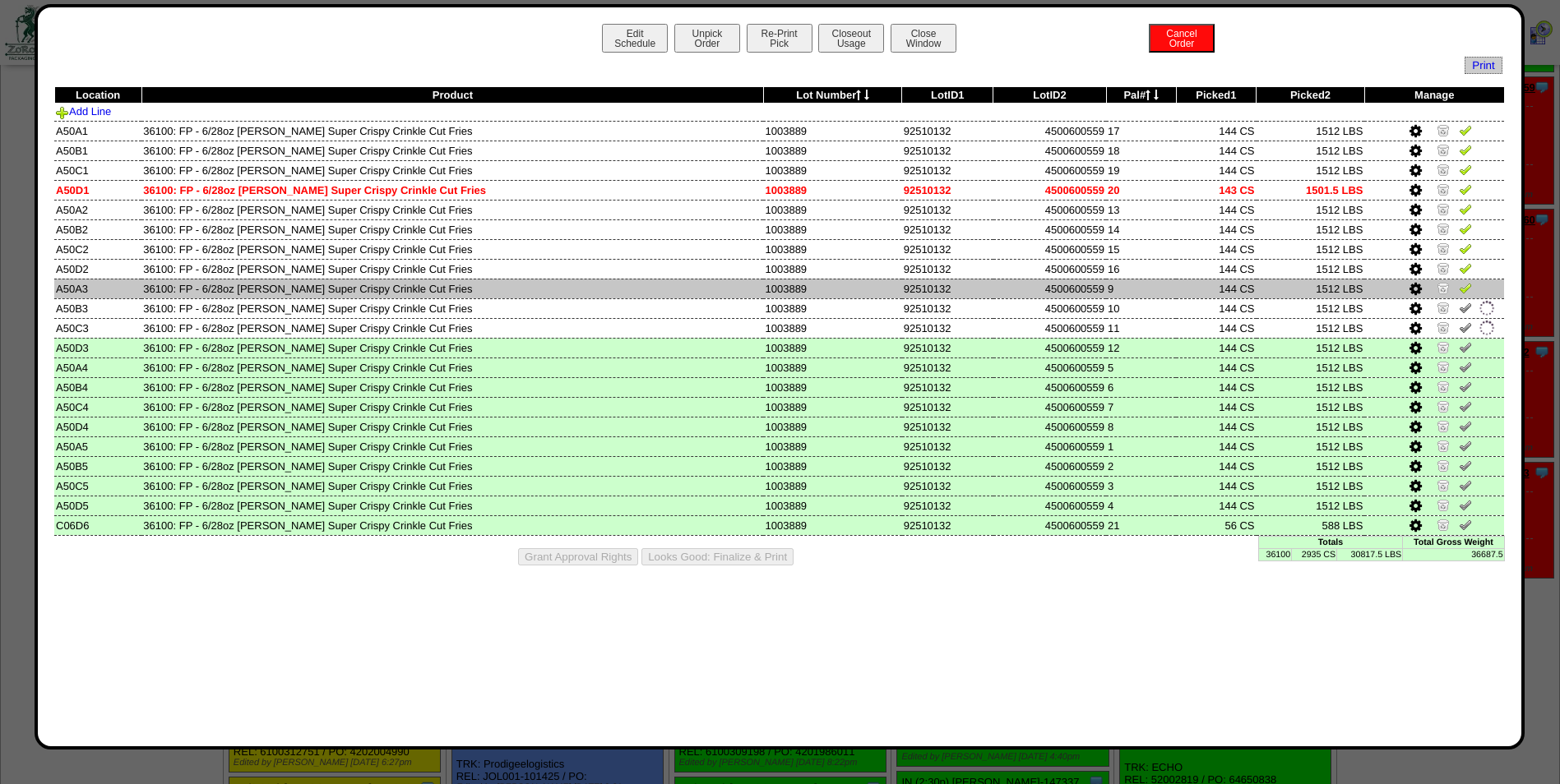
click at [1463, 290] on img at bounding box center [1465, 287] width 13 height 13
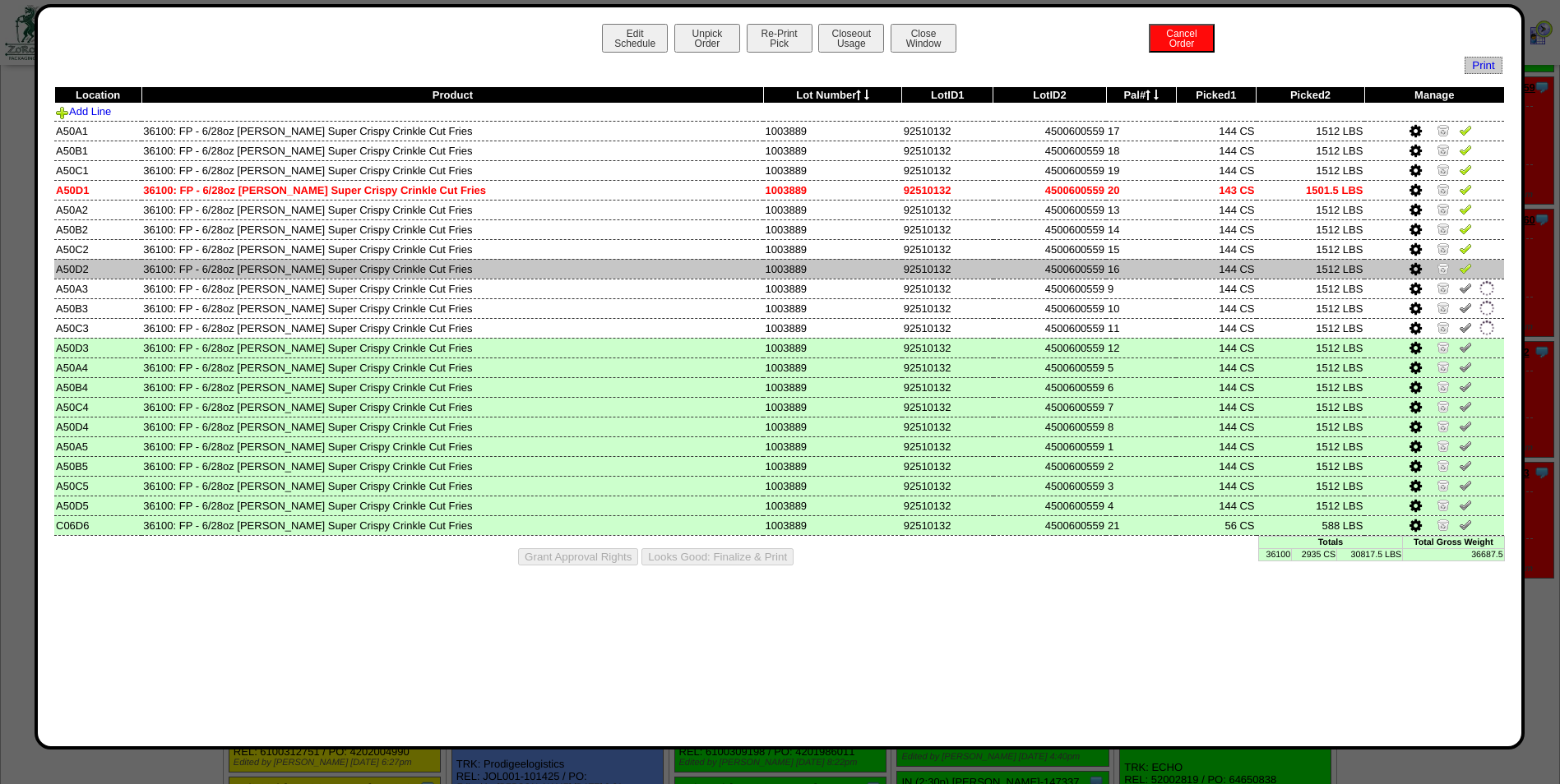
click at [1462, 266] on img at bounding box center [1465, 268] width 13 height 13
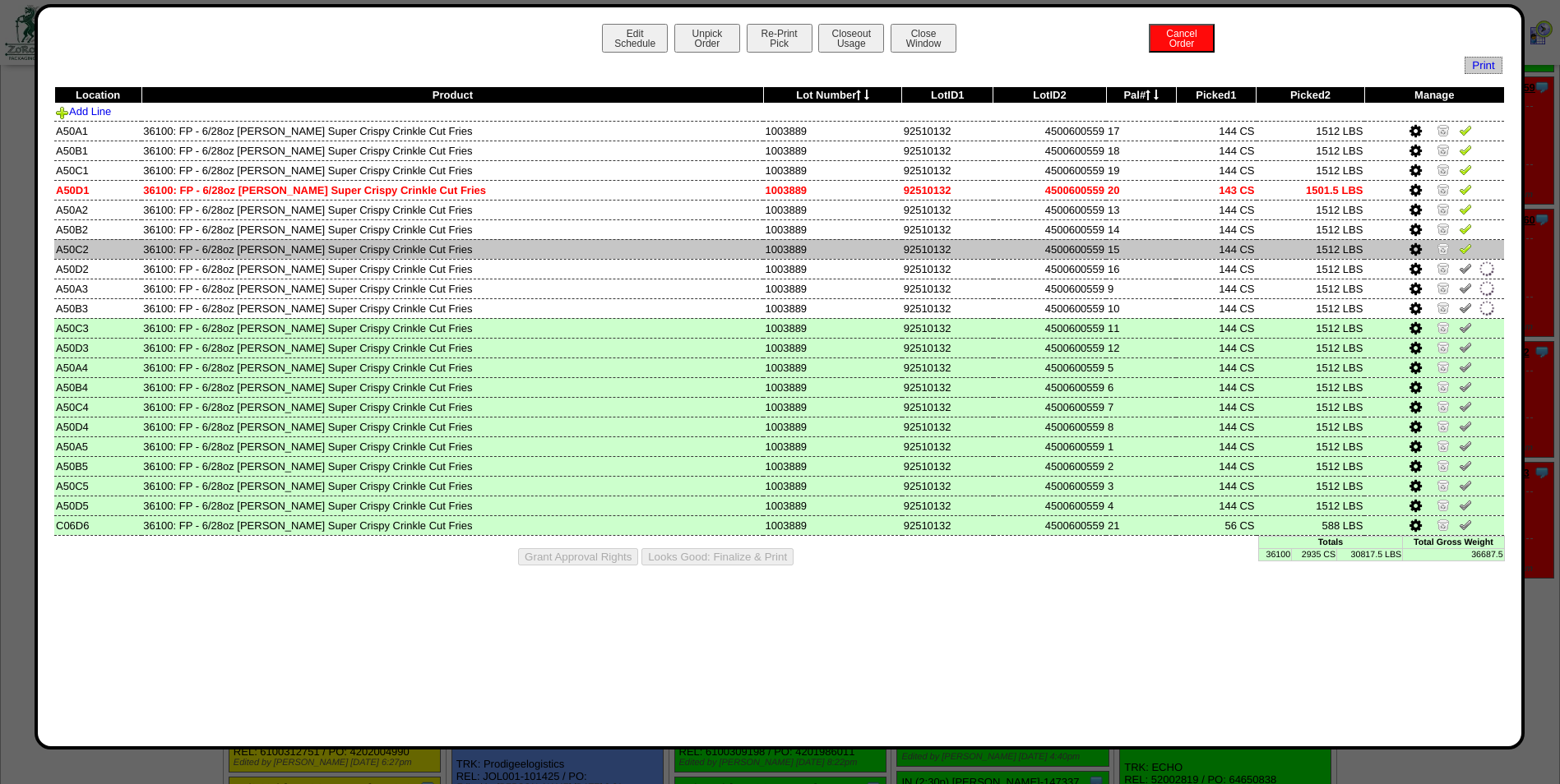
click at [1460, 252] on img at bounding box center [1465, 248] width 13 height 13
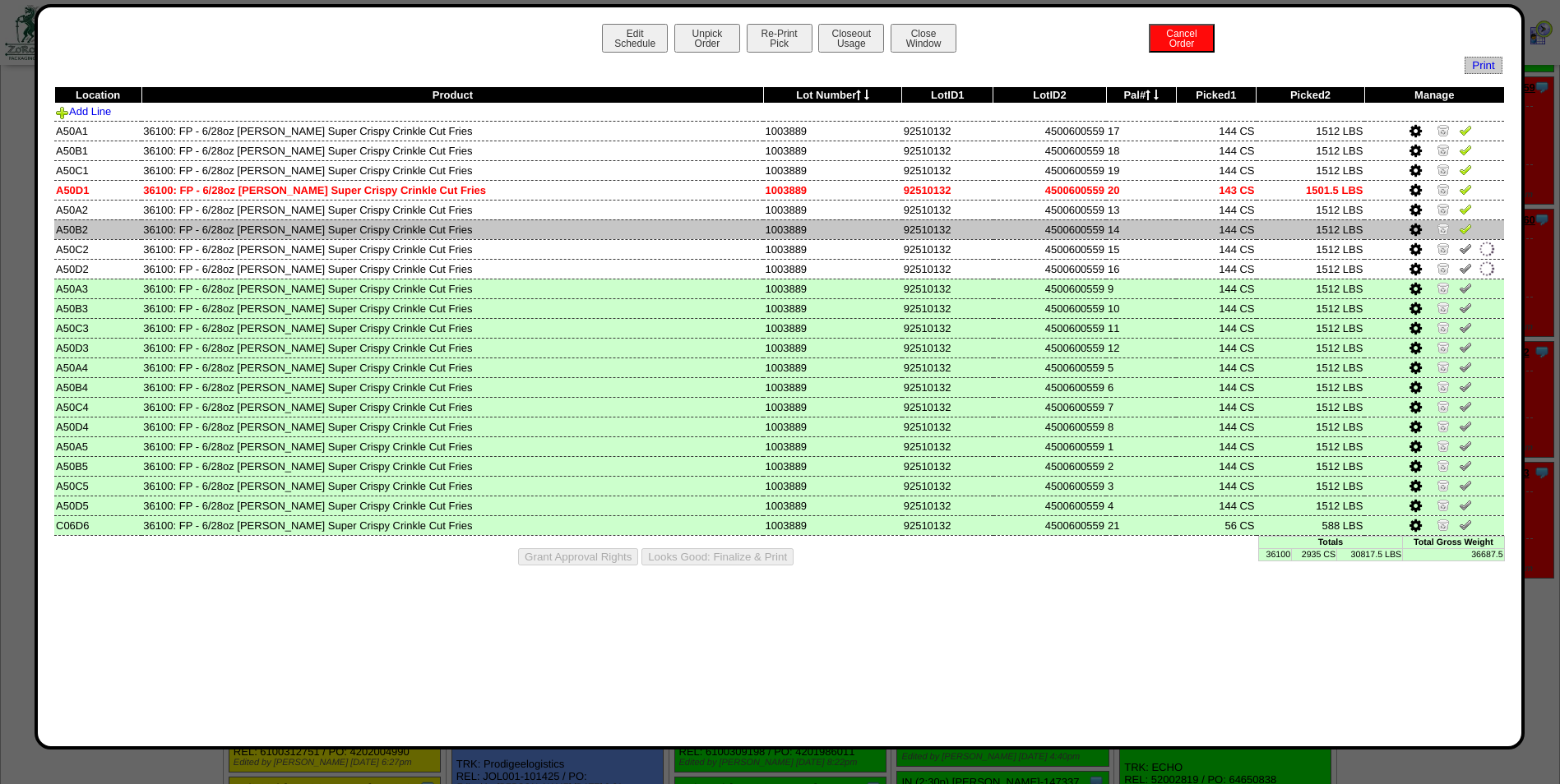
click at [1464, 227] on img at bounding box center [1465, 229] width 13 height 13
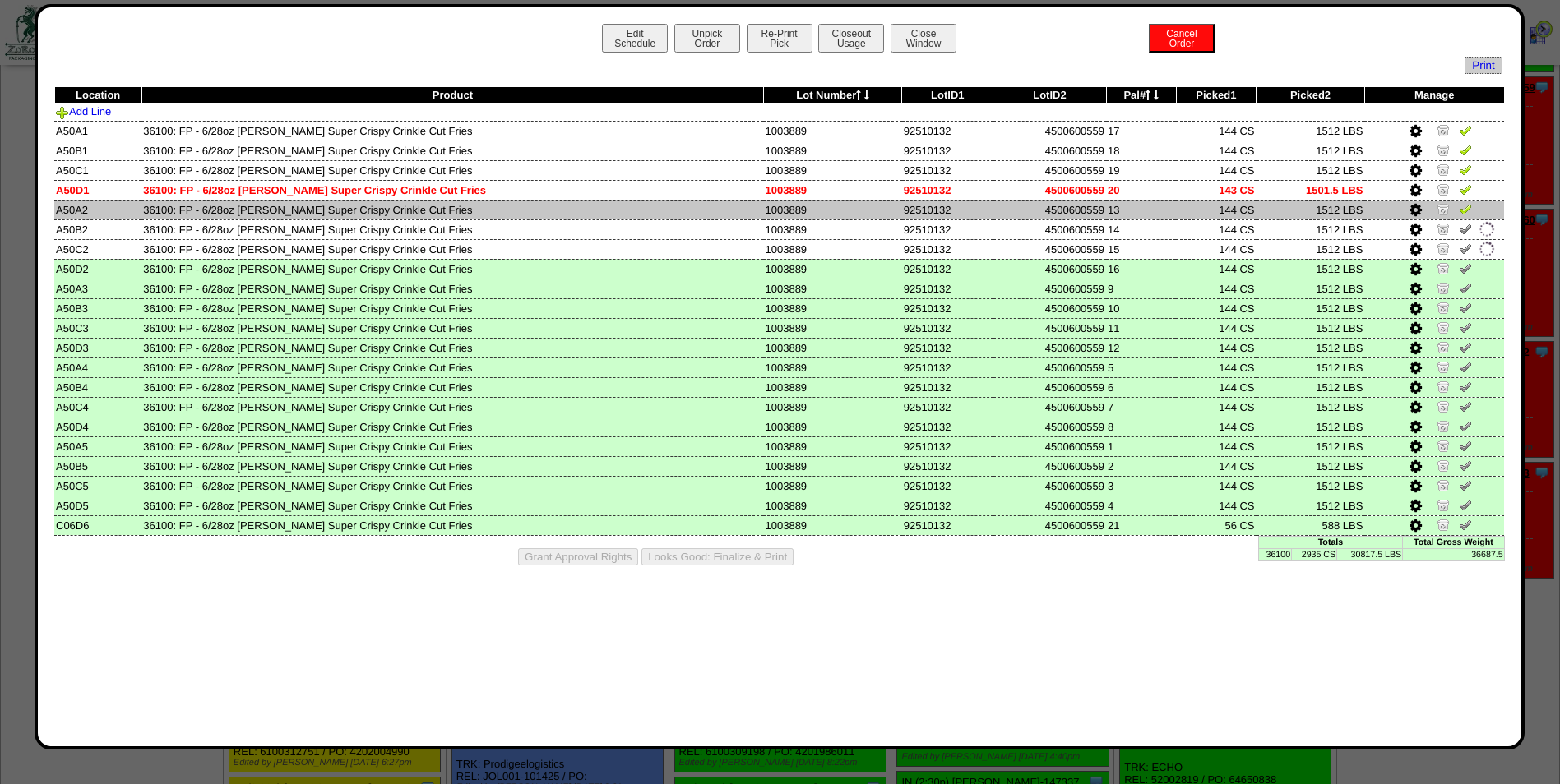
click at [1464, 206] on img at bounding box center [1465, 208] width 13 height 13
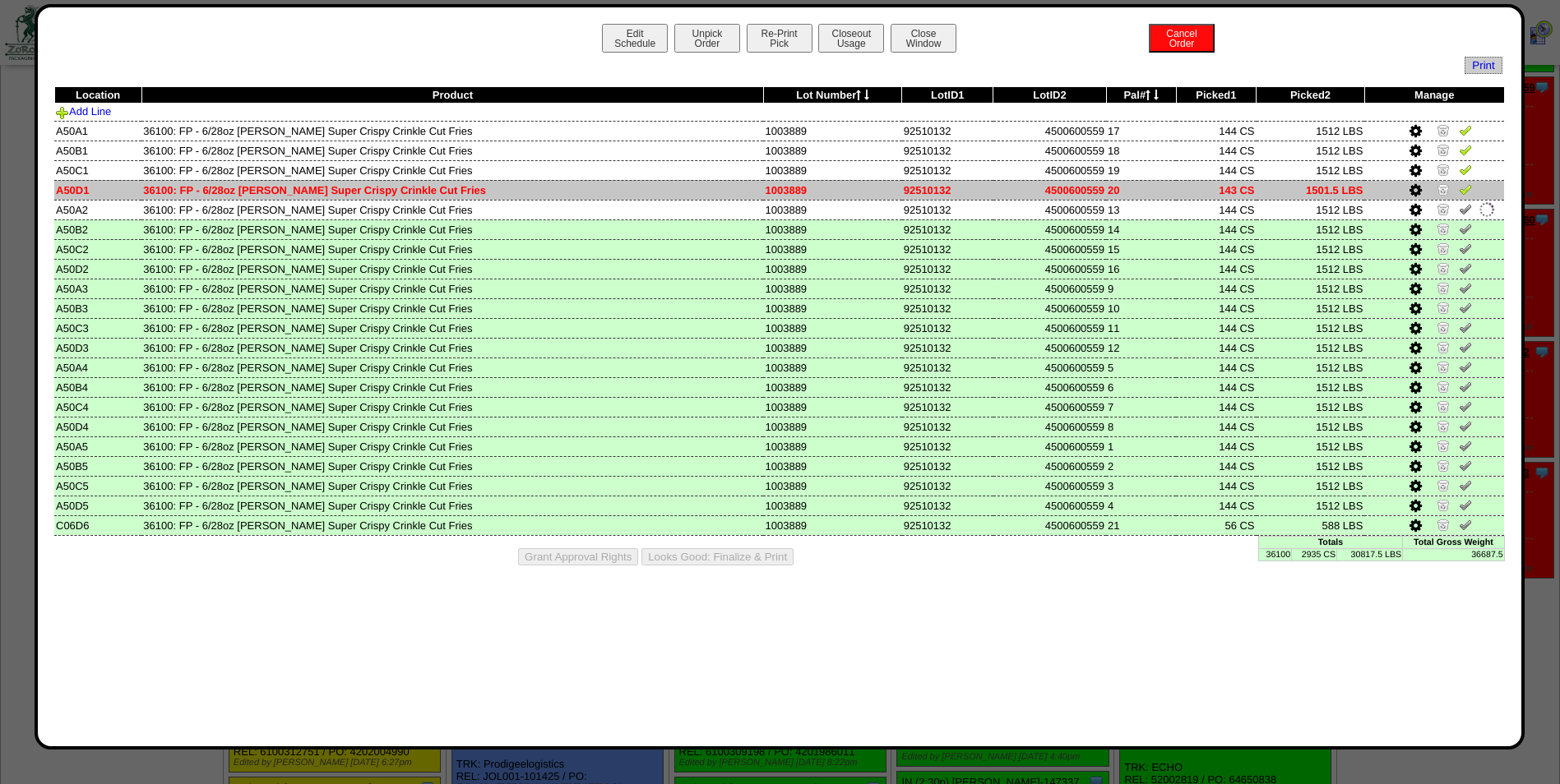
click at [1464, 190] on img at bounding box center [1465, 189] width 13 height 13
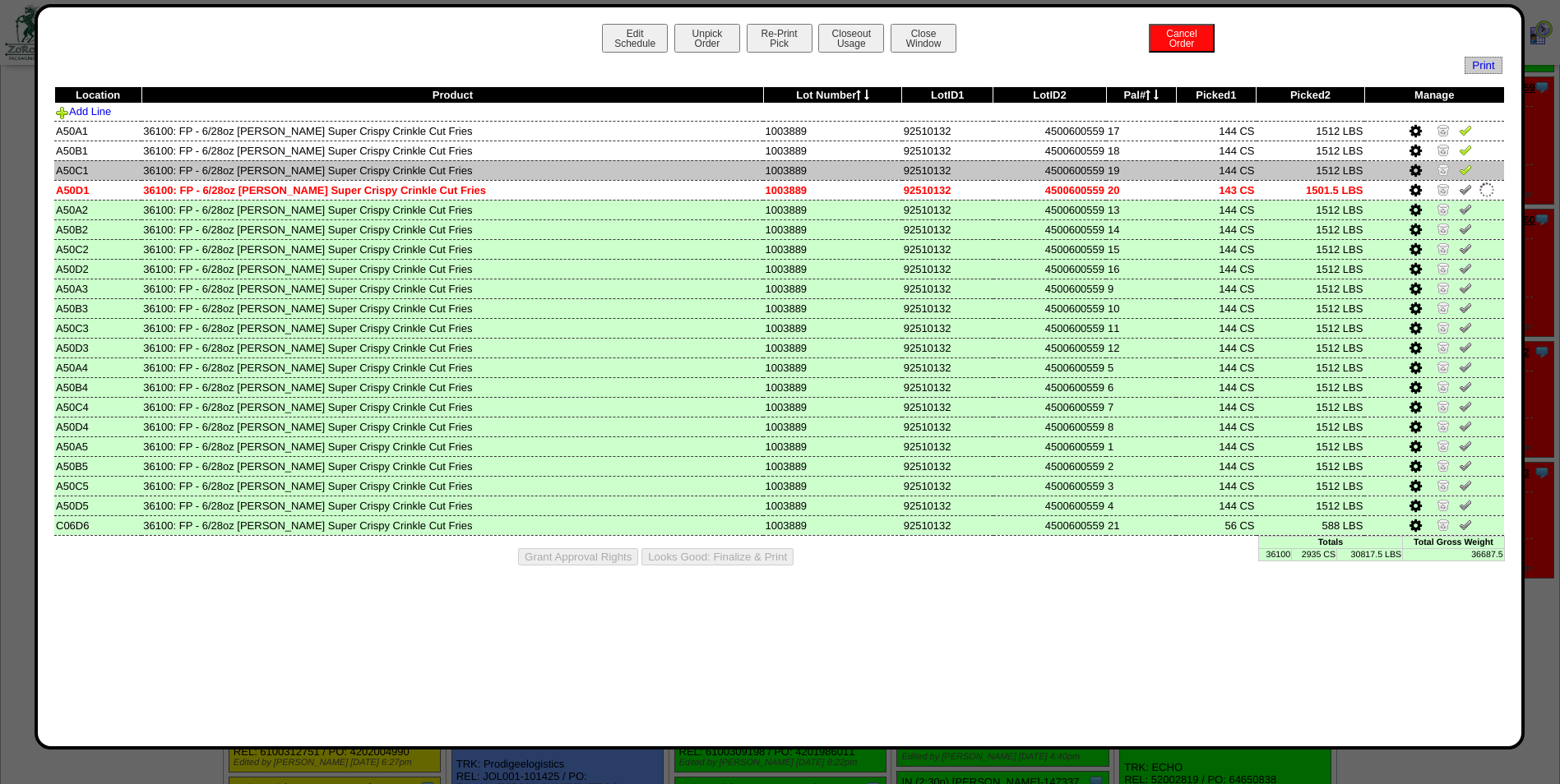
click at [1464, 166] on img at bounding box center [1465, 169] width 13 height 13
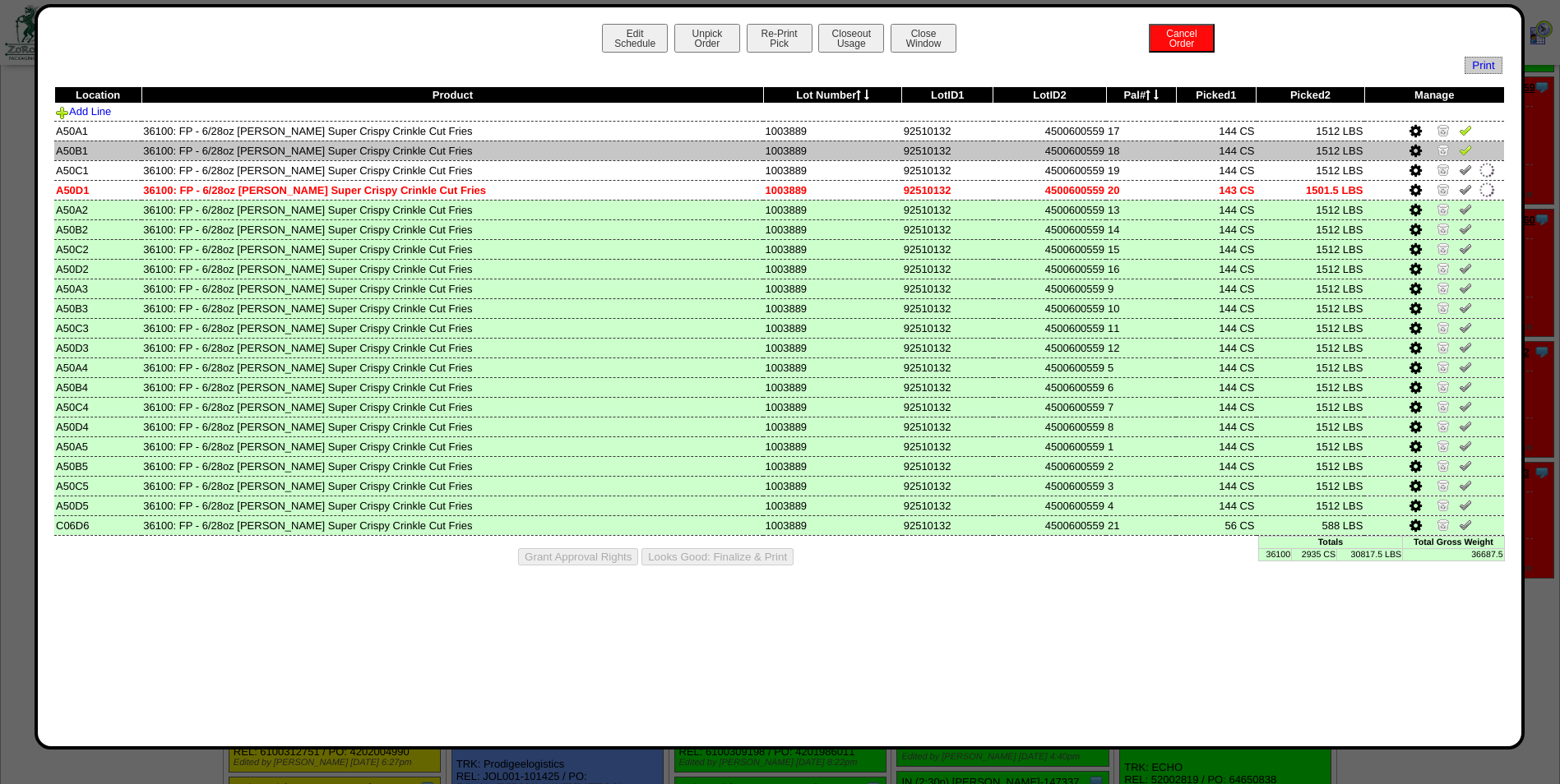
click at [1464, 143] on img at bounding box center [1465, 150] width 13 height 13
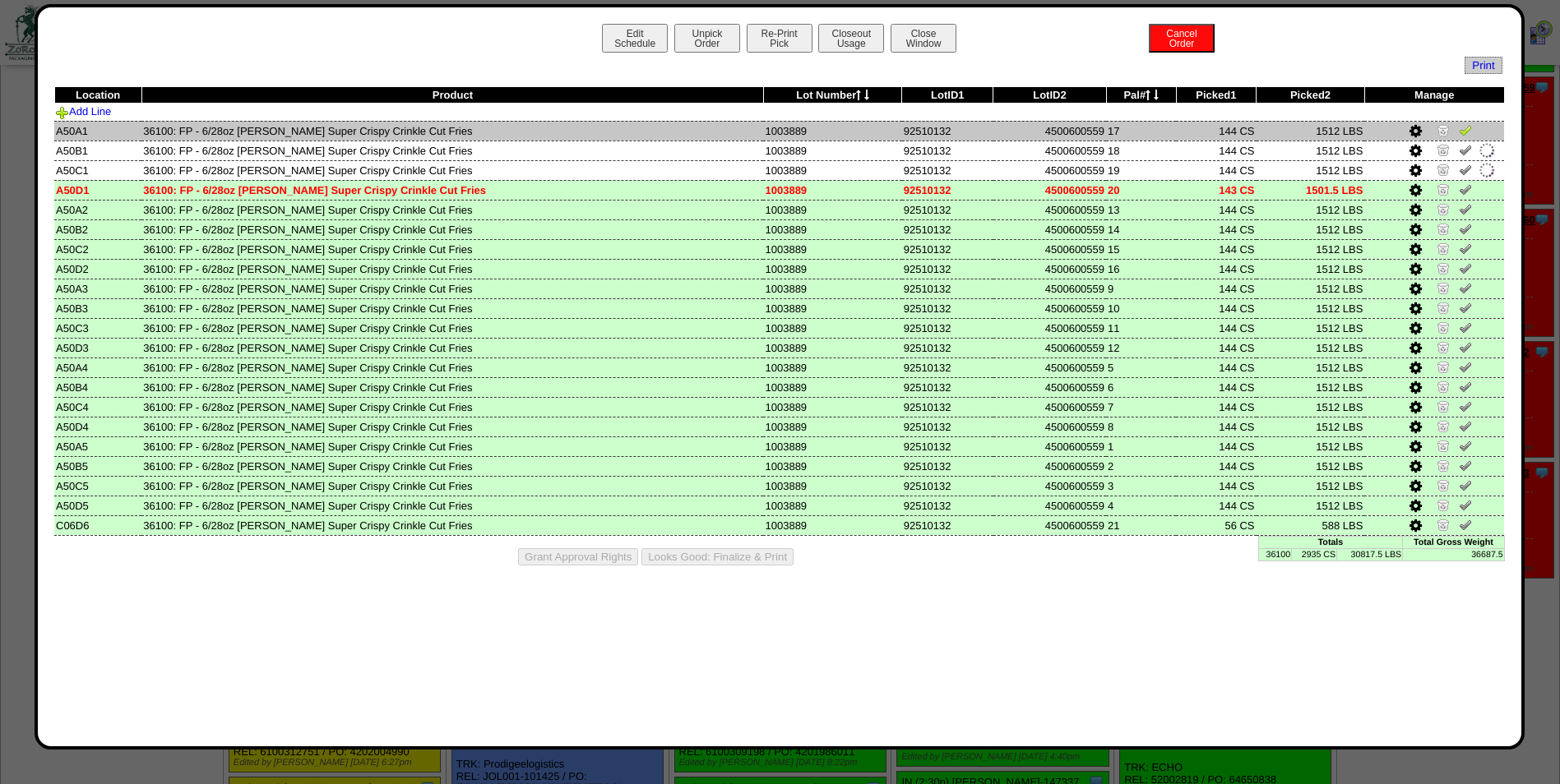
click at [1464, 126] on img at bounding box center [1465, 130] width 13 height 13
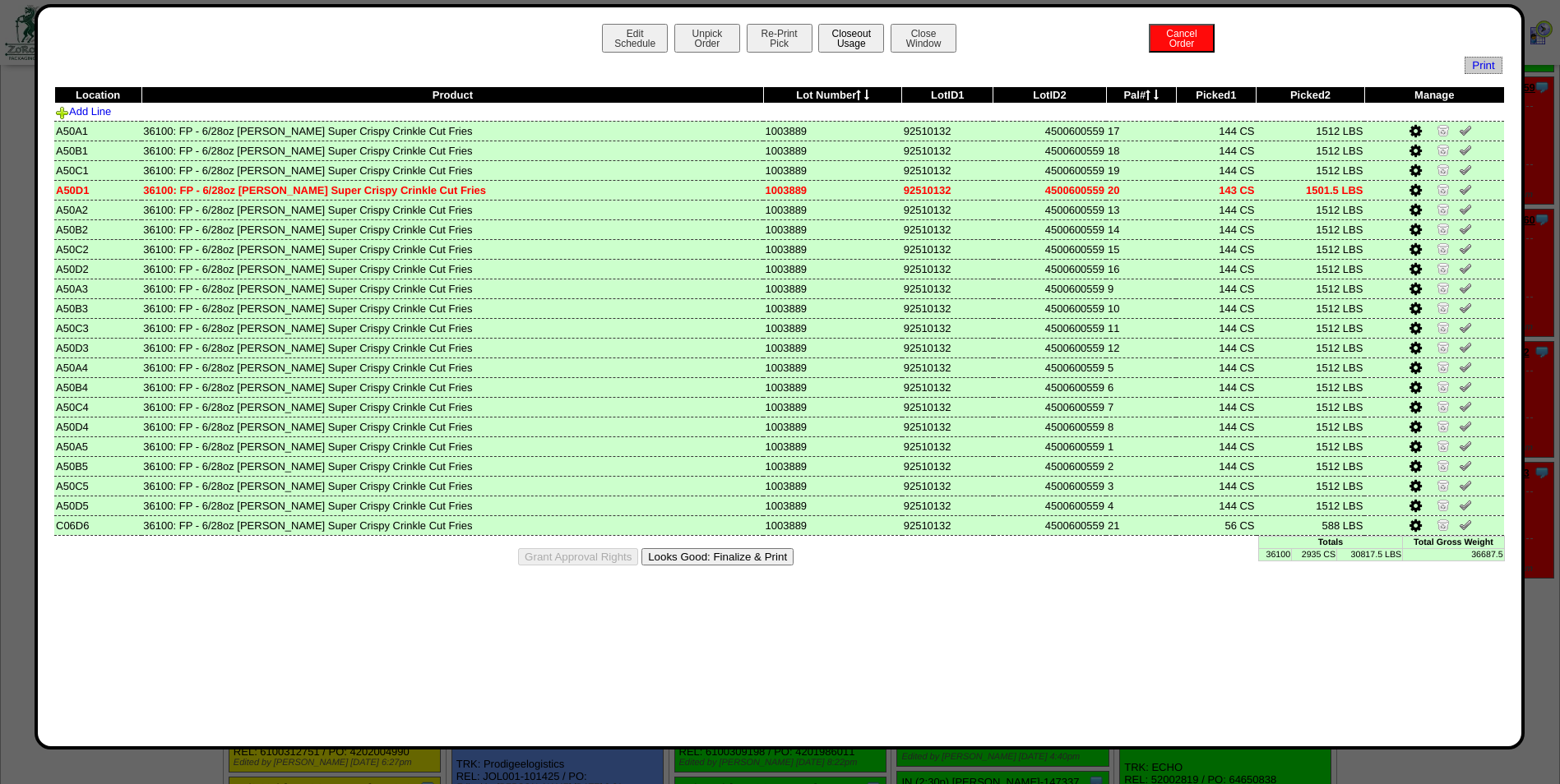
click at [866, 46] on button "Closeout Usage" at bounding box center [851, 38] width 66 height 29
click at [745, 558] on button "Looks Good: Finalize & Print" at bounding box center [717, 557] width 153 height 18
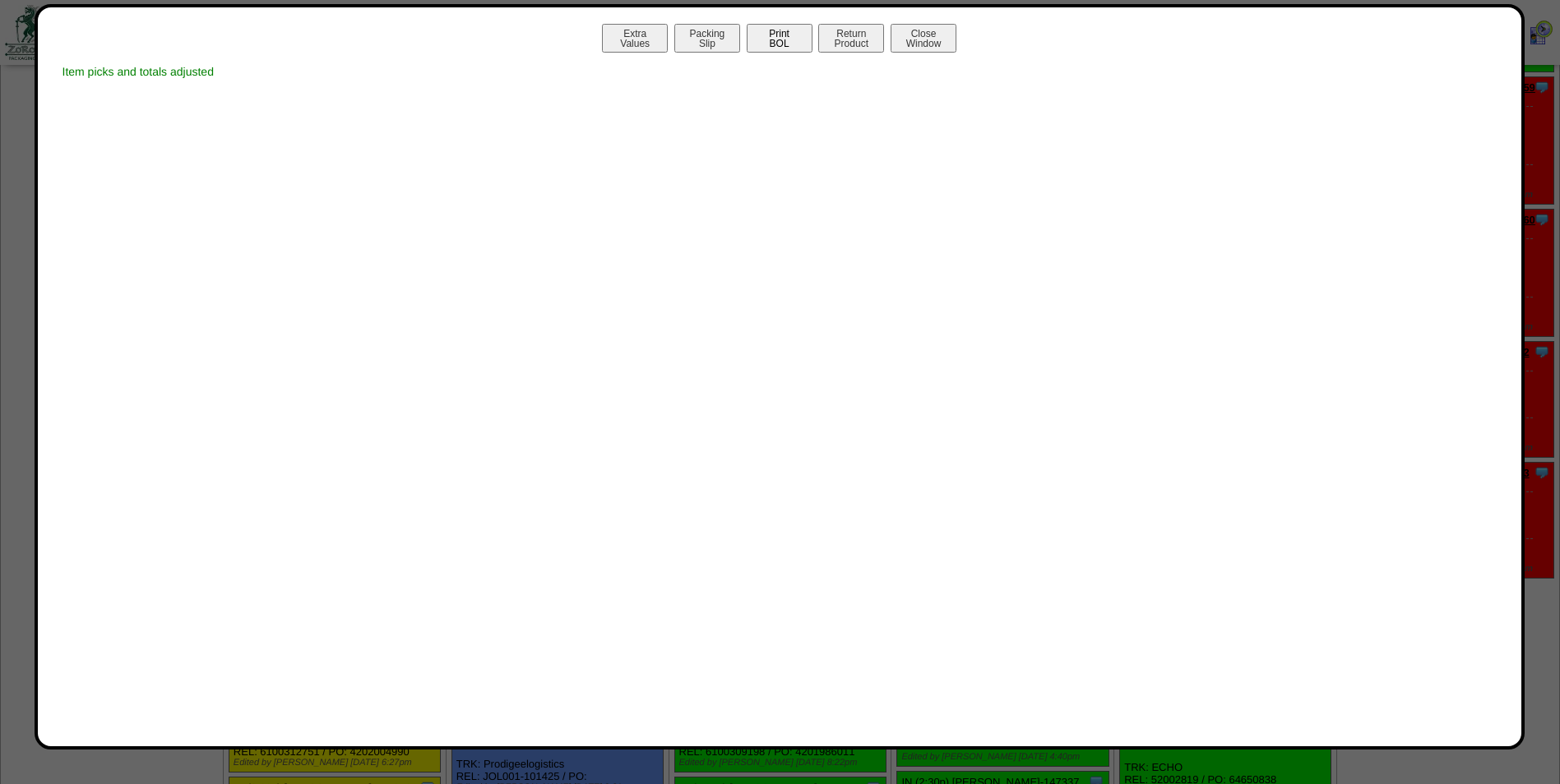
click at [786, 47] on button "Print BOL" at bounding box center [780, 38] width 66 height 29
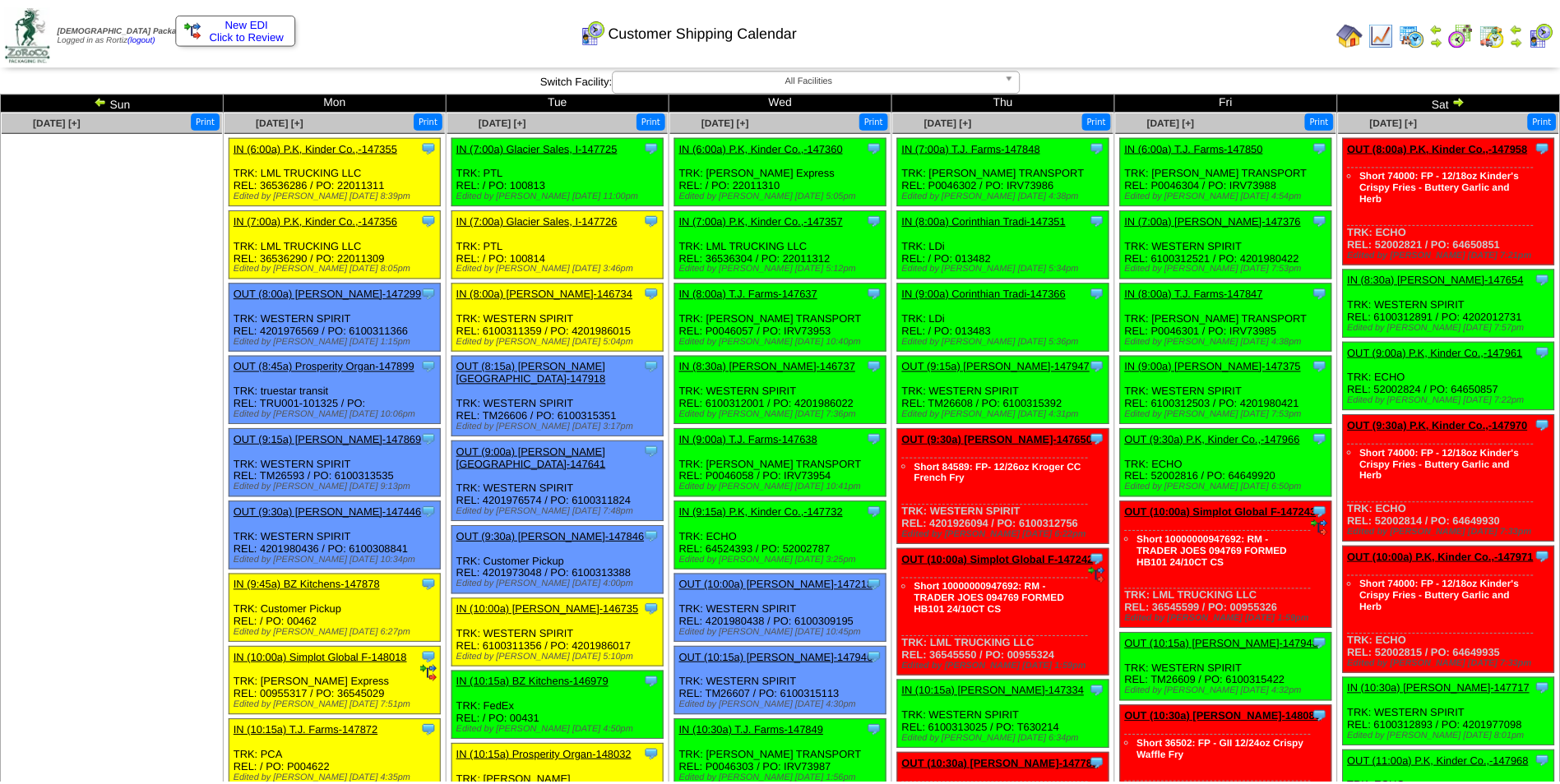
scroll to position [822, 0]
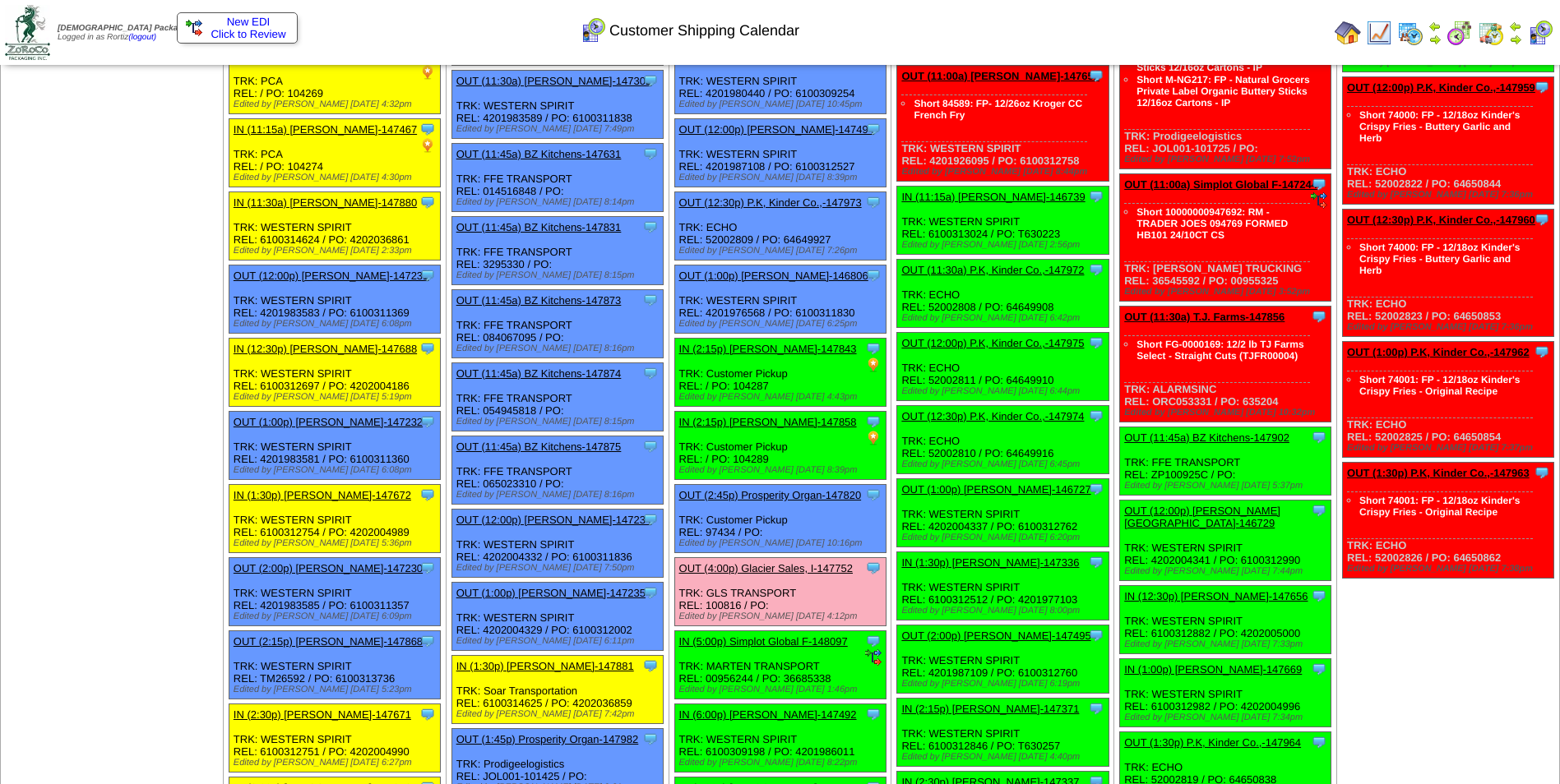
click at [768, 570] on link "OUT (4:00p) Glacier Sales, I-147752" at bounding box center [766, 568] width 174 height 12
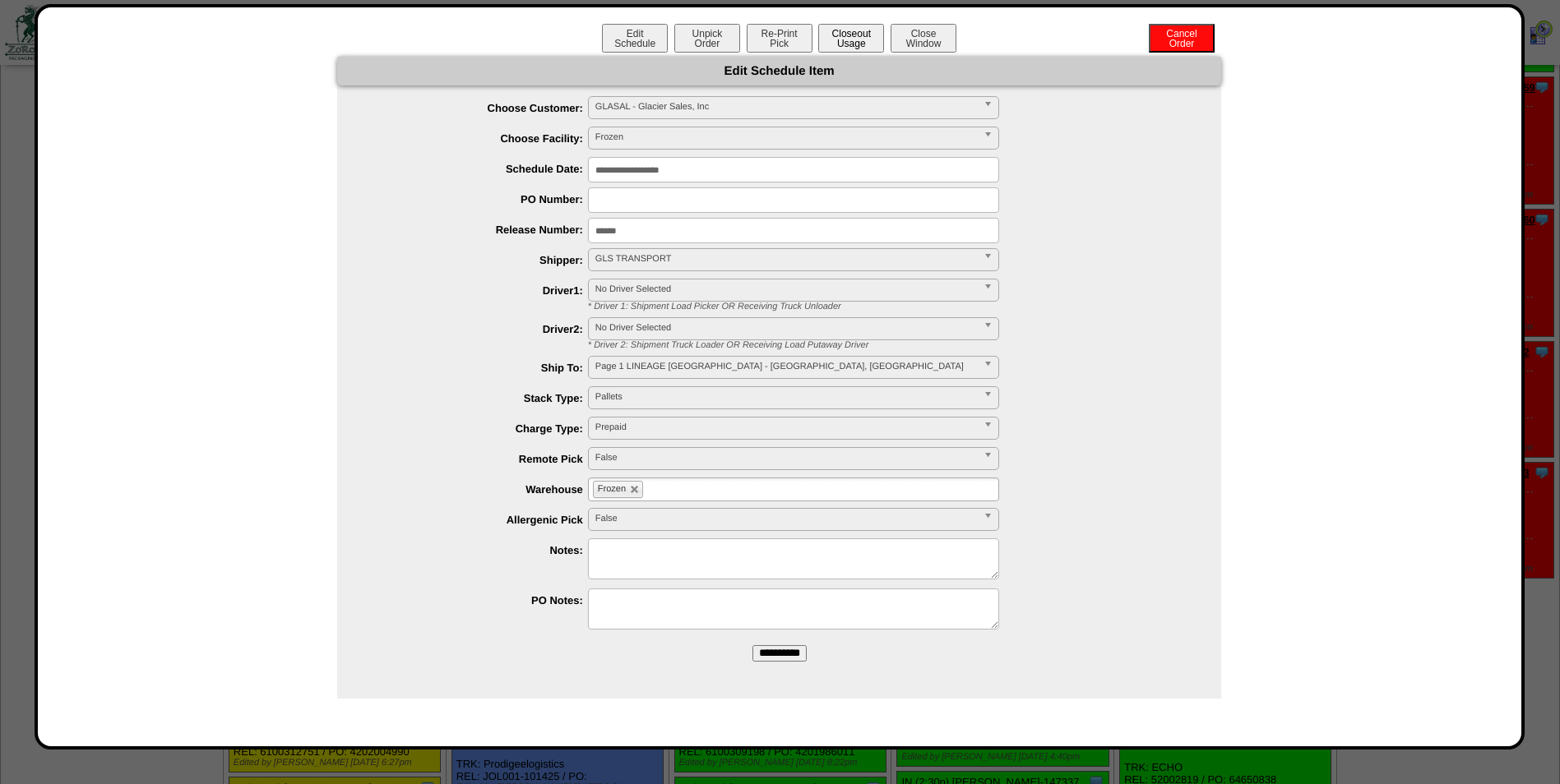
click at [857, 45] on button "Closeout Usage" at bounding box center [851, 38] width 66 height 29
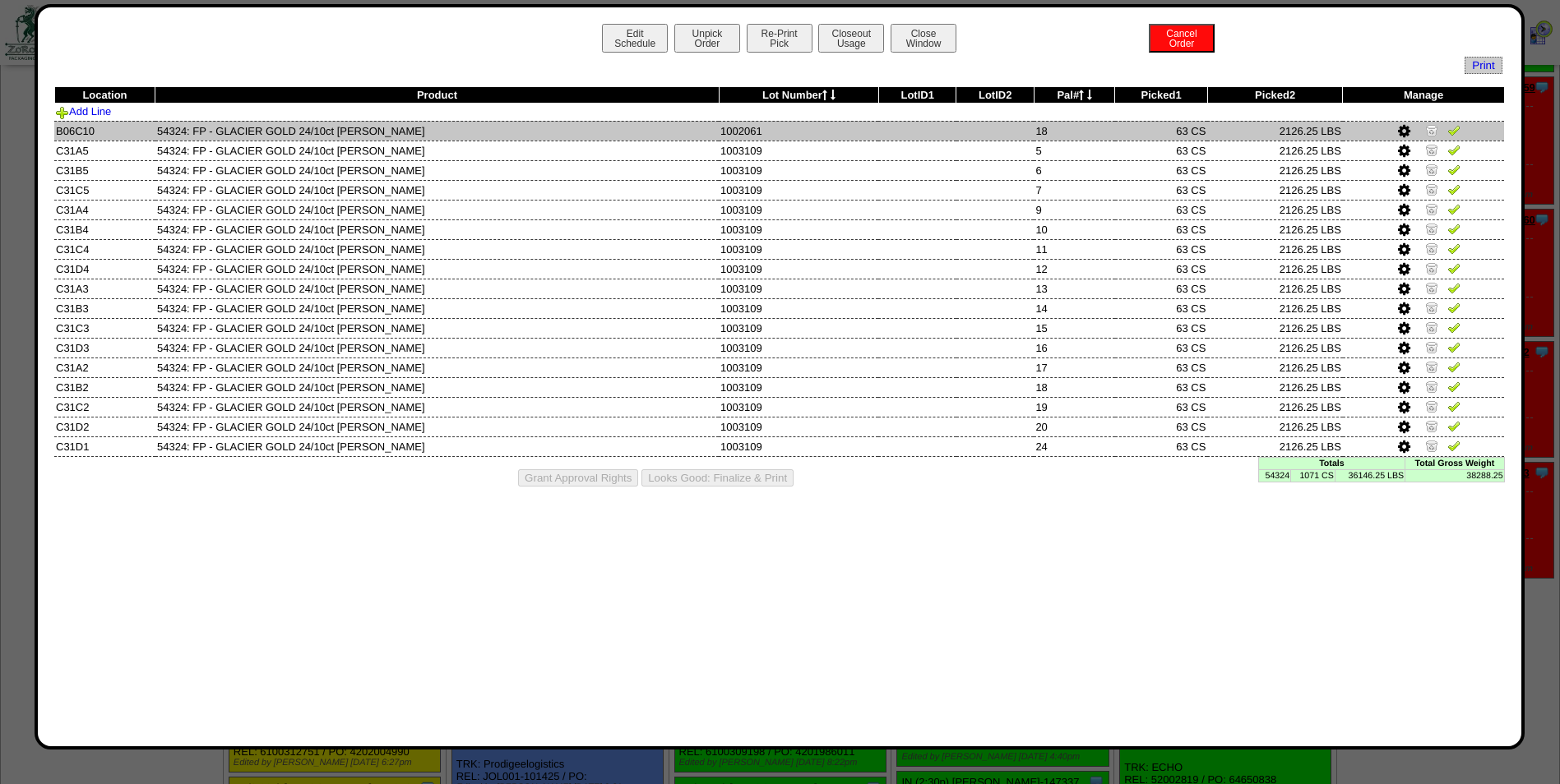
click at [1450, 131] on img at bounding box center [1454, 130] width 13 height 13
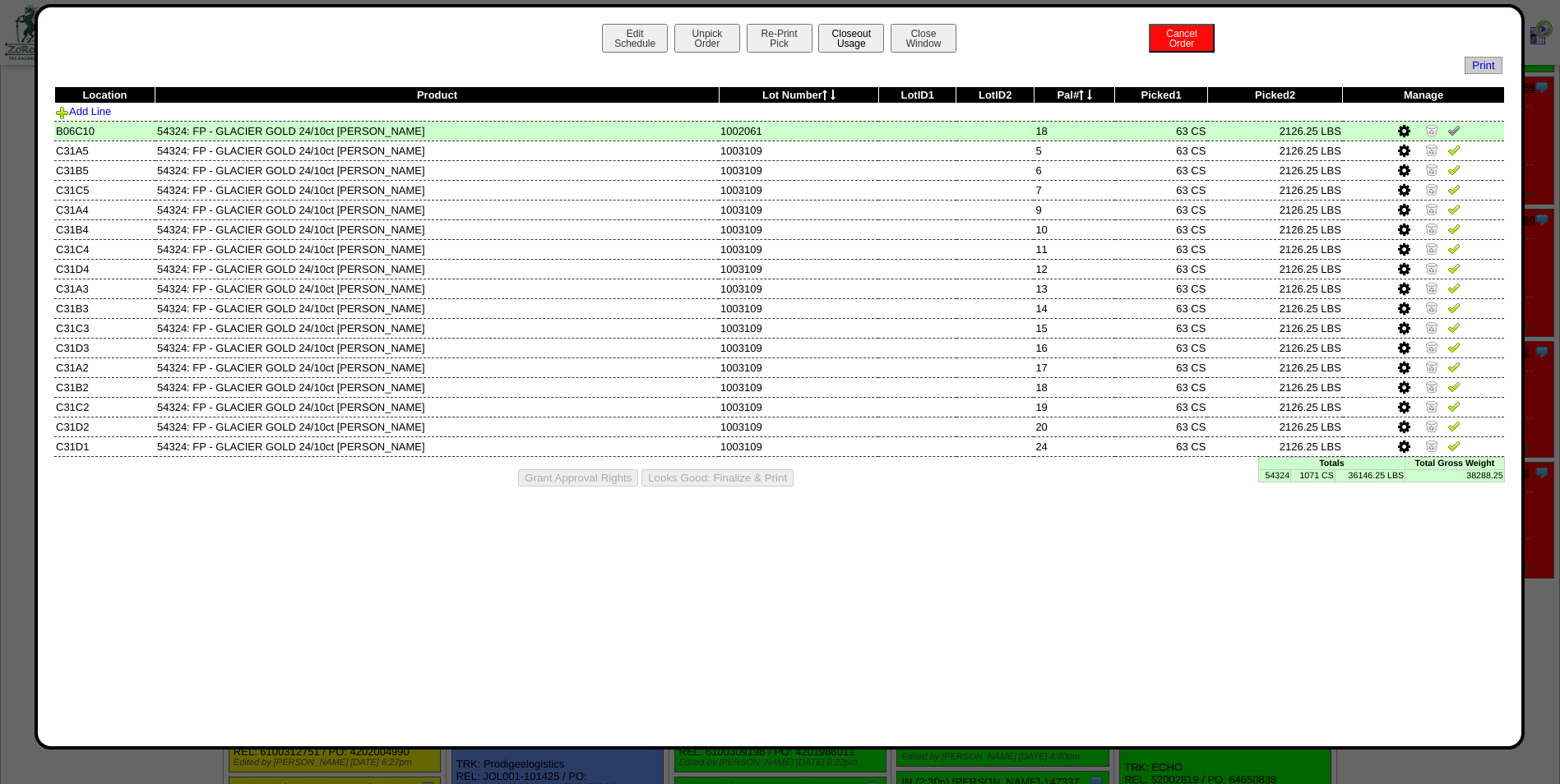
click at [864, 45] on button "Closeout Usage" at bounding box center [851, 38] width 66 height 29
click at [1455, 126] on img at bounding box center [1454, 130] width 13 height 13
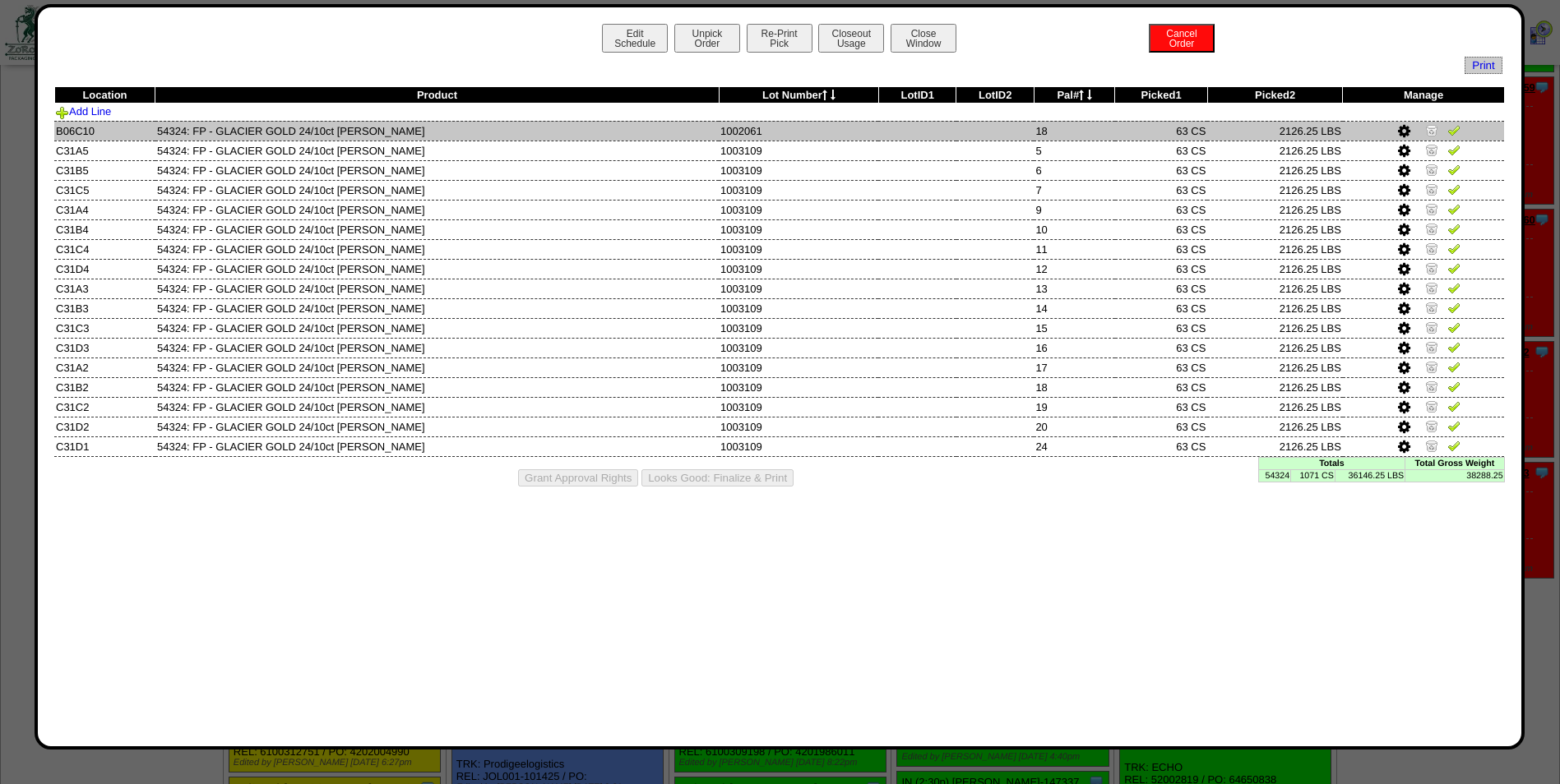
click at [1430, 130] on img at bounding box center [1432, 130] width 13 height 13
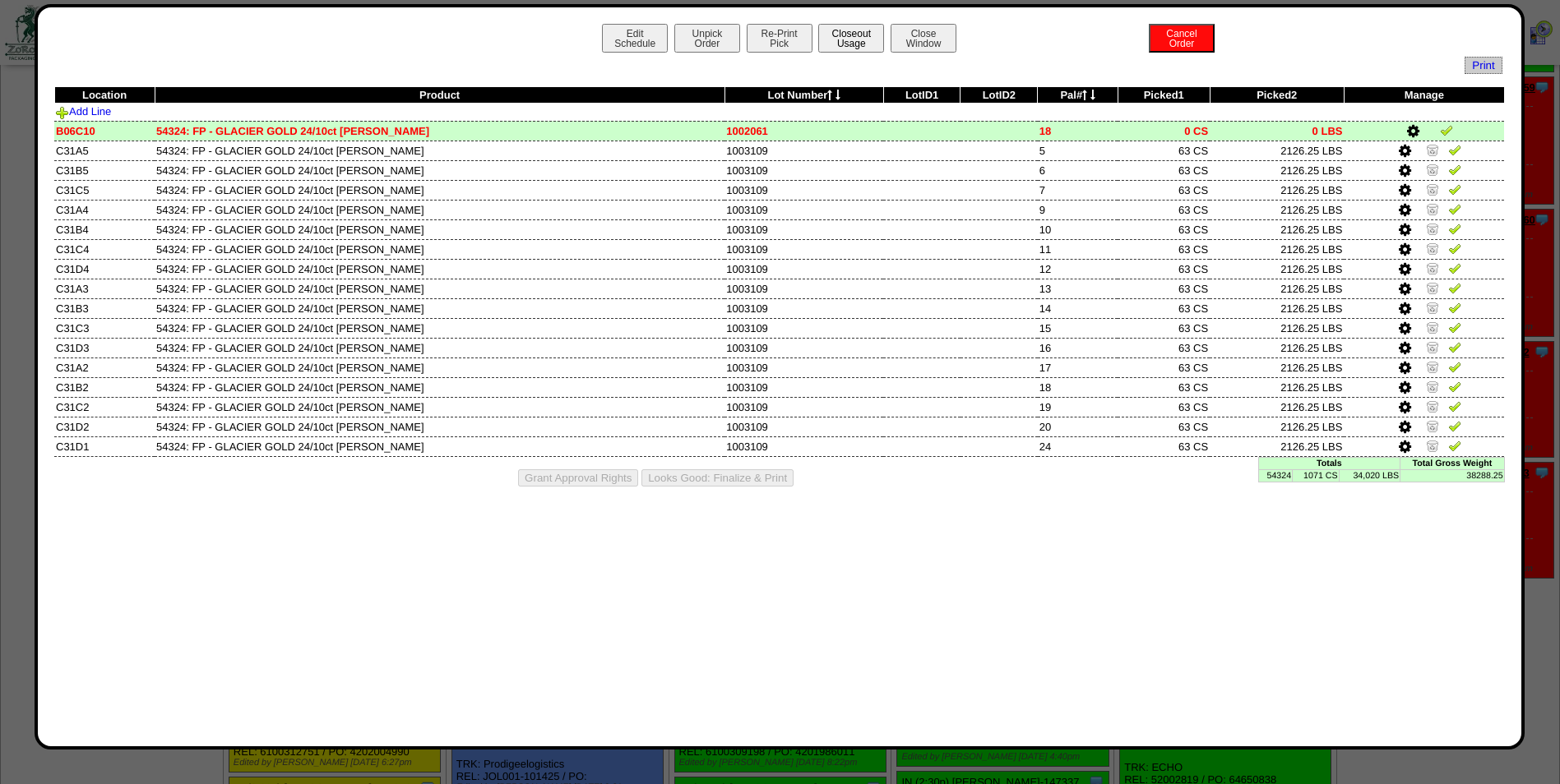
click at [861, 39] on button "Closeout Usage" at bounding box center [851, 38] width 66 height 29
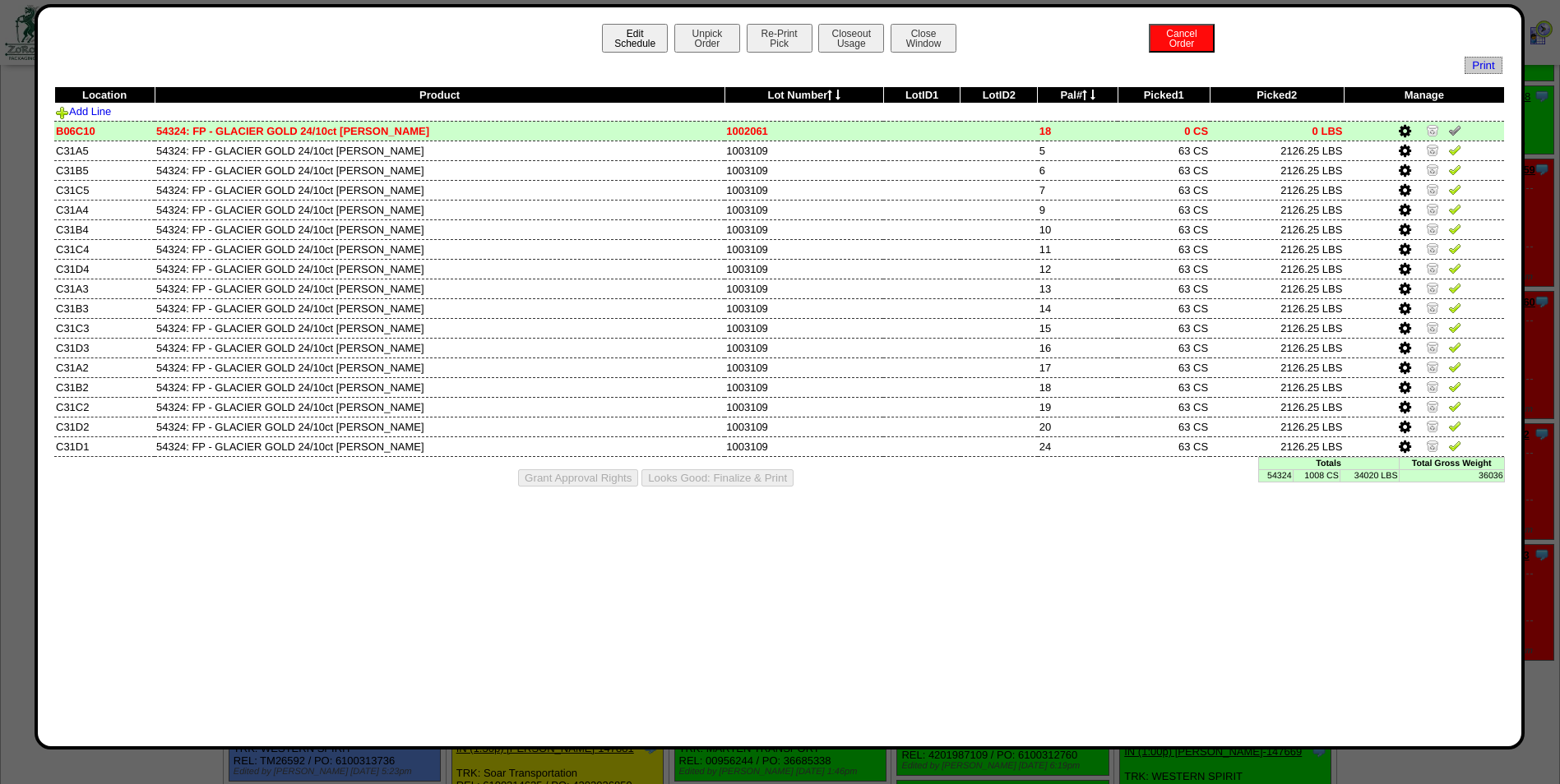
click at [633, 45] on button "Edit Schedule" at bounding box center [634, 38] width 66 height 29
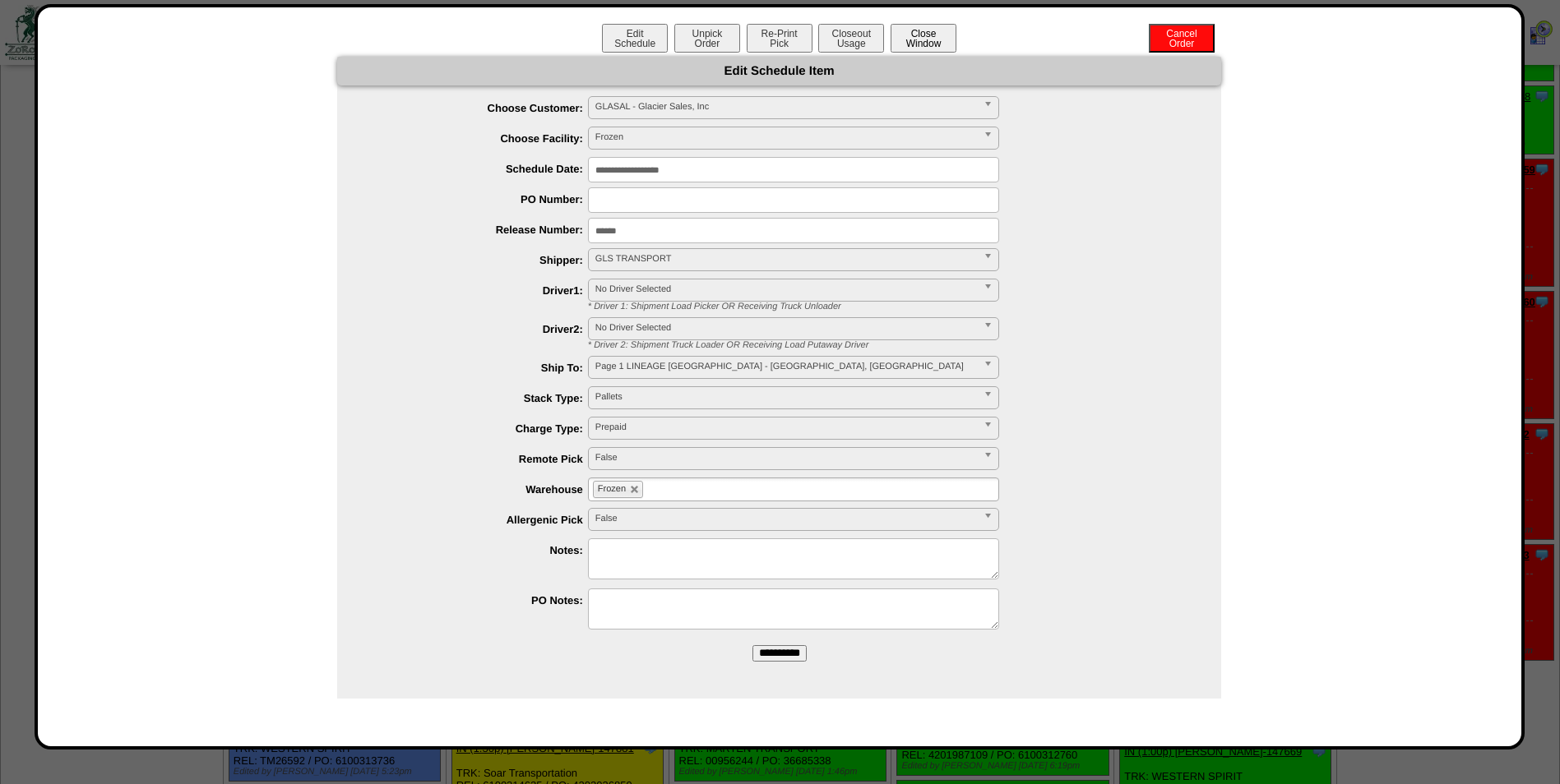
click at [931, 42] on button "Close Window" at bounding box center [923, 38] width 66 height 29
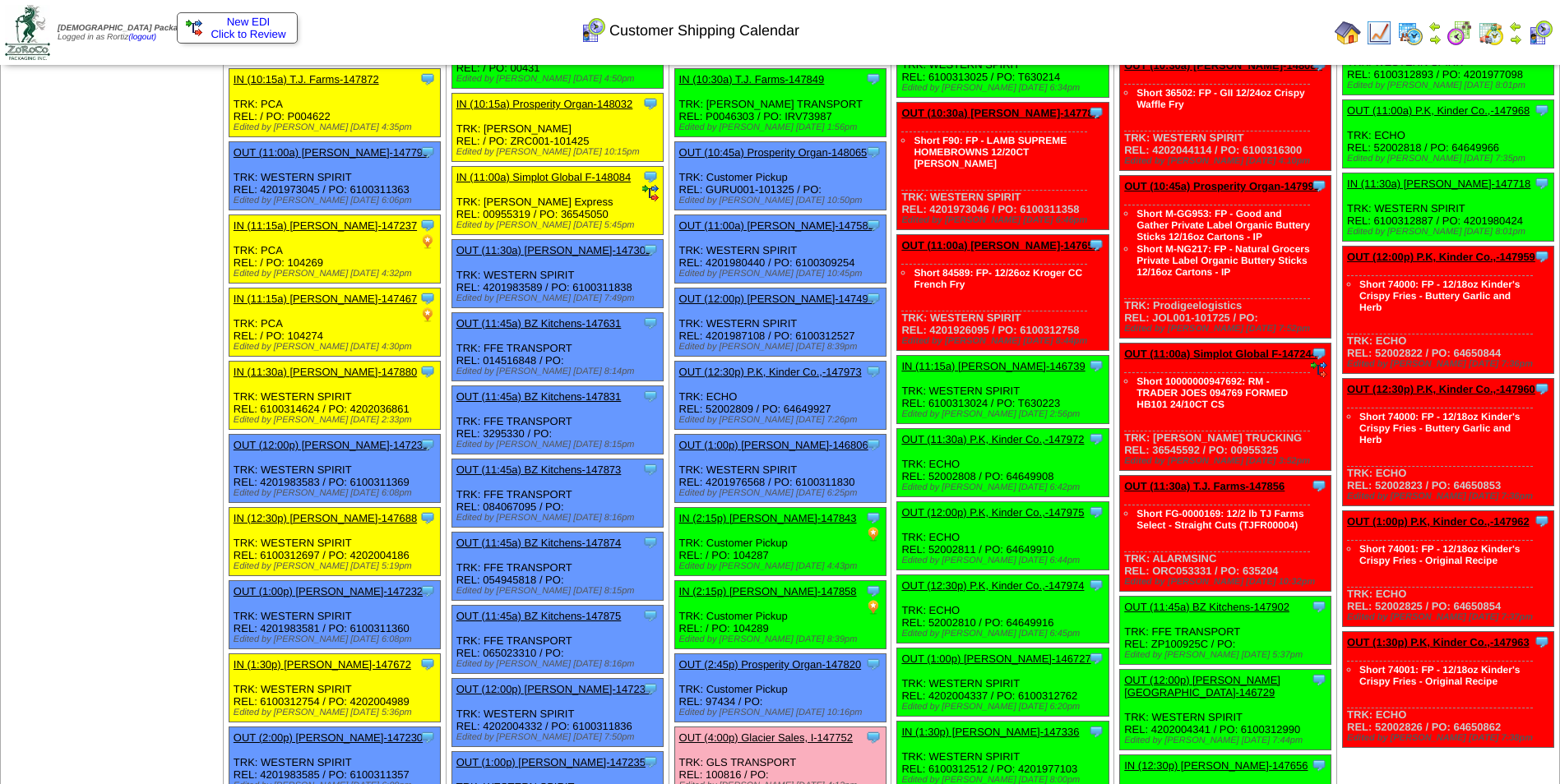
scroll to position [822, 0]
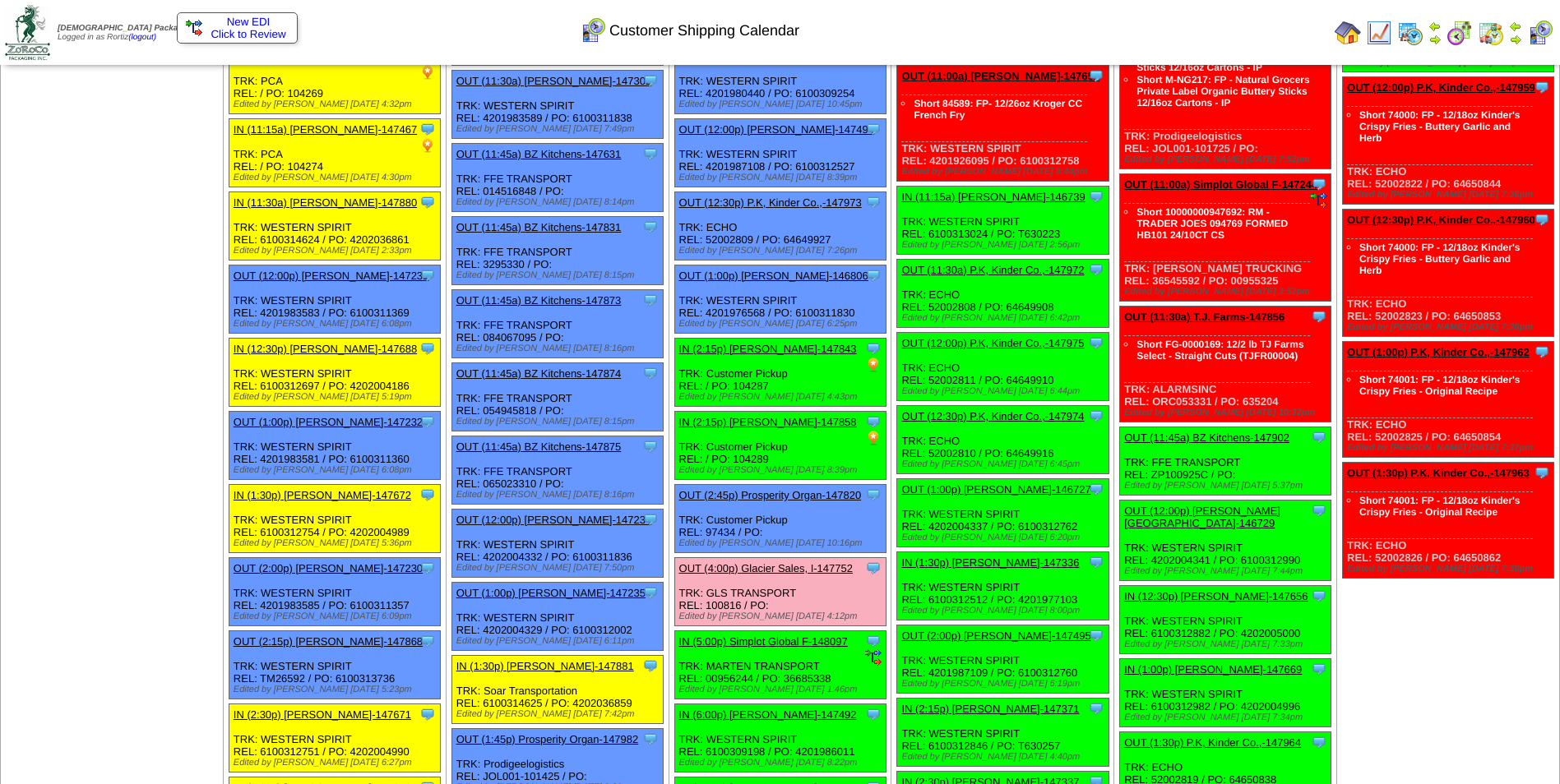
click at [740, 572] on link "OUT (4:00p) Glacier Sales, I-147752" at bounding box center [766, 568] width 174 height 12
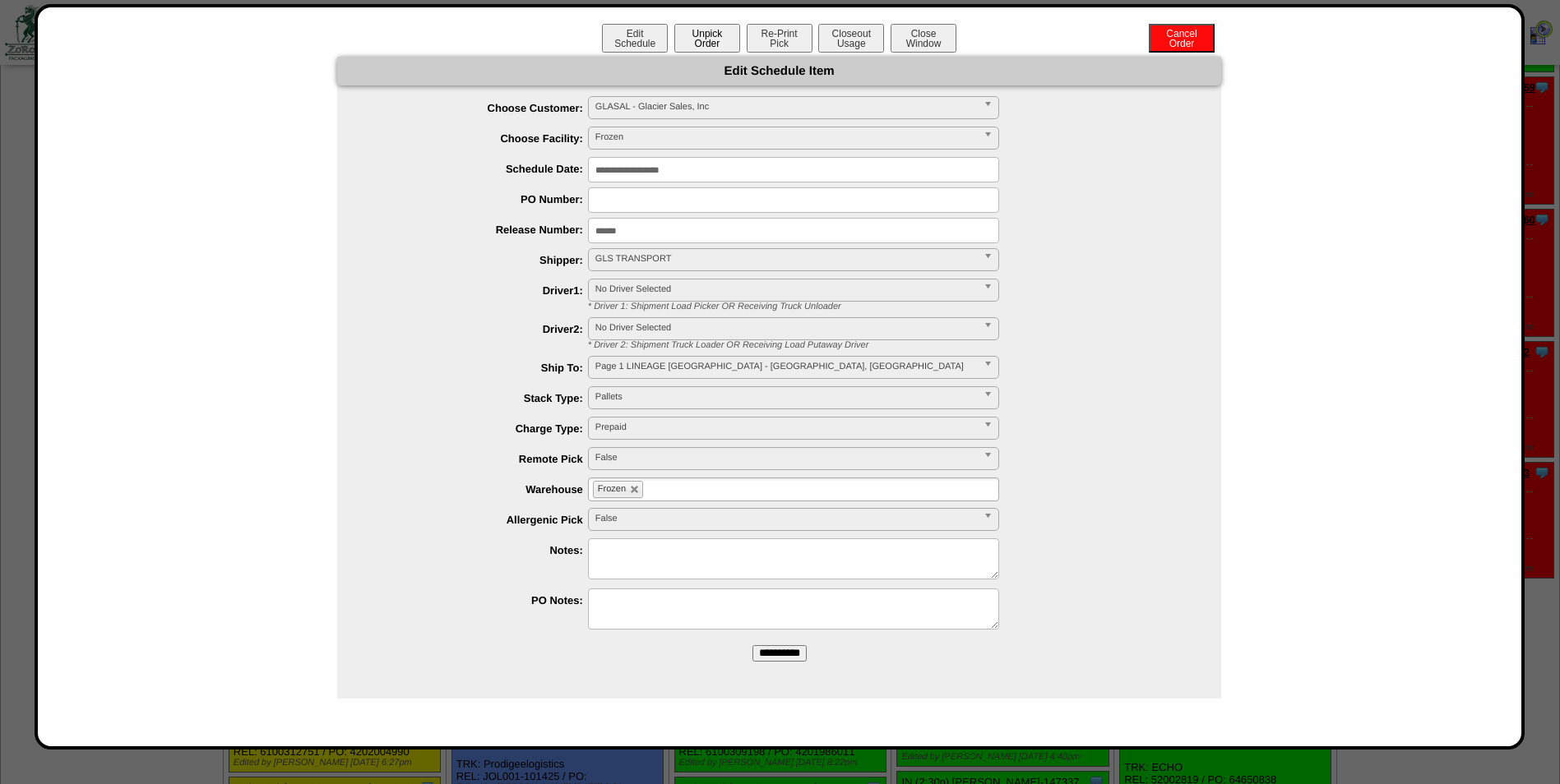
click at [714, 42] on button "Unpick Order" at bounding box center [707, 38] width 66 height 29
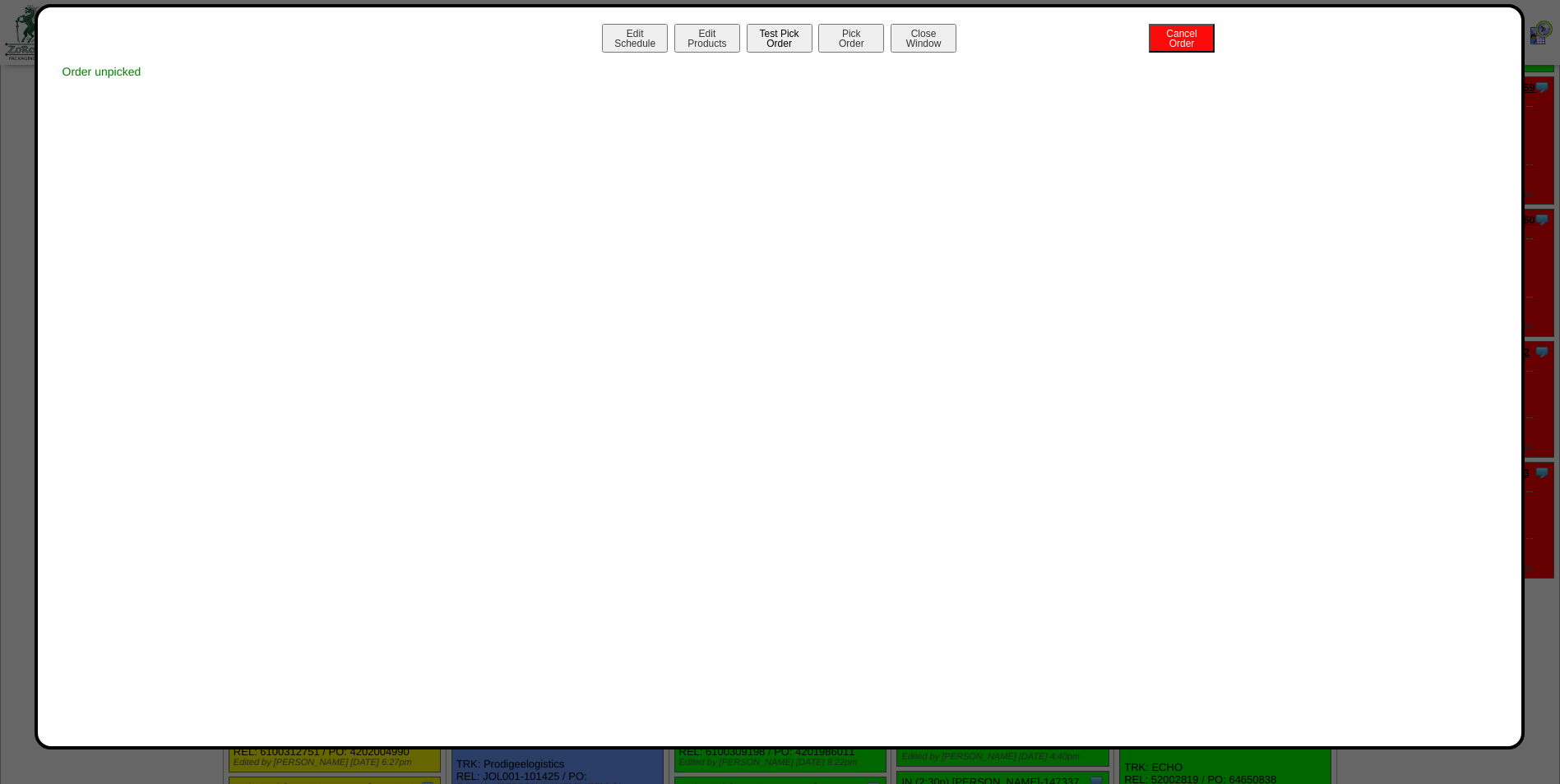
click at [774, 41] on button "Test Pick Order" at bounding box center [780, 38] width 66 height 29
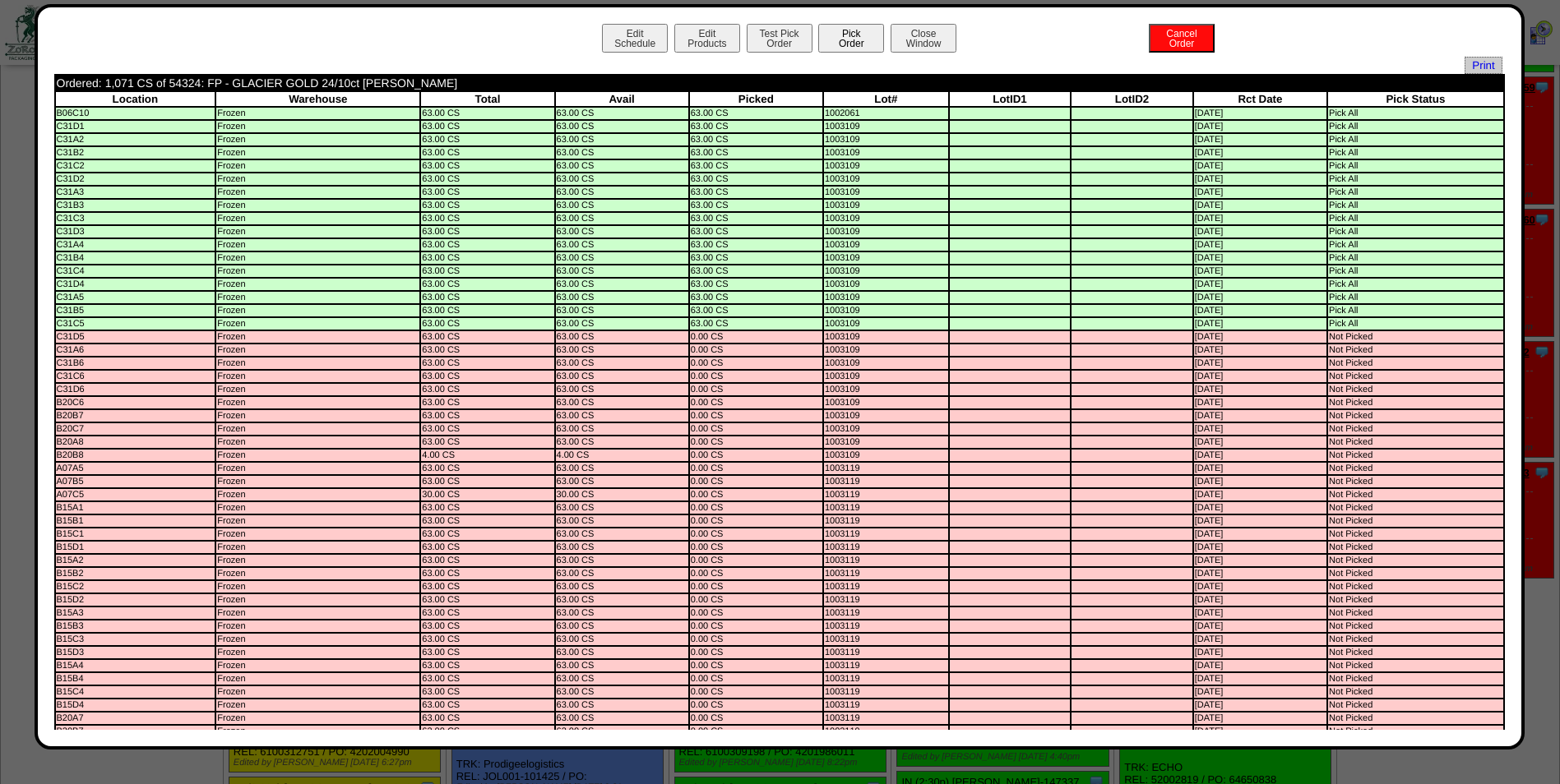
click at [833, 45] on button "Pick Order" at bounding box center [851, 38] width 66 height 29
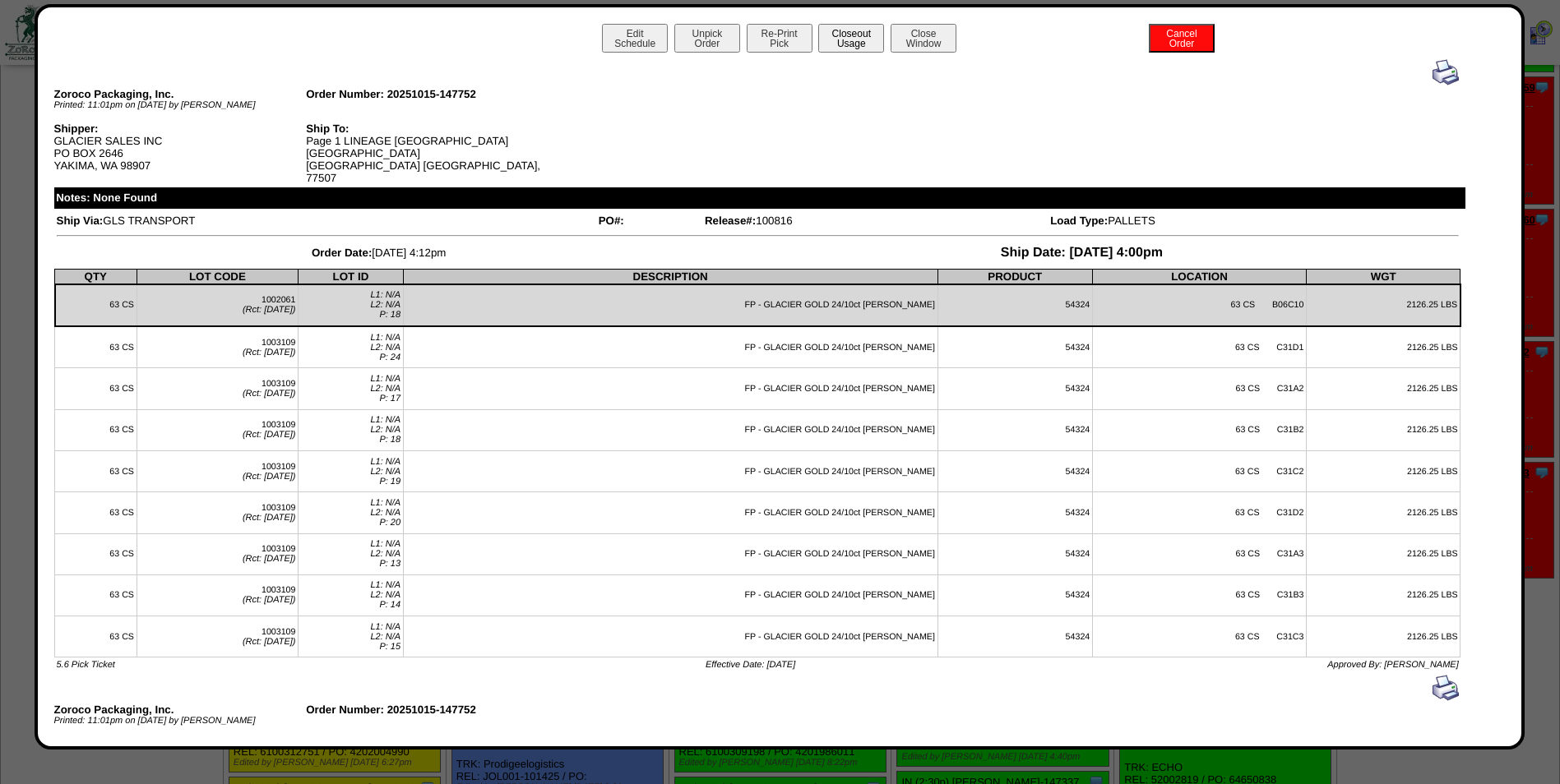
click at [840, 48] on button "Closeout Usage" at bounding box center [851, 38] width 66 height 29
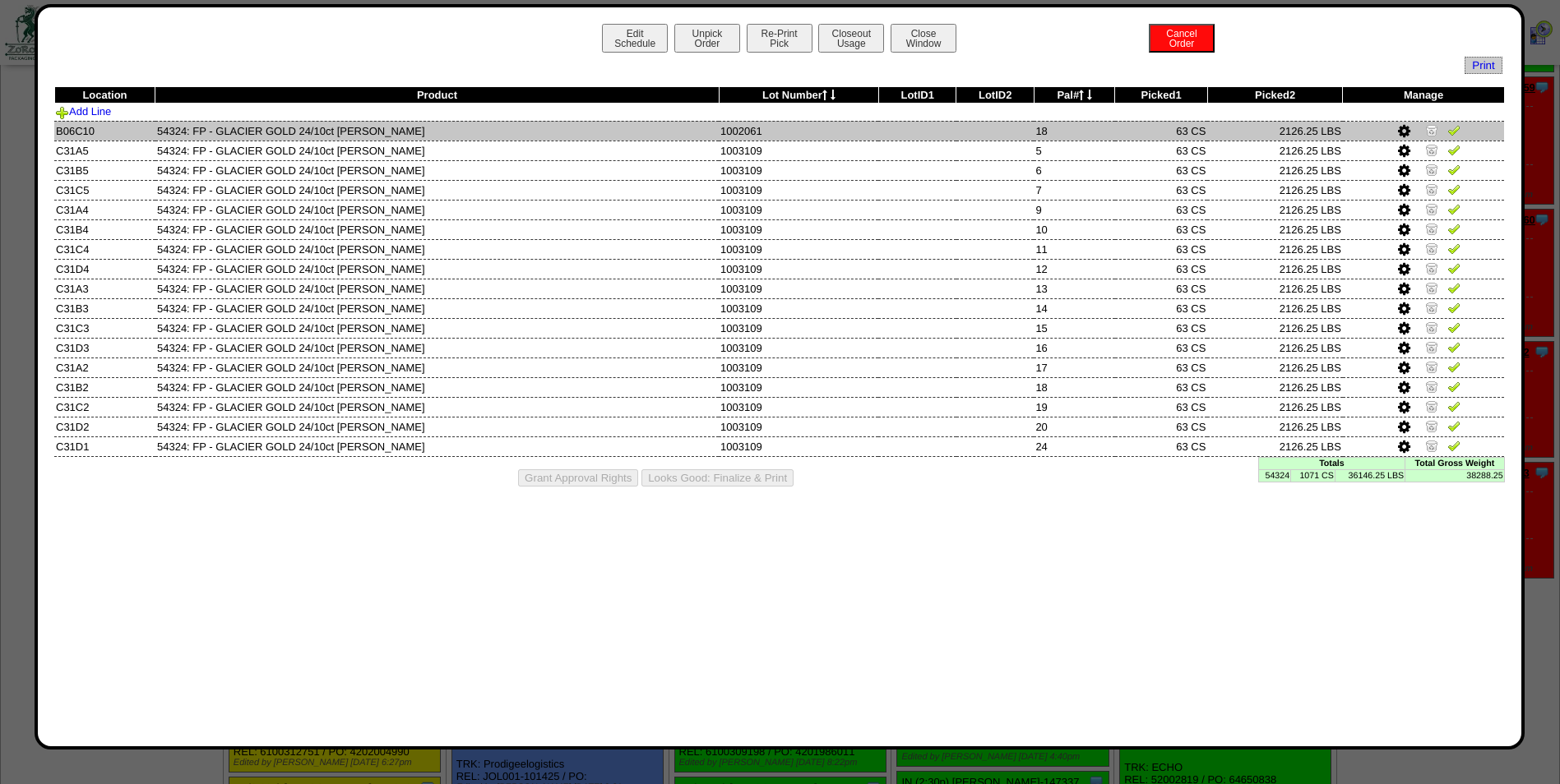
click at [1426, 131] on img at bounding box center [1432, 130] width 13 height 13
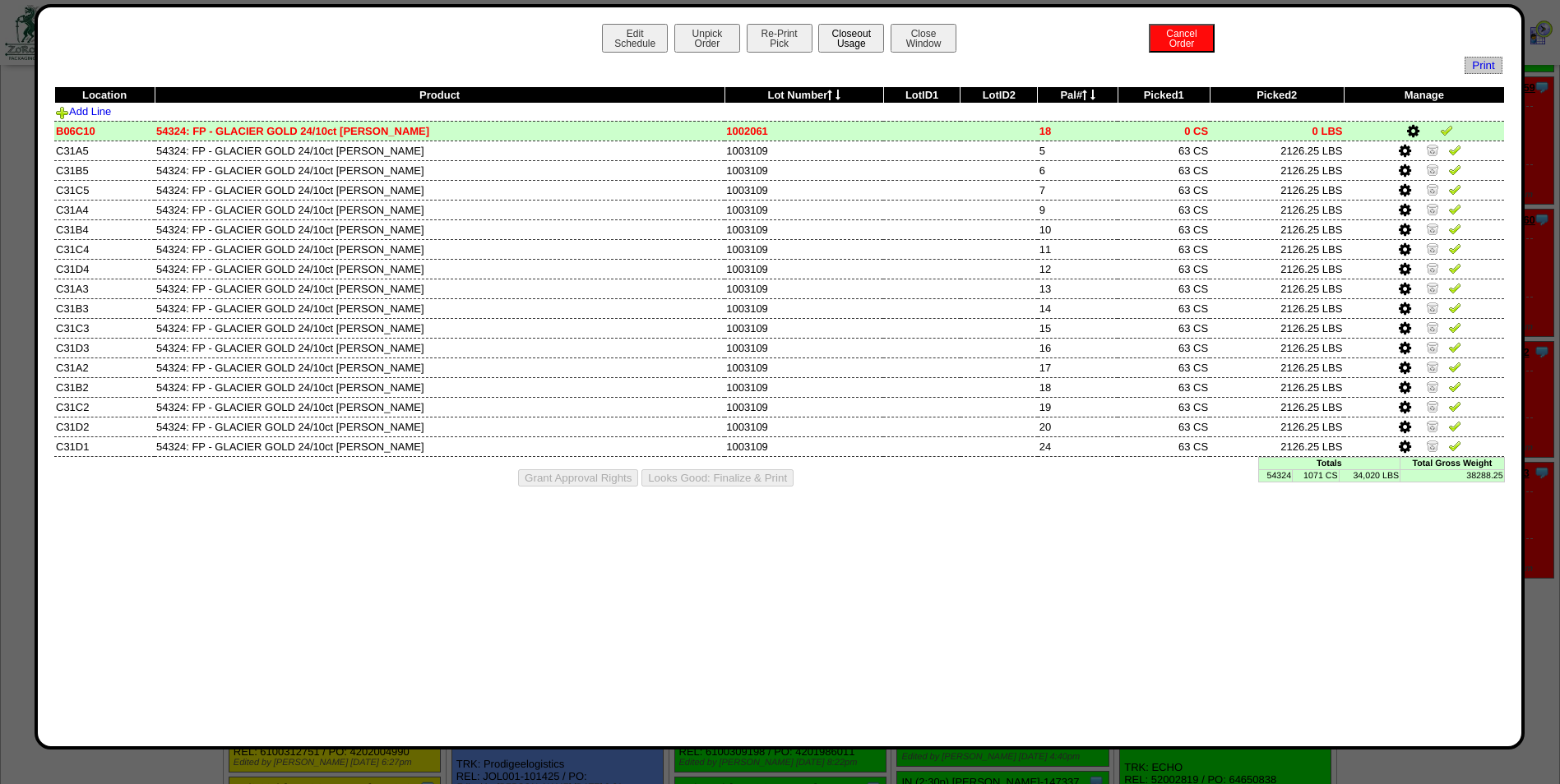
click at [849, 48] on button "Closeout Usage" at bounding box center [851, 38] width 66 height 29
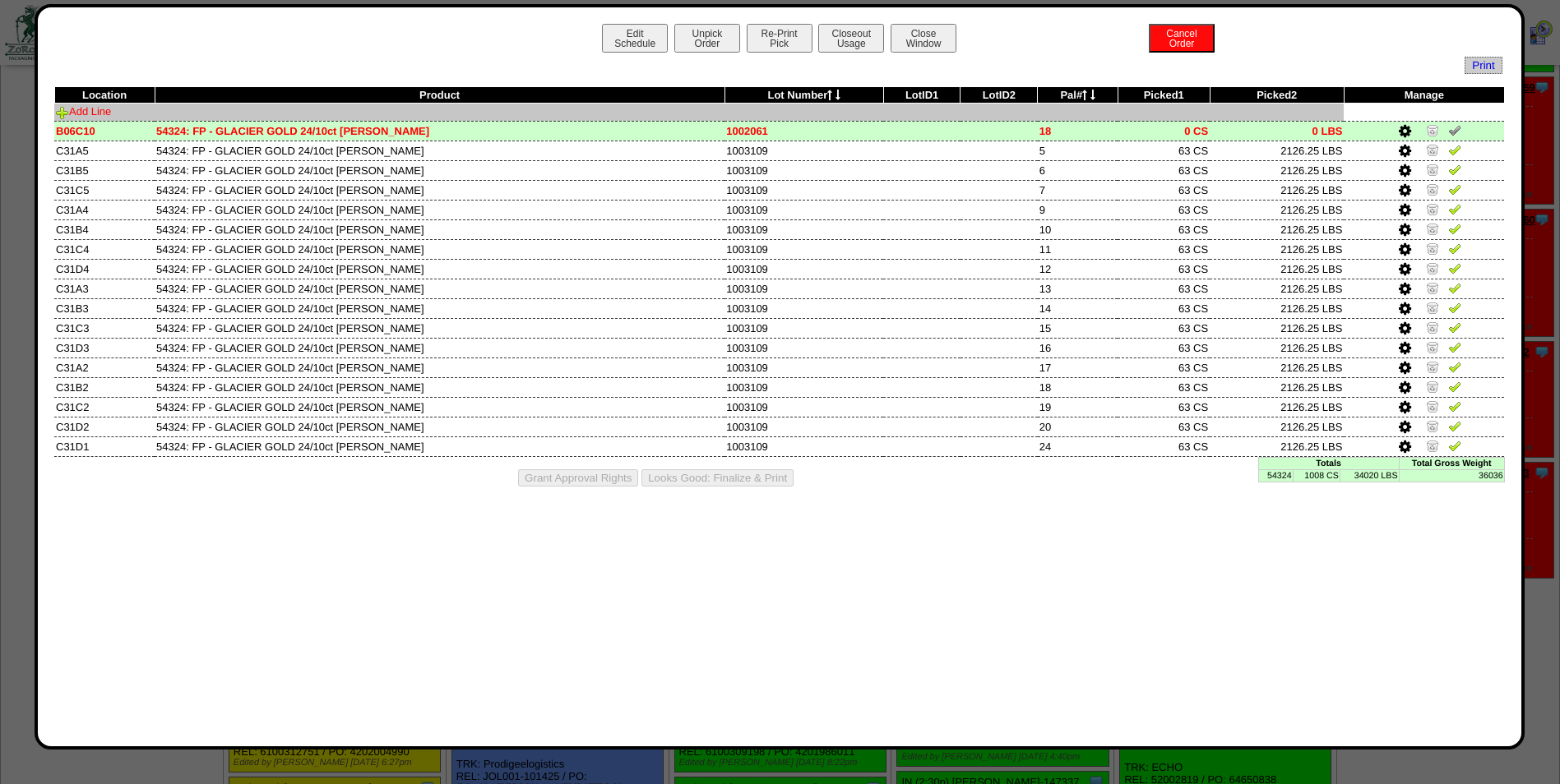
click at [94, 109] on link "Add Line" at bounding box center [83, 111] width 55 height 12
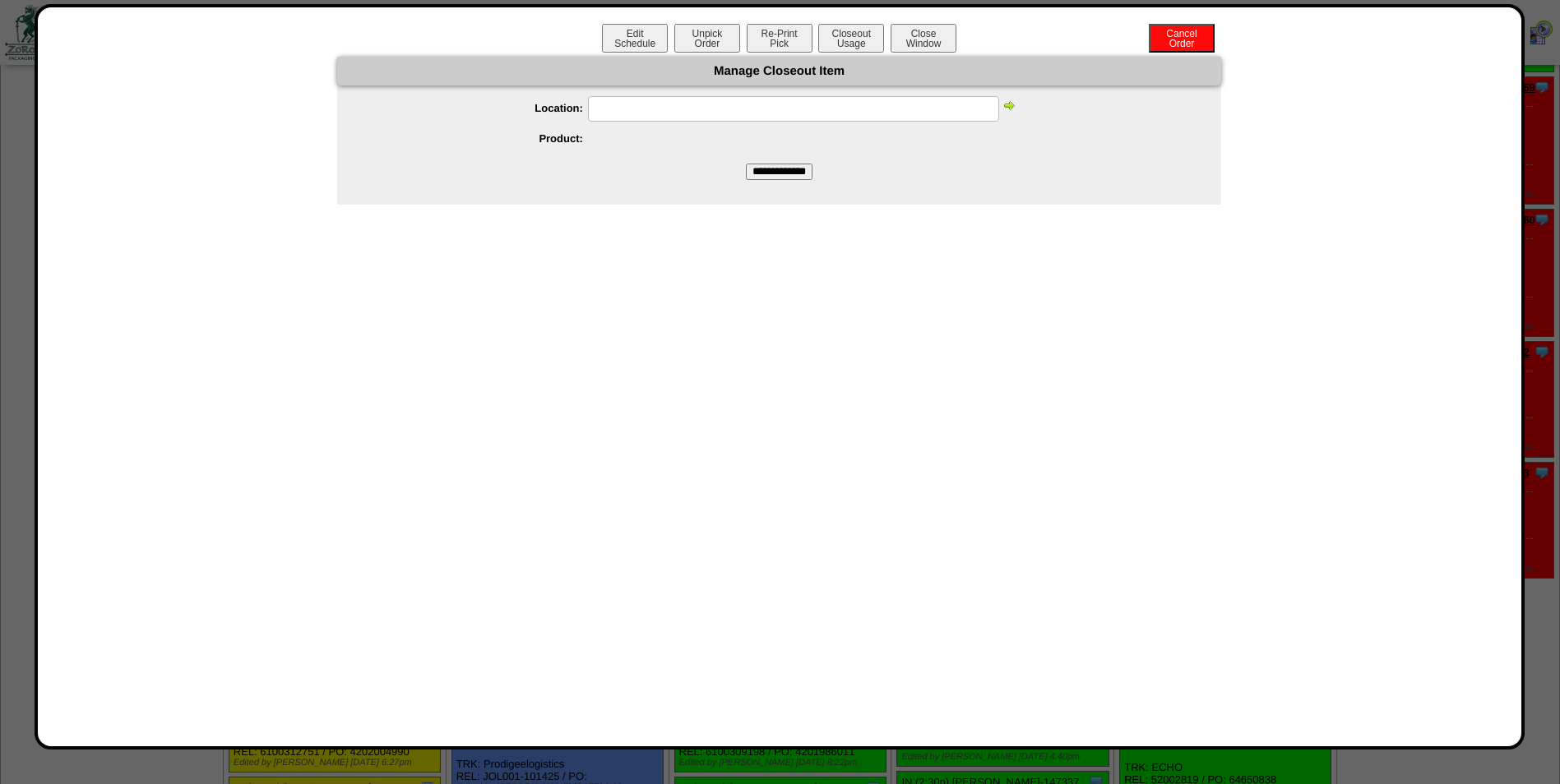
click at [604, 113] on input "text" at bounding box center [793, 108] width 411 height 25
type input "*****"
click at [760, 174] on input "**********" at bounding box center [780, 172] width 67 height 17
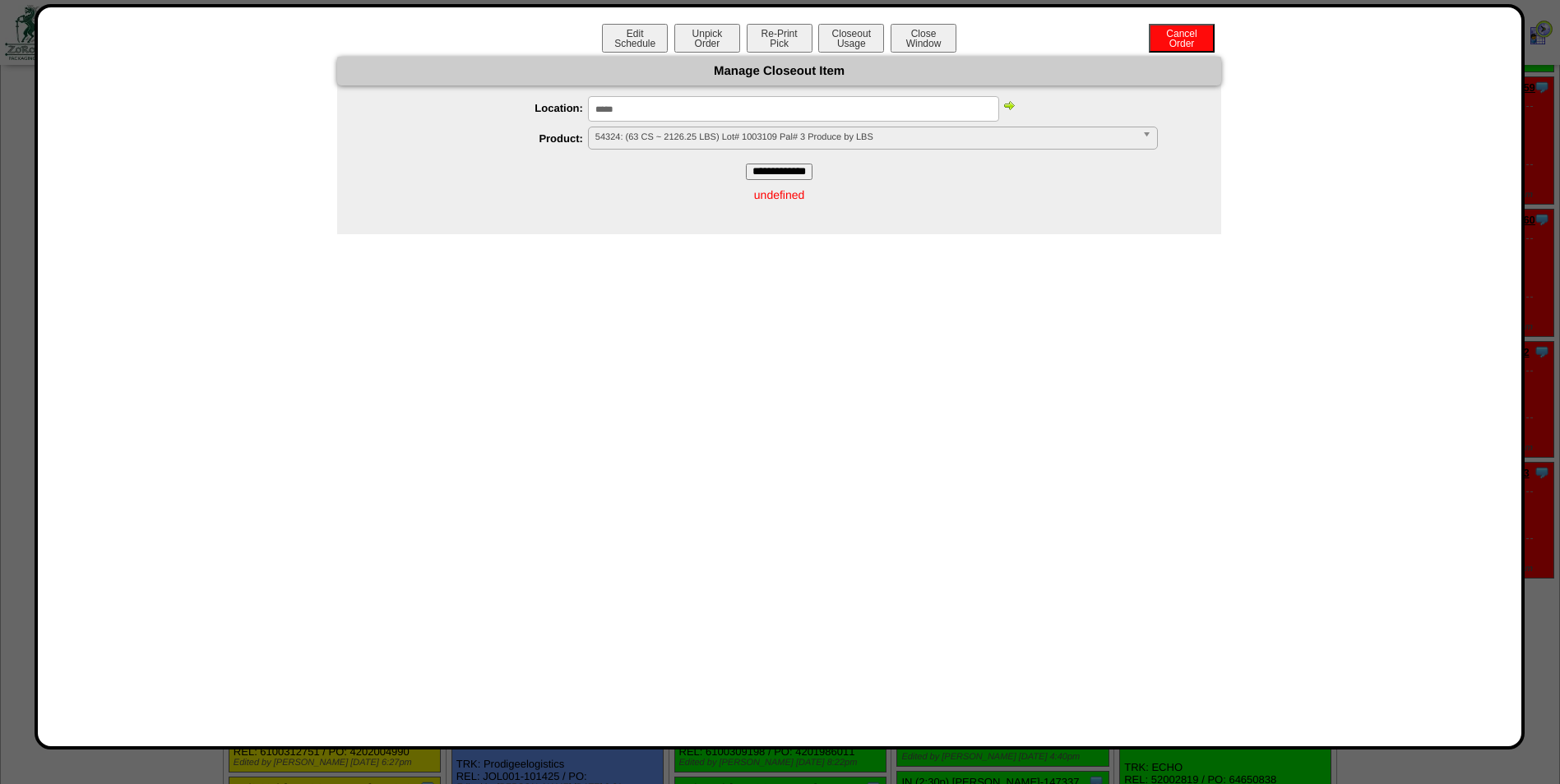
click at [807, 172] on input "**********" at bounding box center [780, 172] width 67 height 17
click at [1008, 105] on img at bounding box center [1009, 105] width 13 height 13
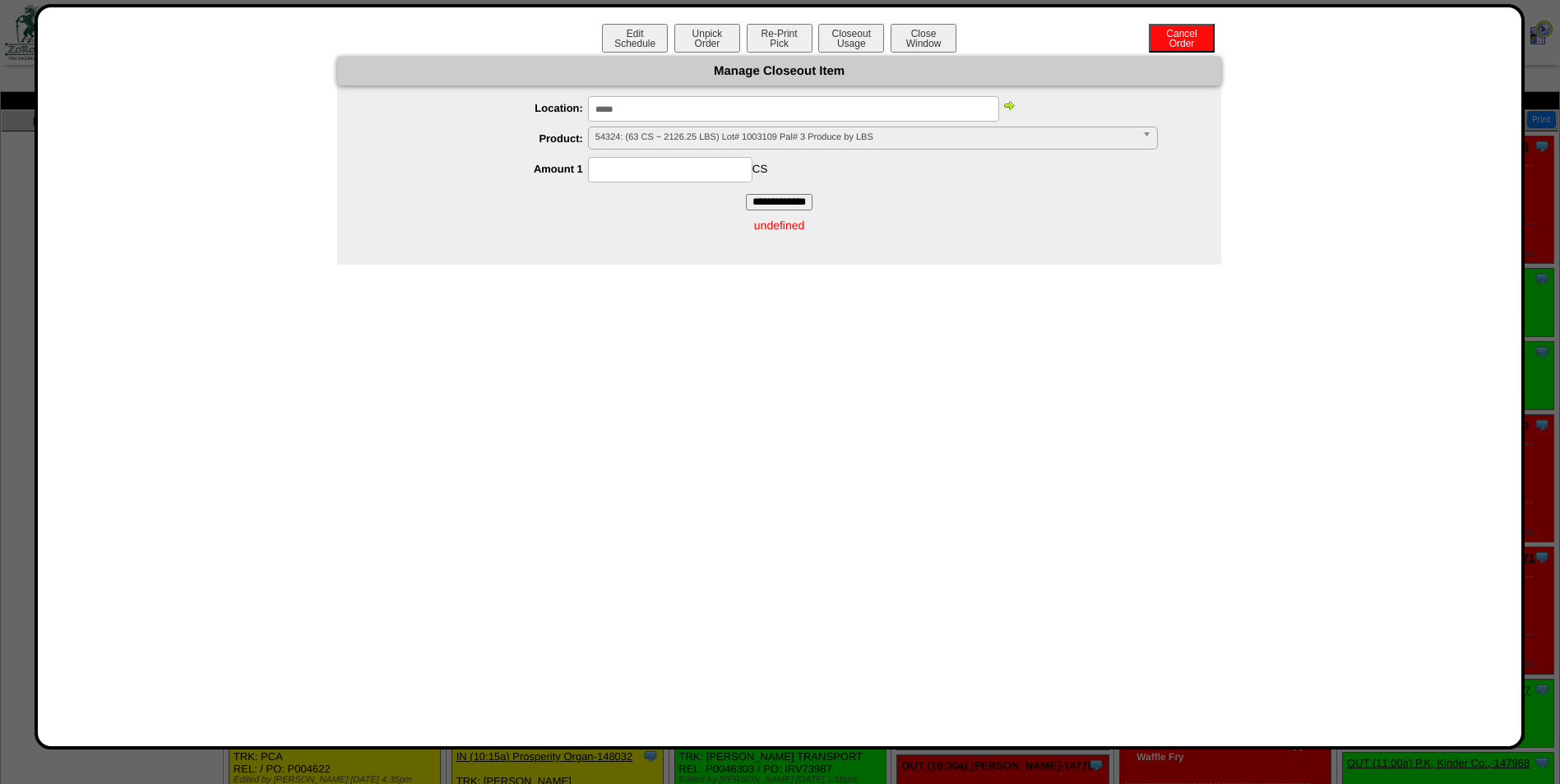
click at [736, 174] on input at bounding box center [670, 169] width 165 height 25
type input "**"
click at [912, 159] on div "** CS" at bounding box center [795, 169] width 851 height 25
click at [807, 197] on input "**********" at bounding box center [780, 203] width 67 height 17
click at [769, 42] on button "Re-Print Pick" at bounding box center [780, 38] width 66 height 29
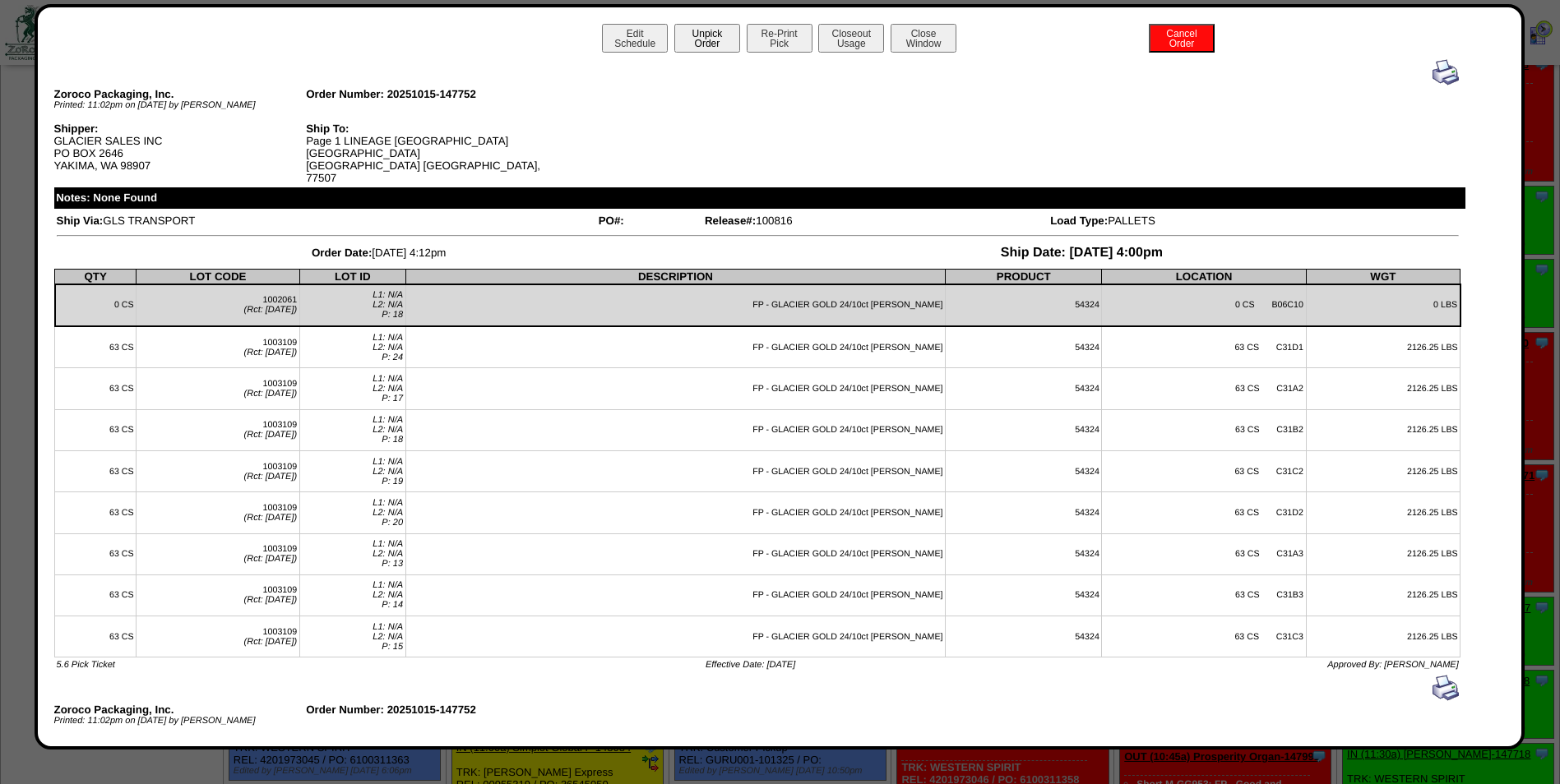
click at [697, 45] on button "Unpick Order" at bounding box center [707, 38] width 66 height 29
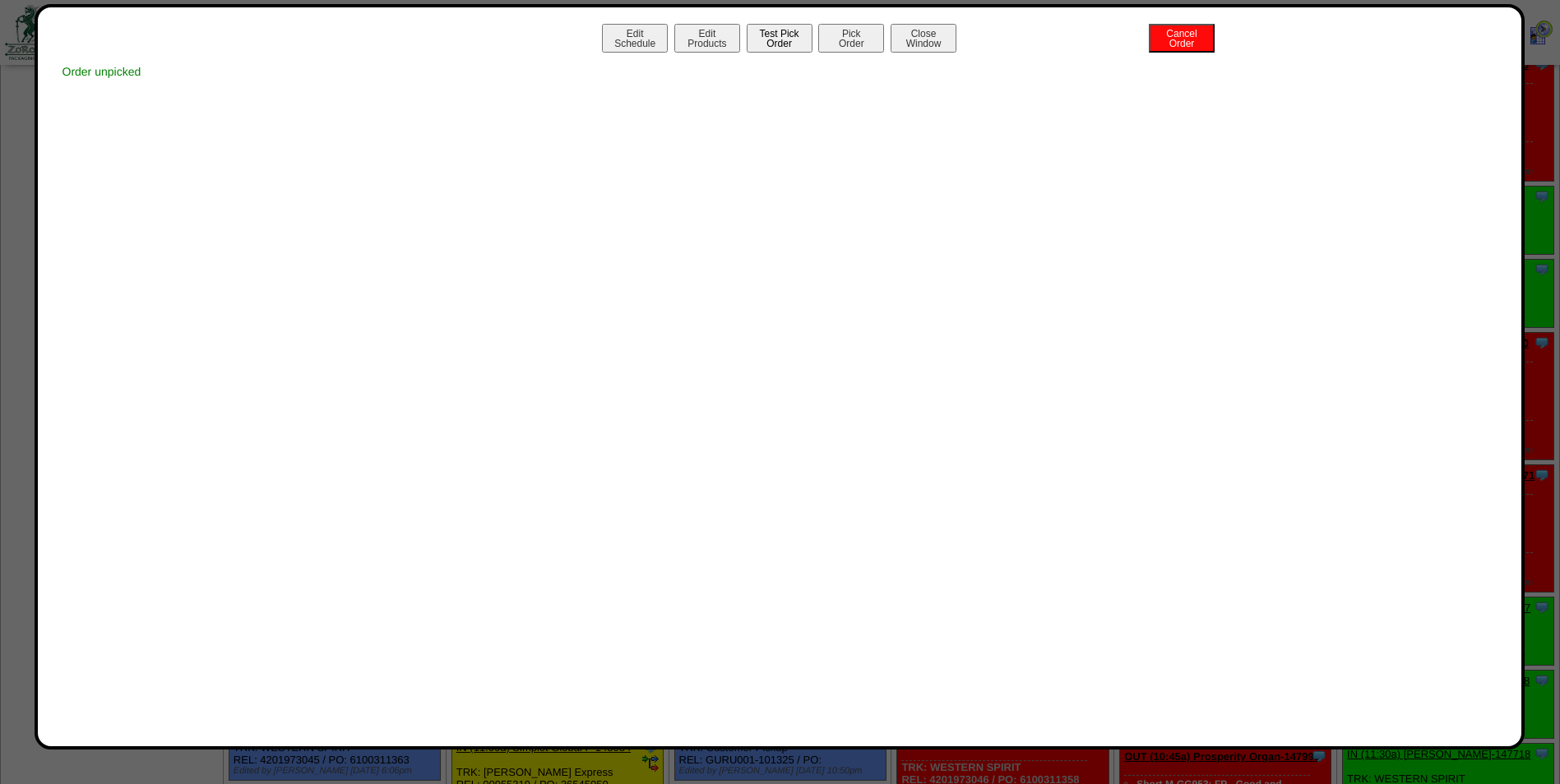
click at [785, 45] on button "Test Pick Order" at bounding box center [780, 38] width 66 height 29
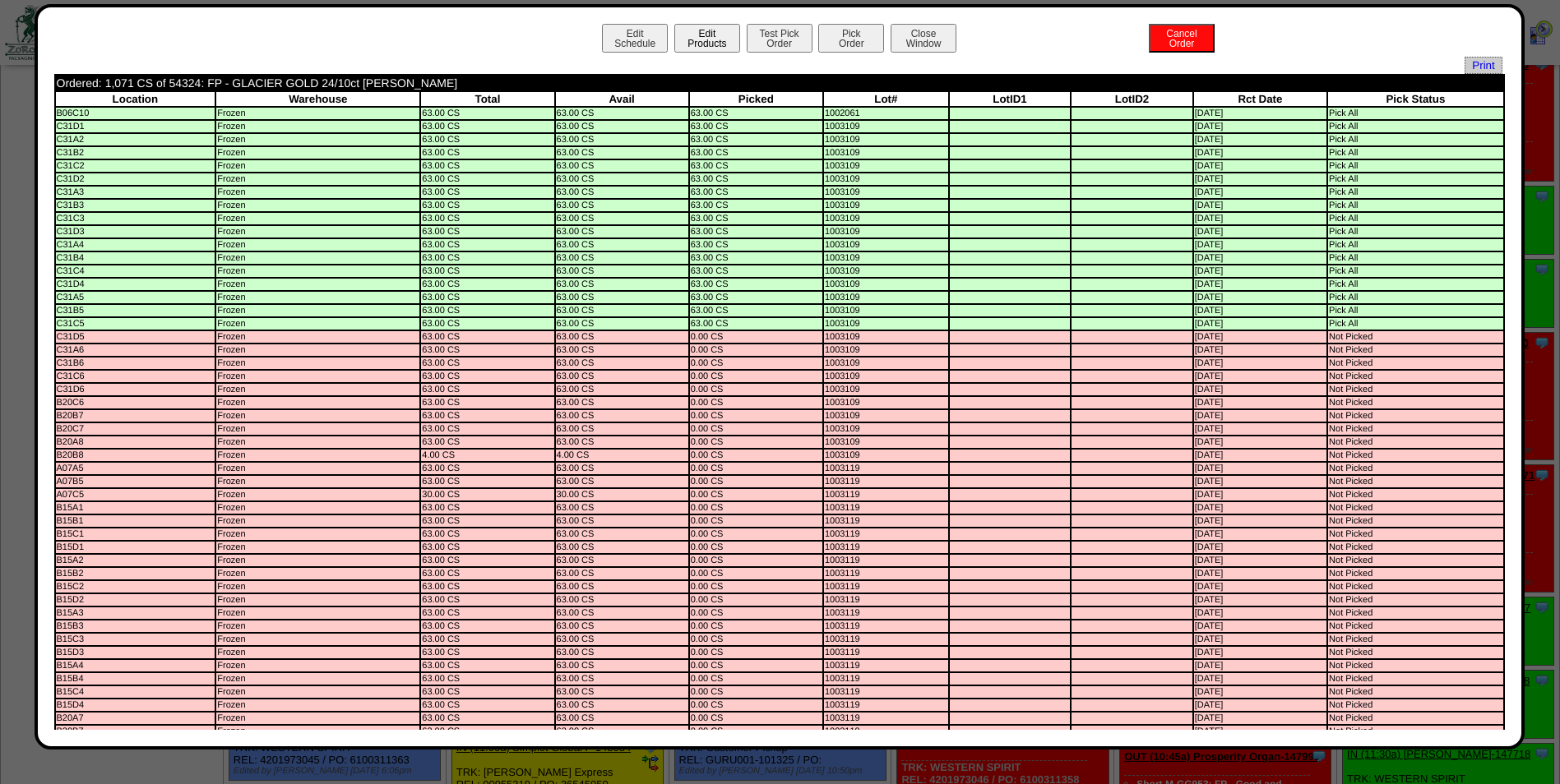
click at [690, 39] on button "Edit Products" at bounding box center [707, 38] width 66 height 29
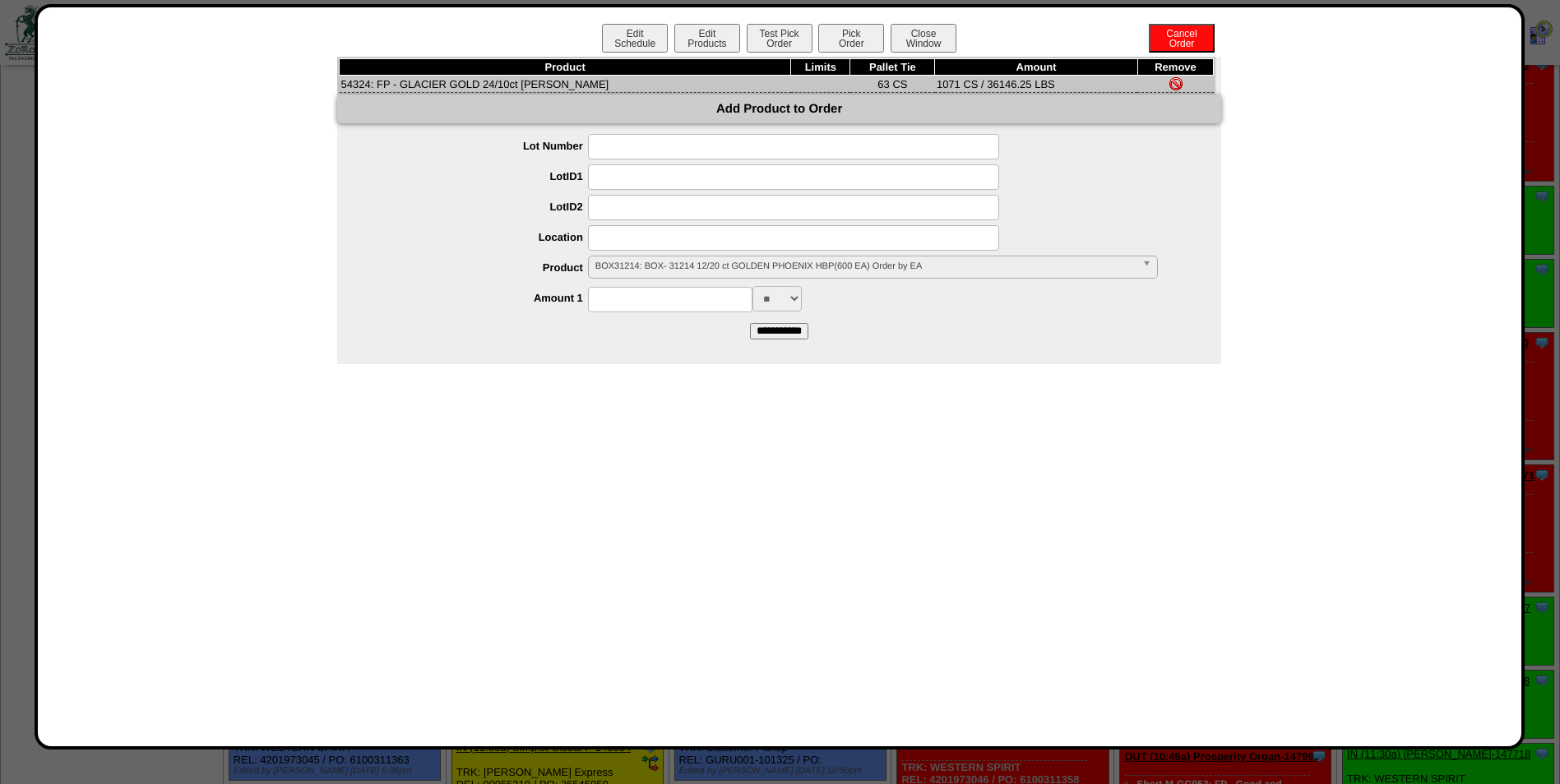
click at [620, 263] on span "BOX31214: BOX- 31214 12/20 ct GOLDEN PHOENIX HBP(600 EA) Order by EA" at bounding box center [865, 266] width 540 height 20
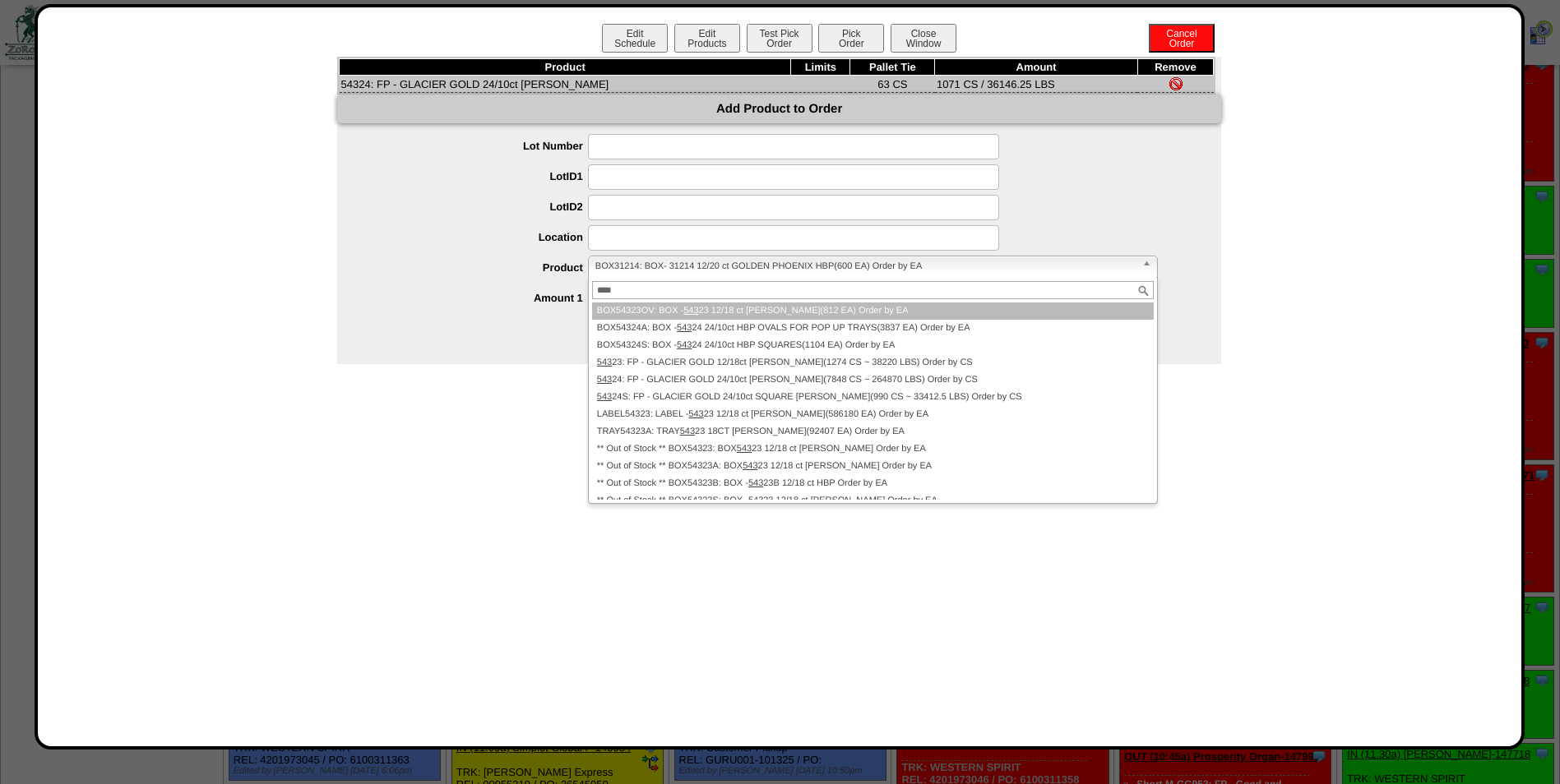
type input "*****"
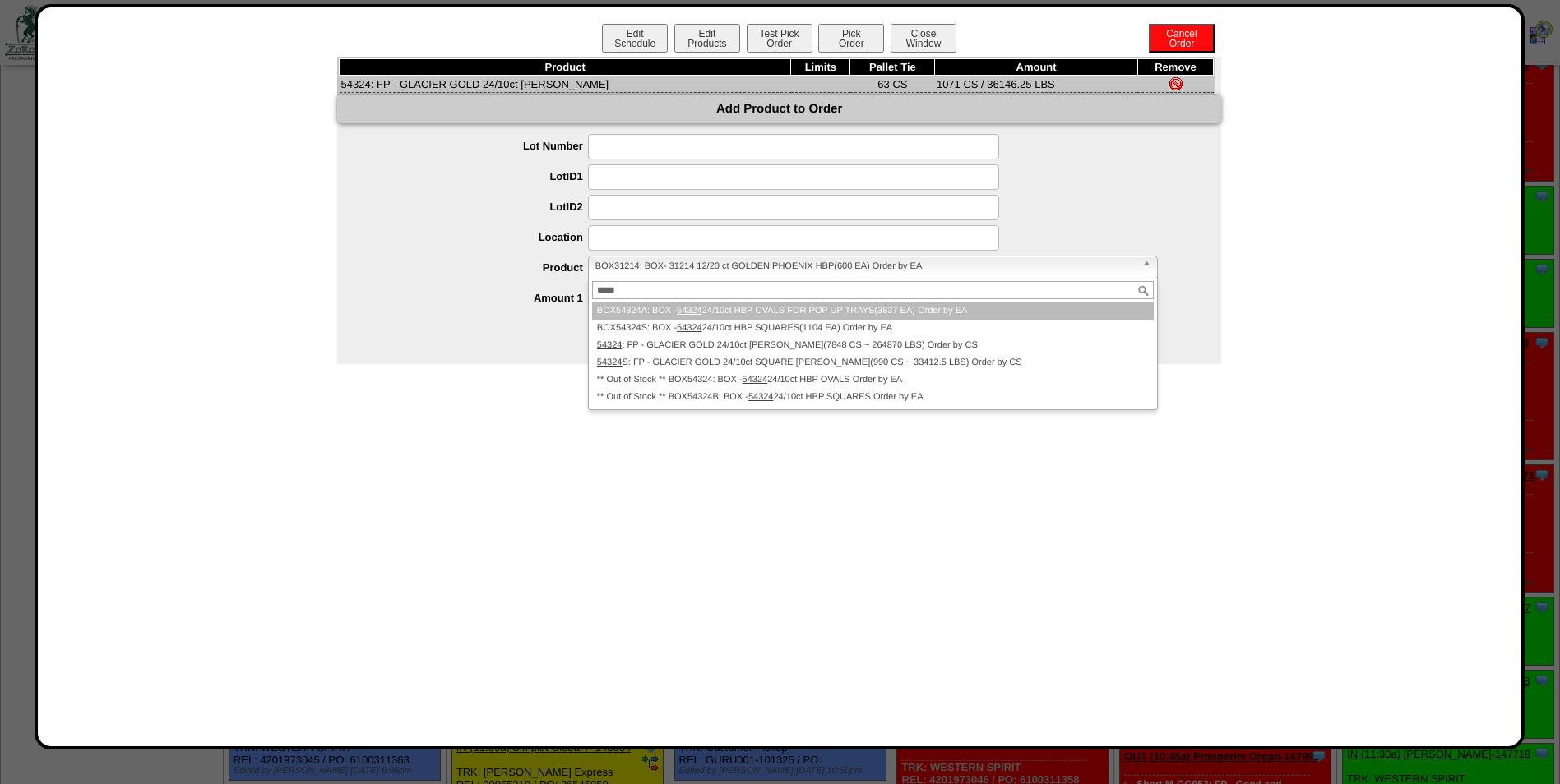
click at [620, 290] on input "*****" at bounding box center [873, 289] width 562 height 18
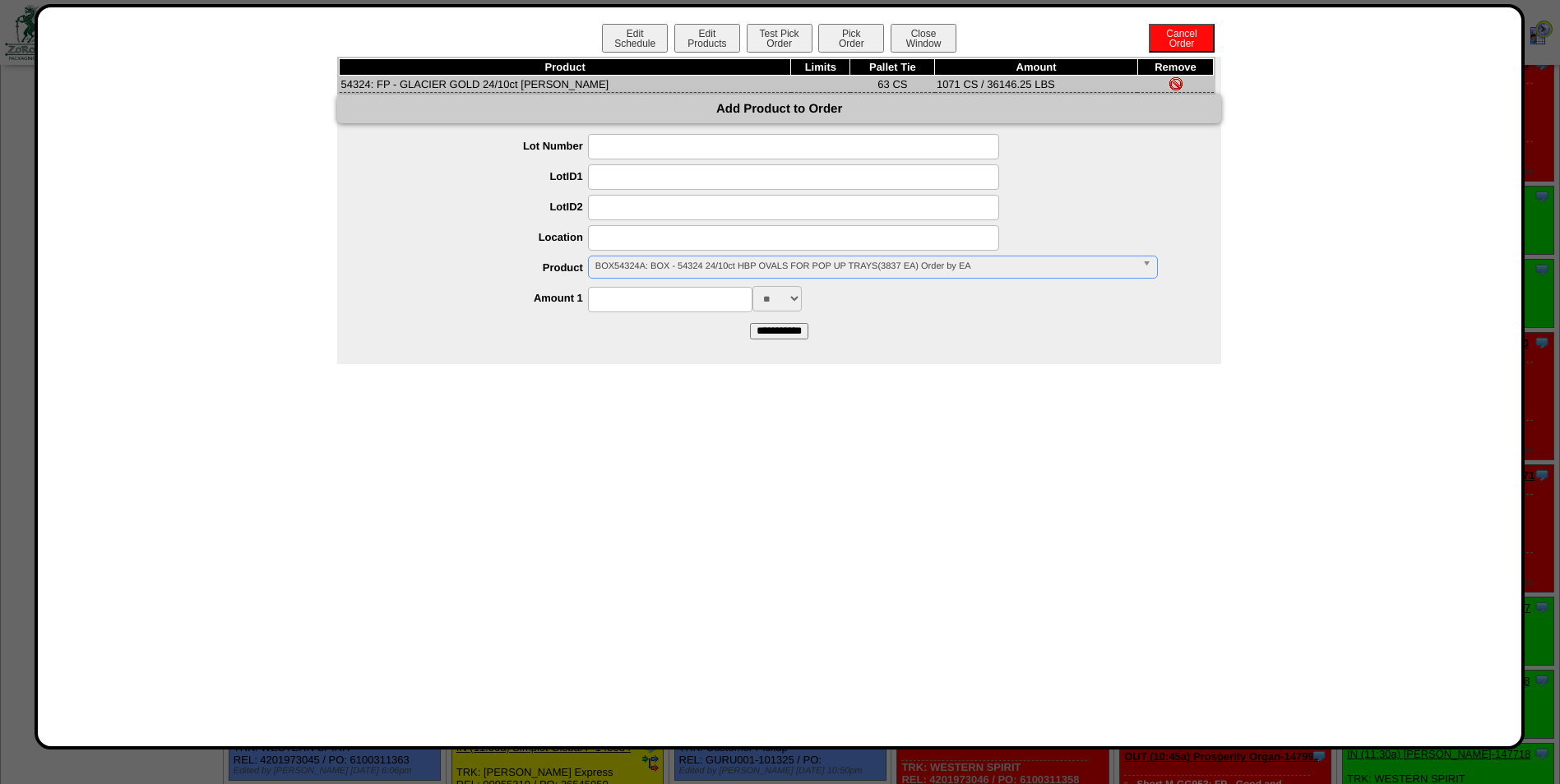
click at [1077, 271] on span "BOX54324A: BOX - 54324 24/10ct HBP OVALS FOR POP UP TRAYS(3837 EA) Order by EA" at bounding box center [865, 266] width 540 height 20
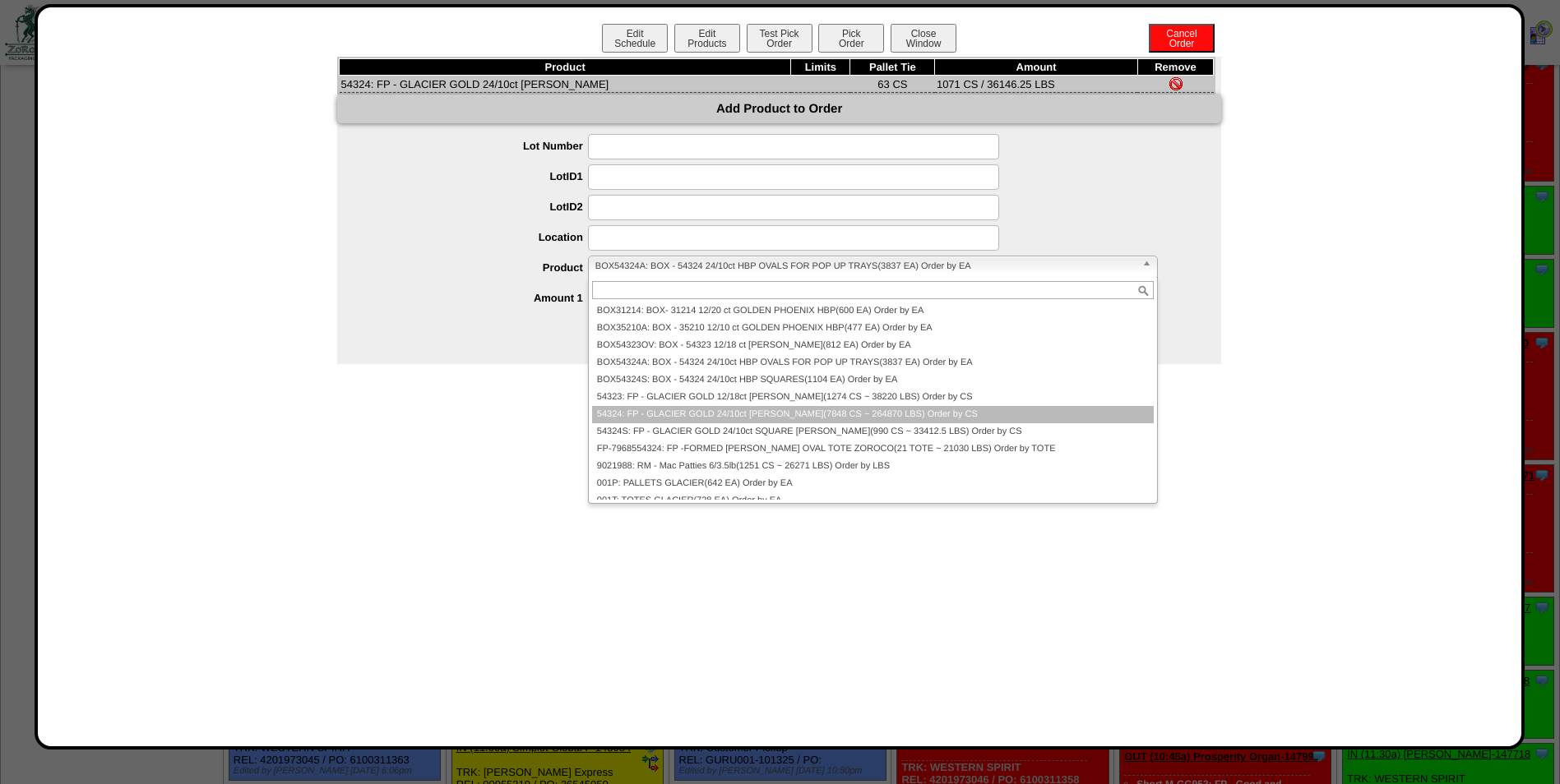
click at [624, 415] on li "54324: FP - GLACIER GOLD 24/10ct HB PATTY(7848 CS ~ 264870 LBS) Order by CS" at bounding box center [873, 415] width 562 height 18
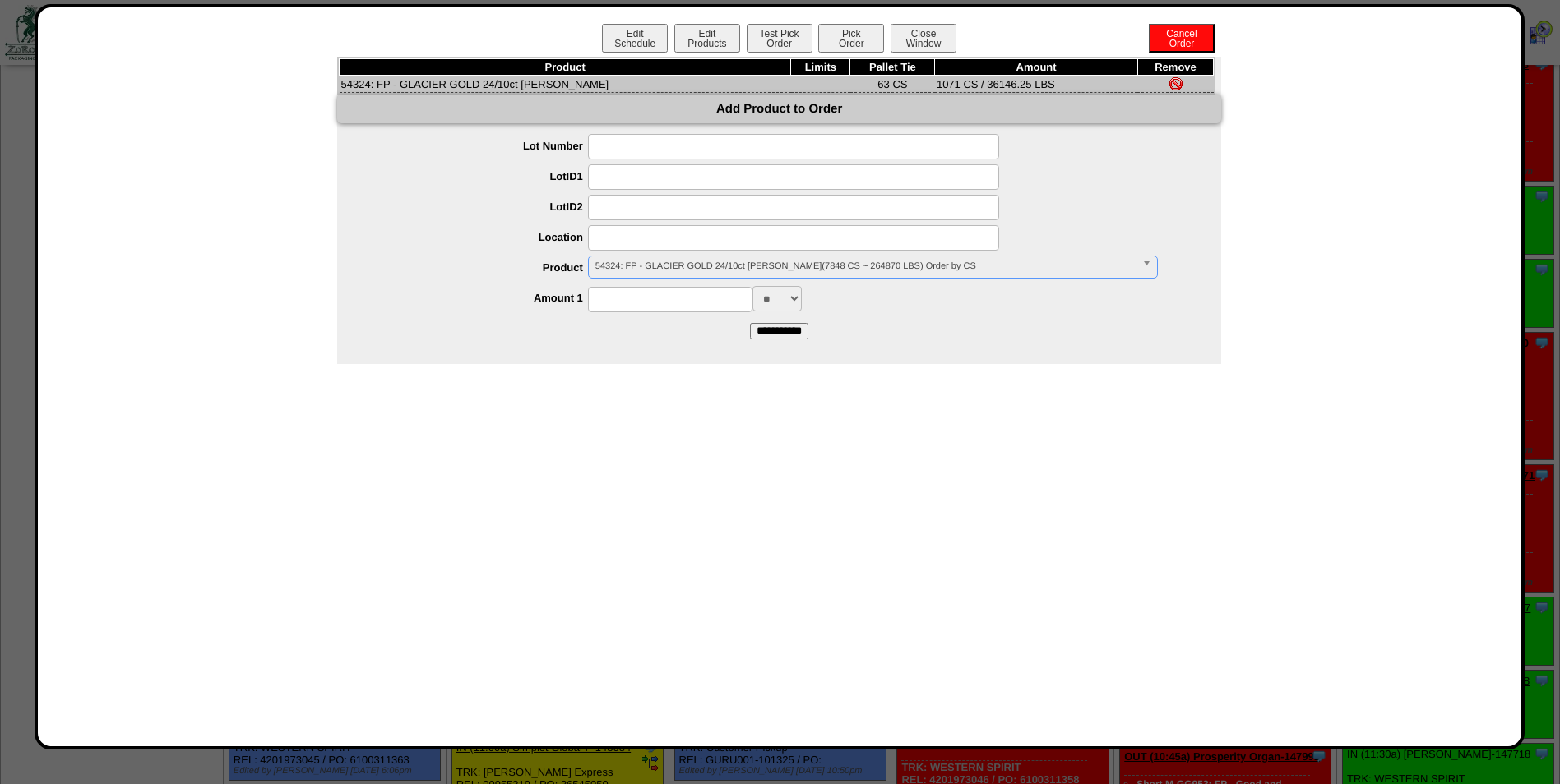
click at [662, 305] on input at bounding box center [670, 299] width 165 height 25
type input "**"
click at [750, 323] on input "**********" at bounding box center [779, 331] width 59 height 17
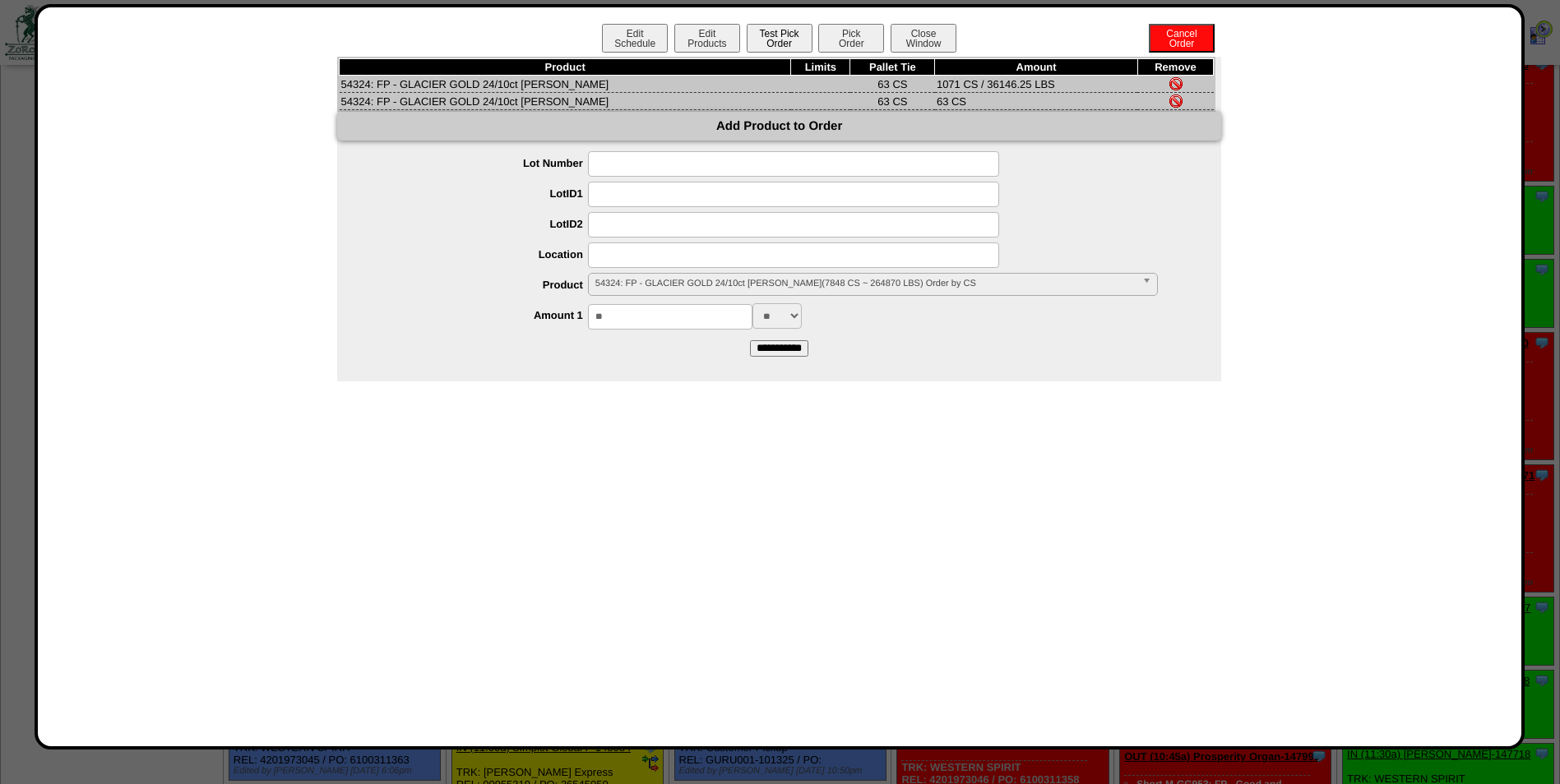
click at [788, 34] on button "Test Pick Order" at bounding box center [780, 38] width 66 height 29
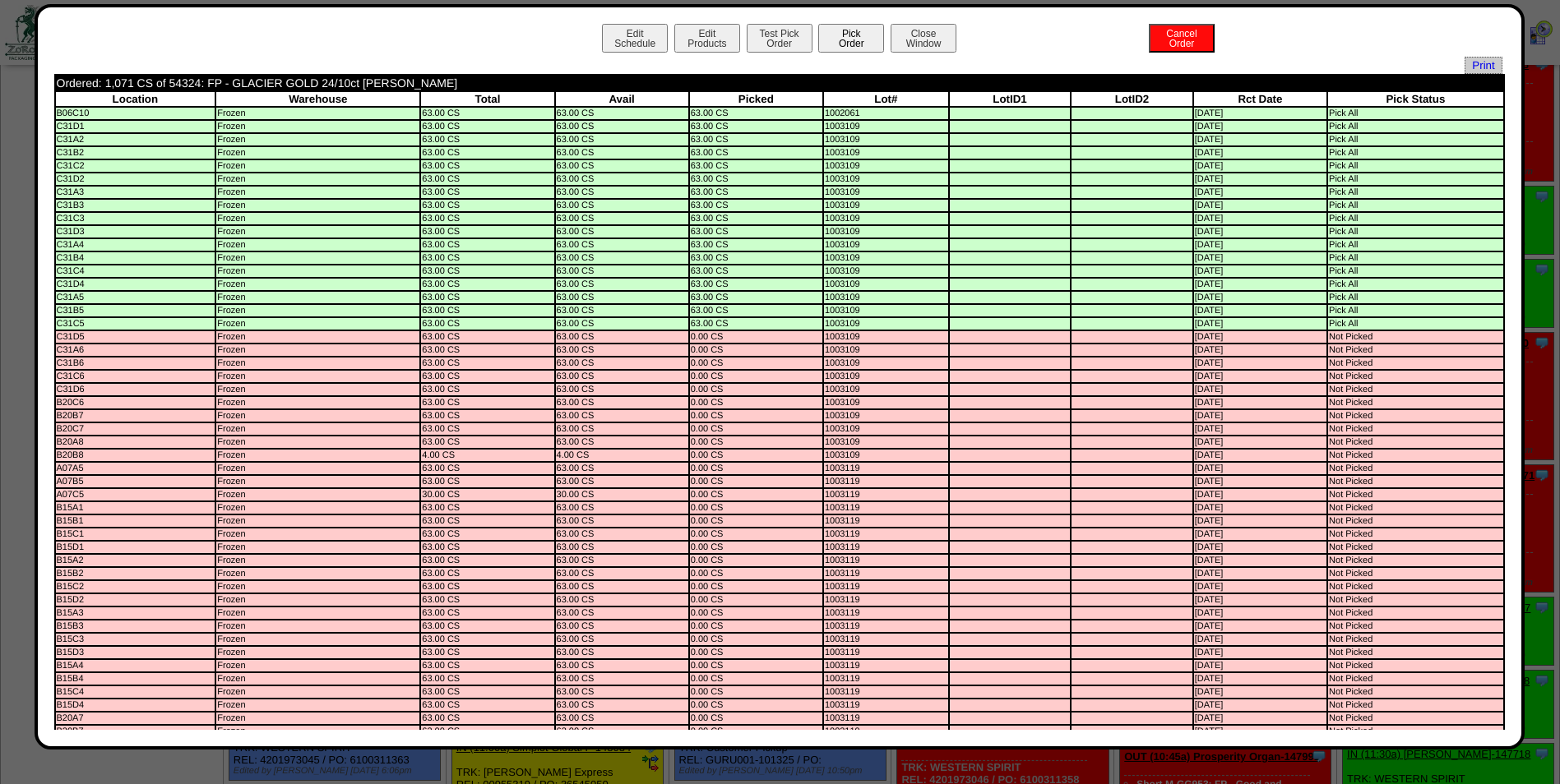
click at [839, 41] on button "Pick Order" at bounding box center [851, 38] width 66 height 29
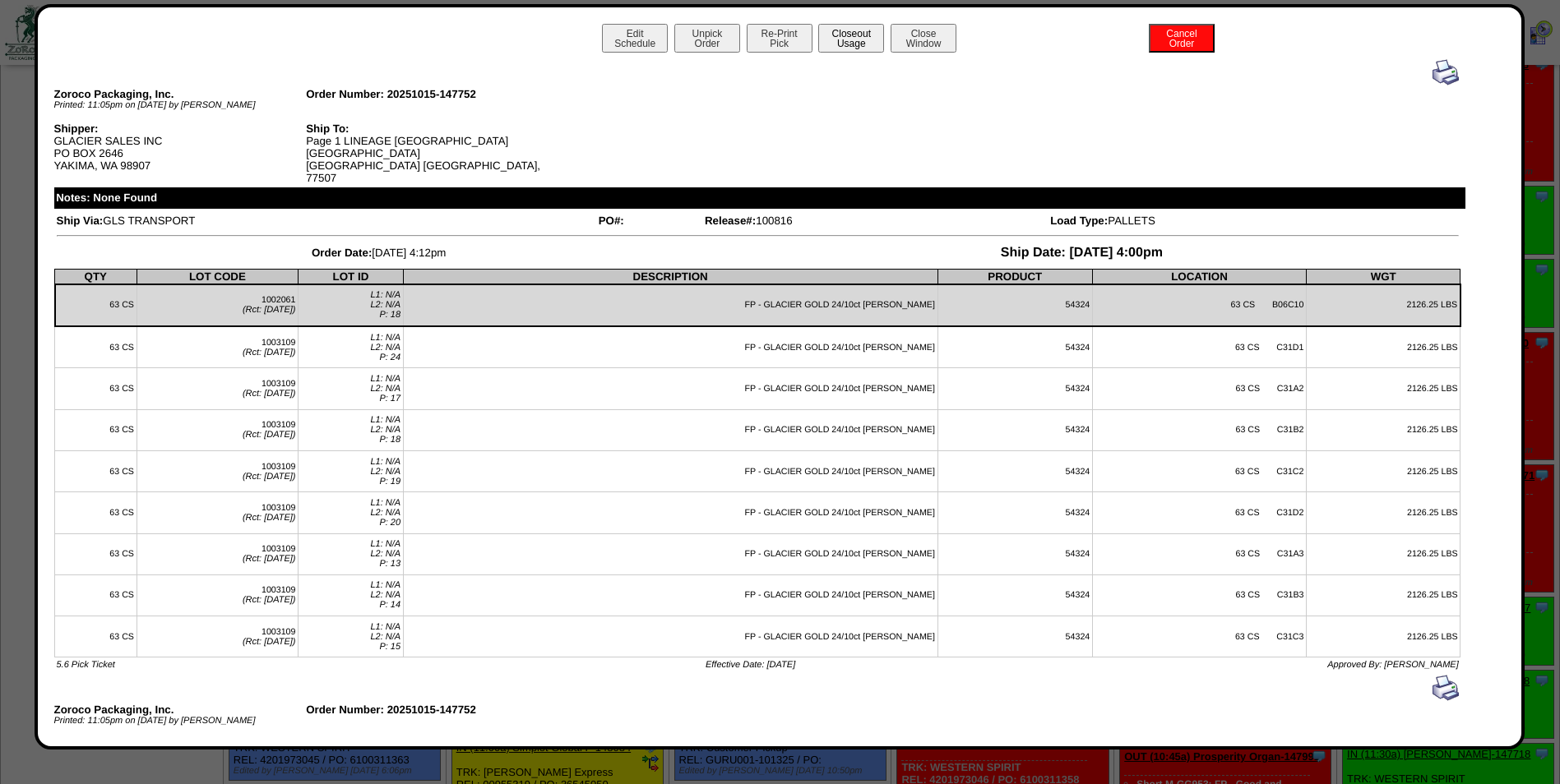
click at [844, 32] on button "Closeout Usage" at bounding box center [851, 38] width 66 height 29
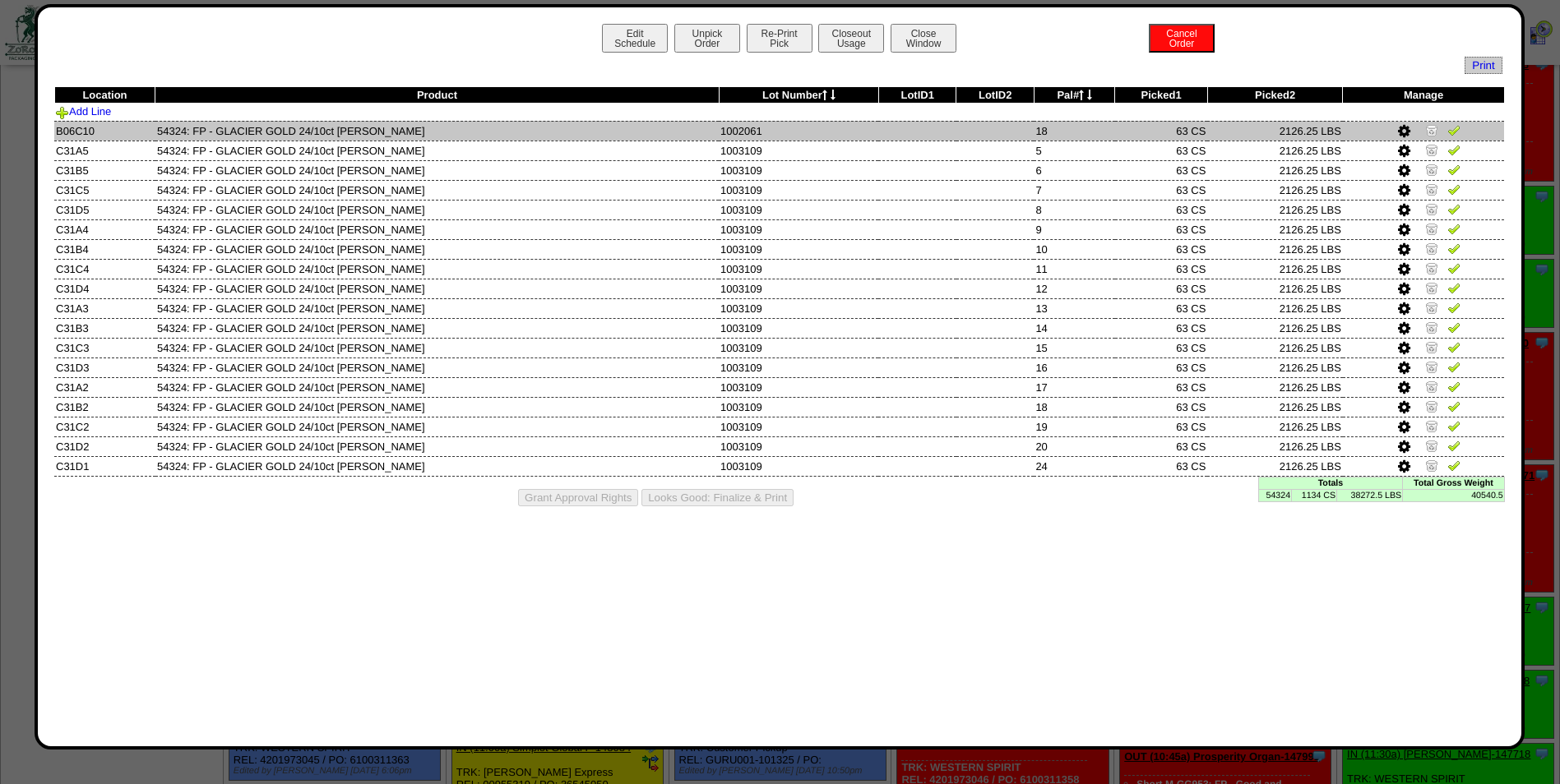
click at [1431, 130] on img at bounding box center [1432, 130] width 13 height 13
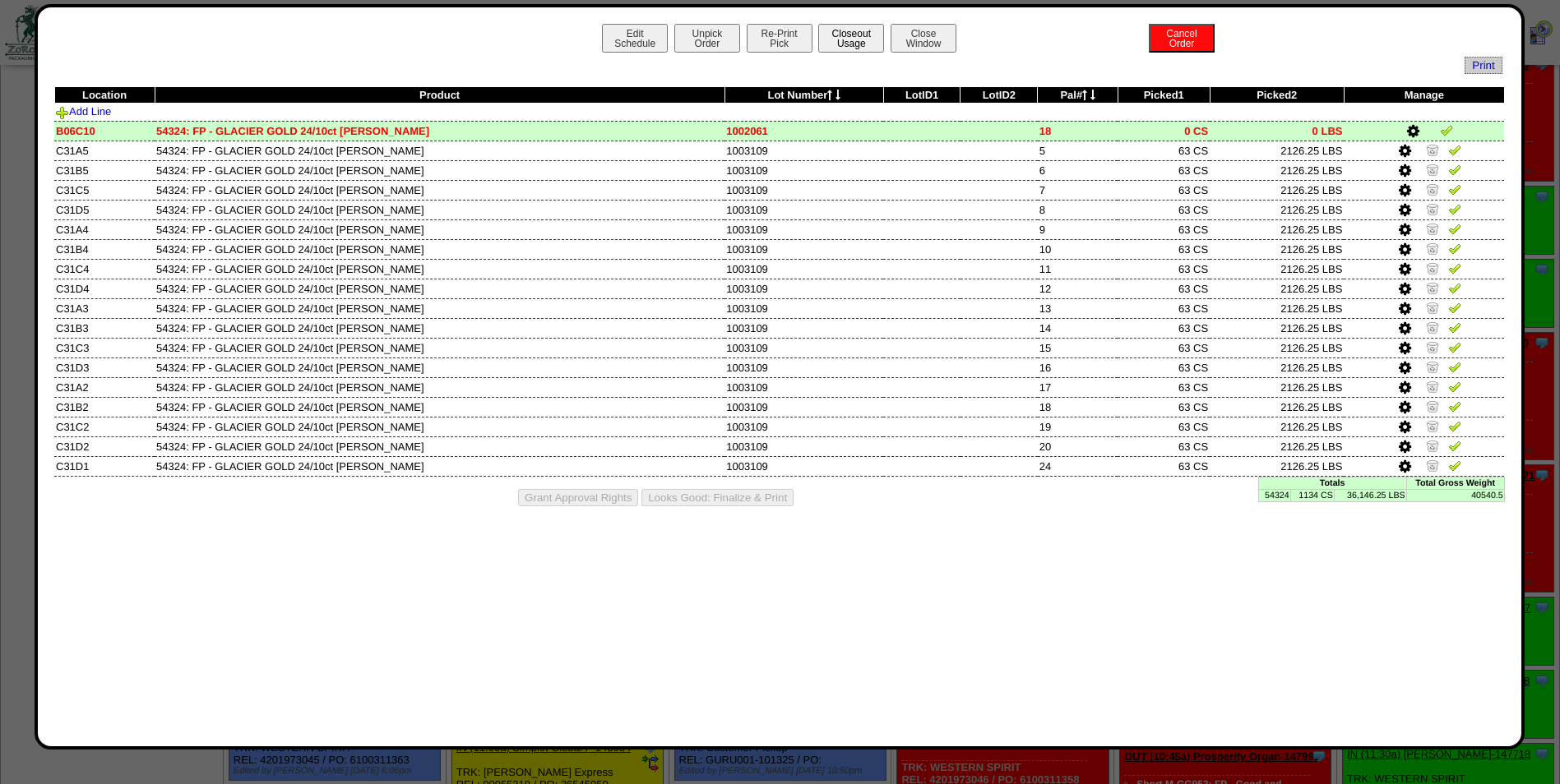
click at [860, 32] on button "Closeout Usage" at bounding box center [851, 38] width 66 height 29
click at [793, 37] on button "Re-Print Pick" at bounding box center [780, 38] width 66 height 29
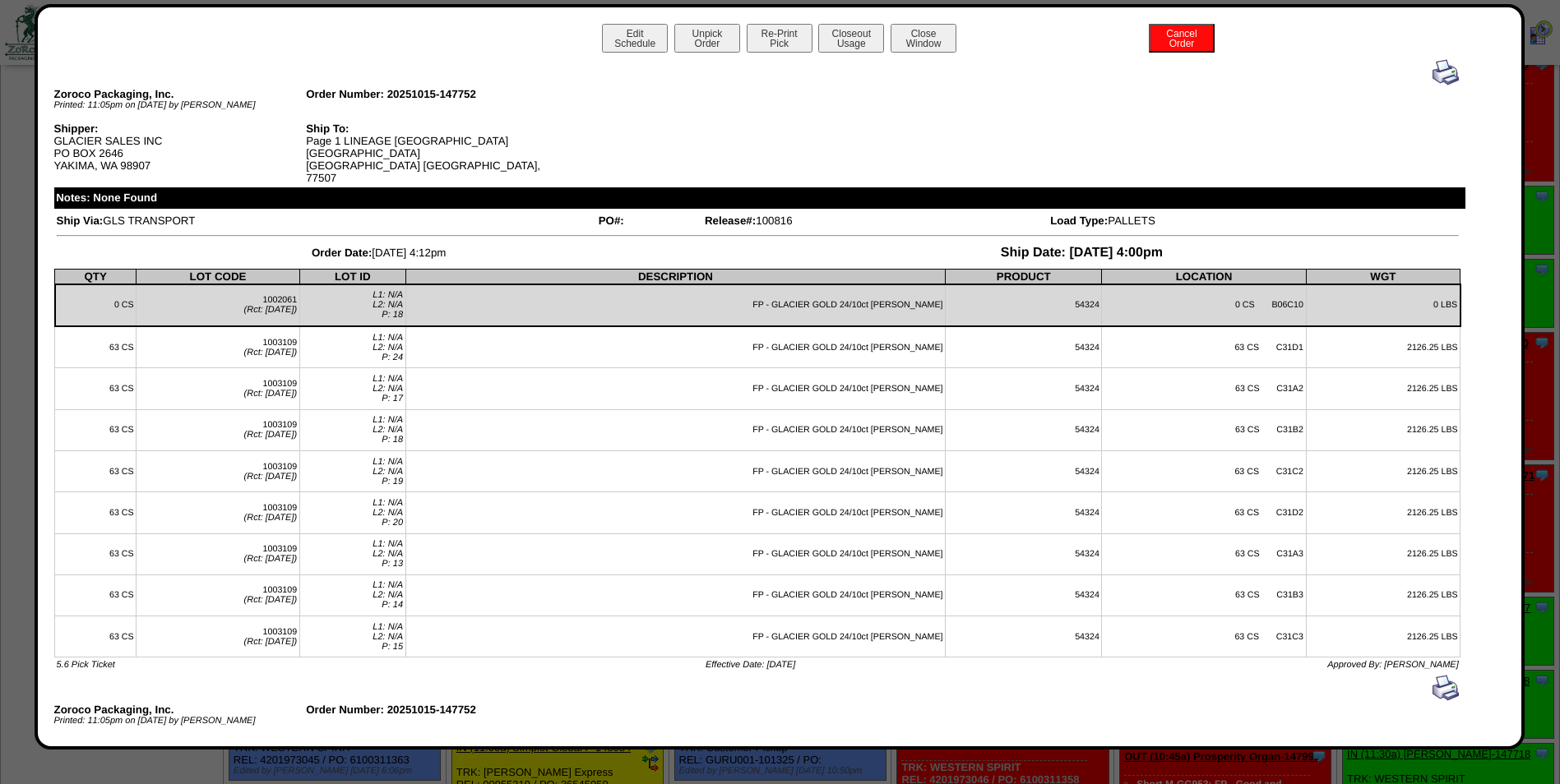
click at [1435, 73] on img at bounding box center [1446, 73] width 26 height 26
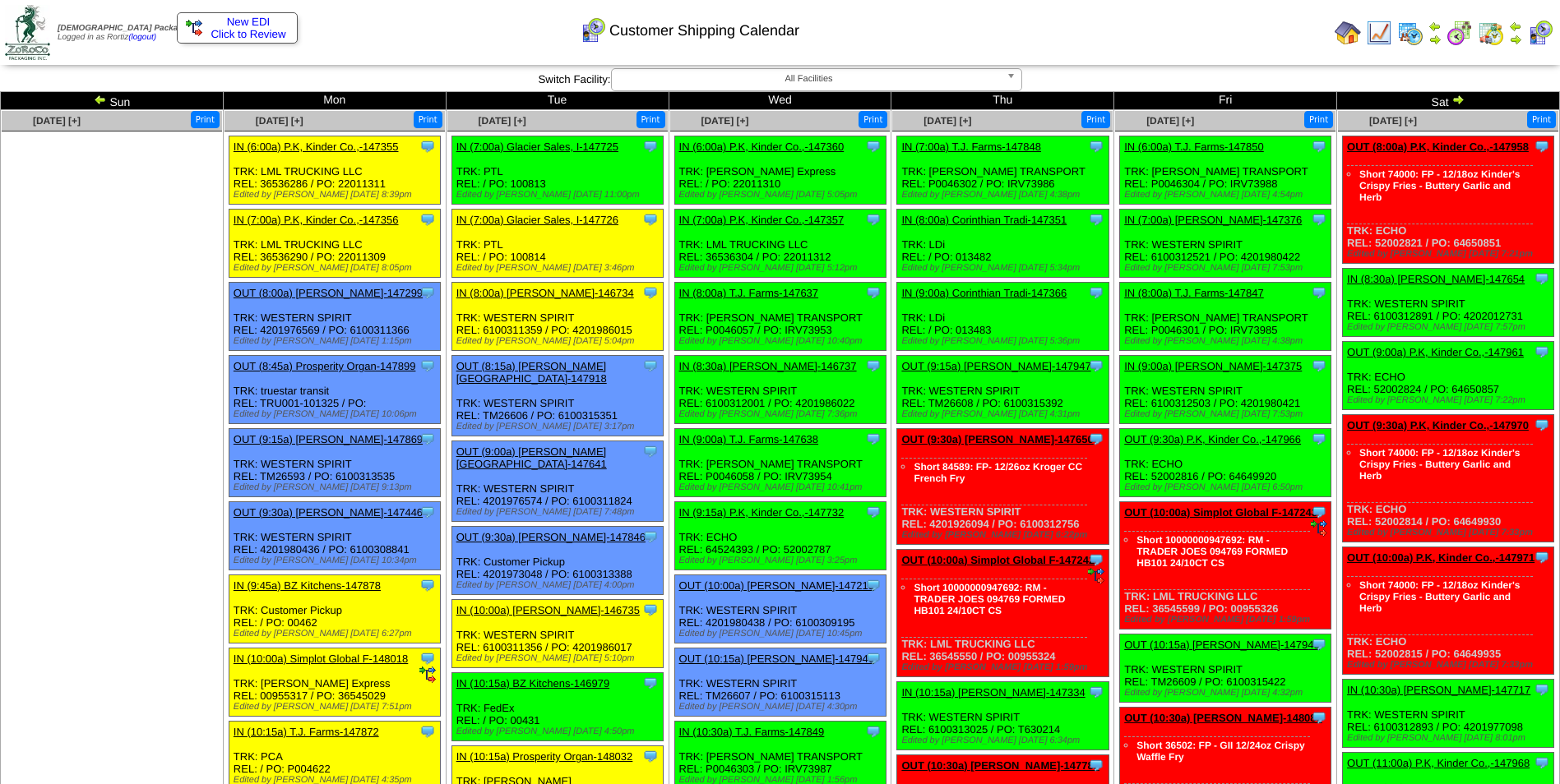
drag, startPoint x: 1101, startPoint y: 122, endPoint x: 123, endPoint y: 687, distance: 1129.5
click at [1101, 122] on button "Print" at bounding box center [1095, 119] width 29 height 18
